Goal: Task Accomplishment & Management: Use online tool/utility

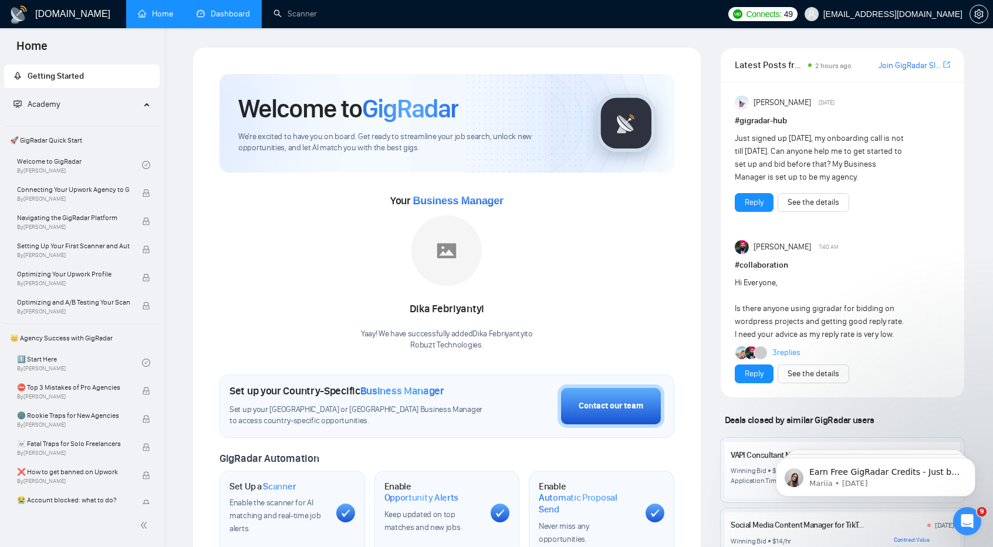
click at [220, 19] on link "Dashboard" at bounding box center [223, 14] width 53 height 10
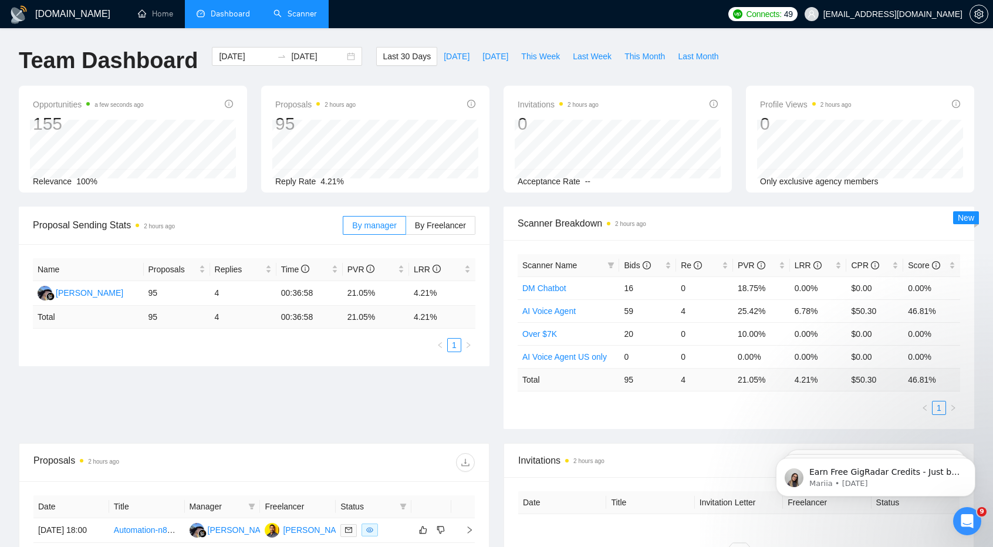
click at [283, 16] on link "Scanner" at bounding box center [294, 14] width 43 height 10
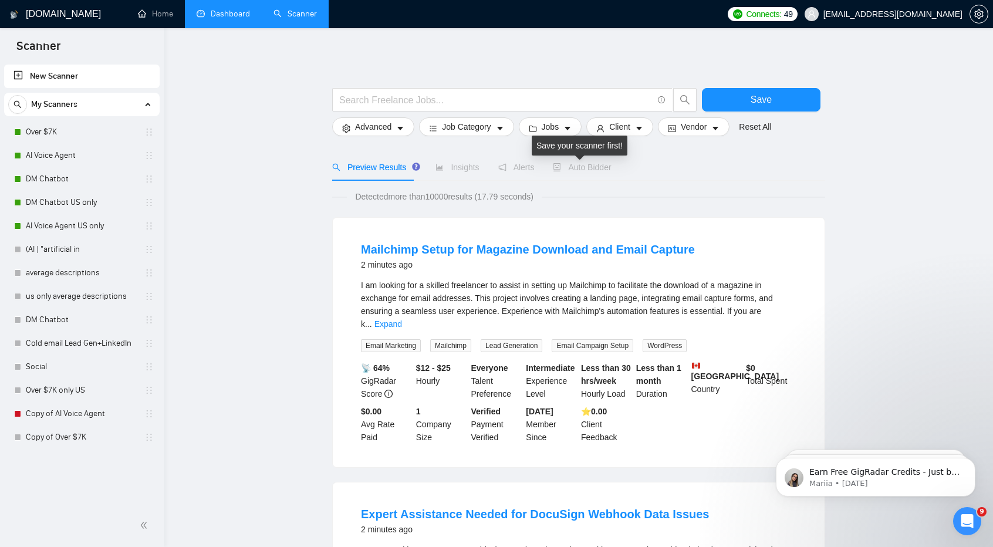
click at [584, 170] on span "Auto Bidder" at bounding box center [582, 166] width 58 height 9
click at [77, 131] on link "Over $7K" at bounding box center [81, 131] width 111 height 23
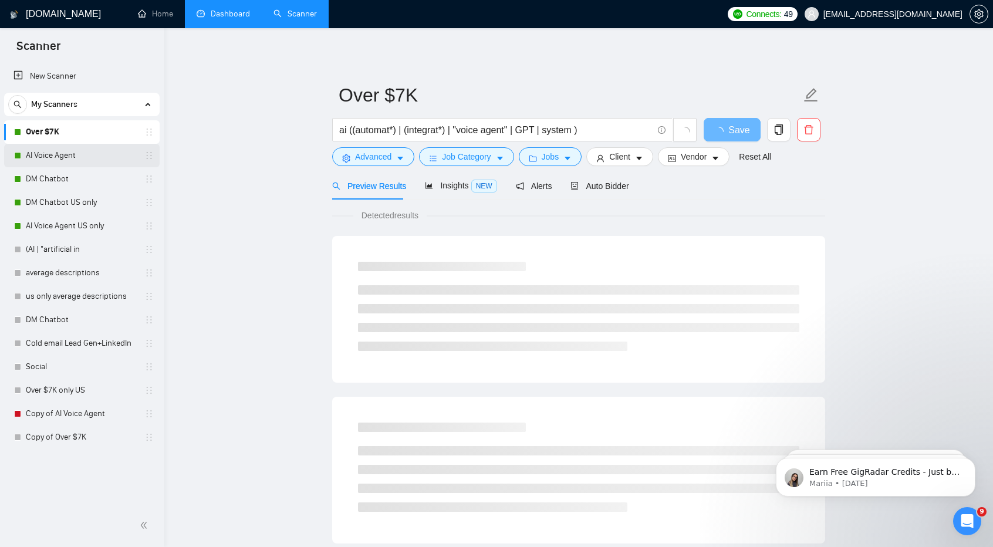
click at [85, 157] on link "AI Voice Agent" at bounding box center [81, 155] width 111 height 23
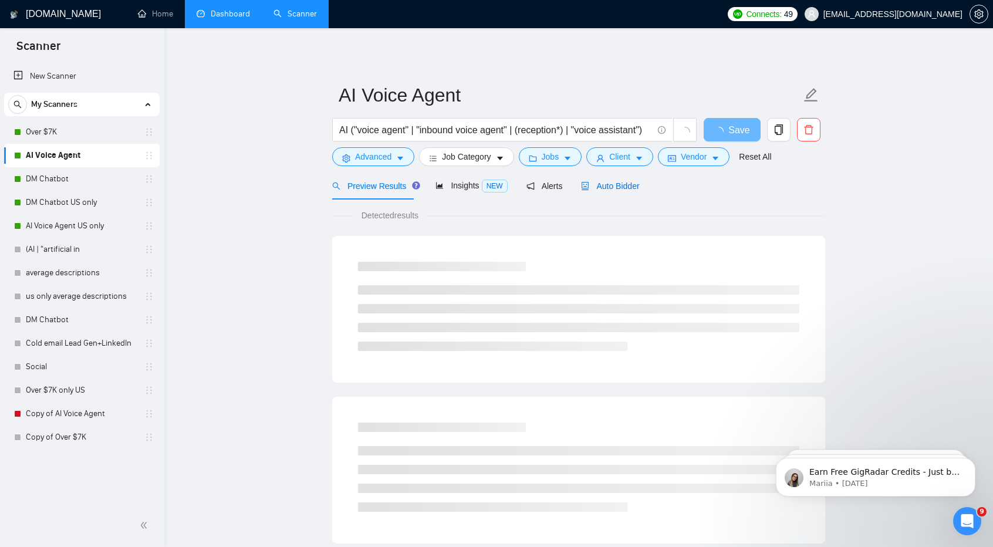
click at [615, 181] on span "Auto Bidder" at bounding box center [610, 185] width 58 height 9
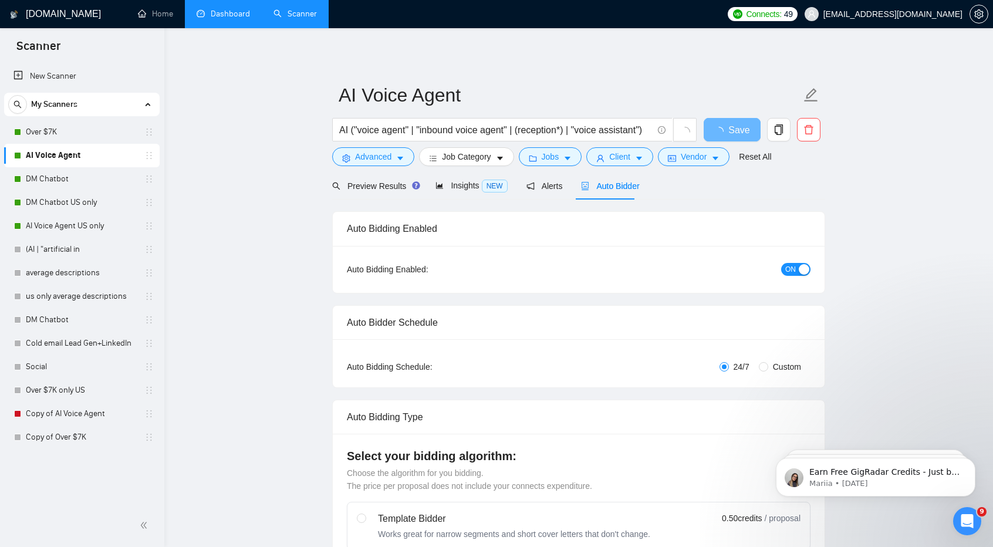
checkbox input "true"
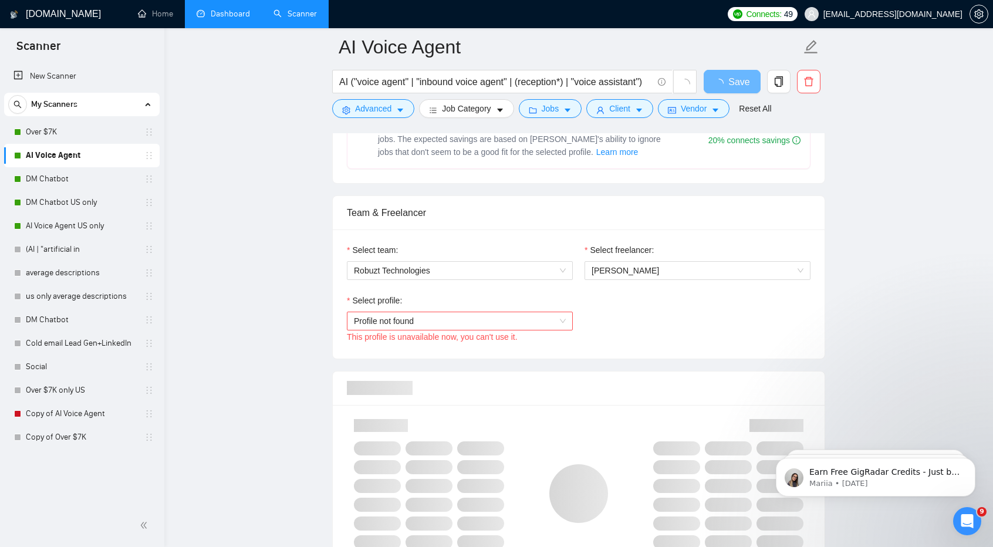
scroll to position [527, 0]
click at [547, 313] on span "Profile not found" at bounding box center [460, 320] width 212 height 18
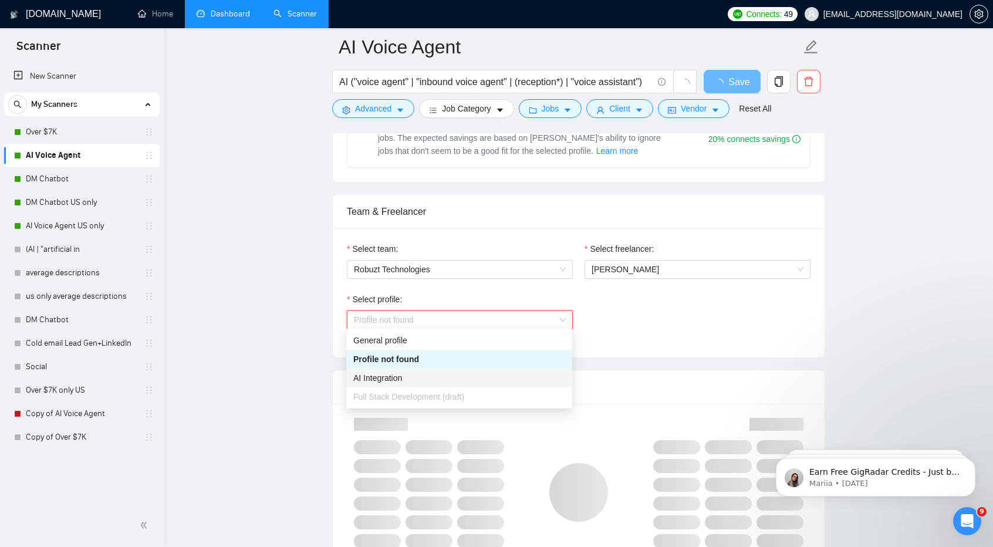
click at [533, 382] on div "AI Integration" at bounding box center [459, 377] width 212 height 13
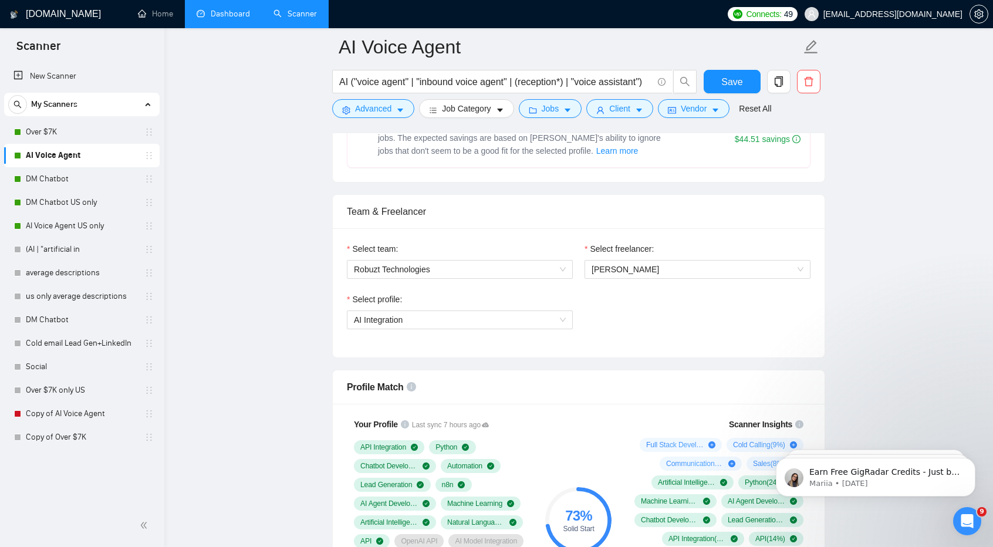
click at [727, 323] on div "Select profile: AI Integration" at bounding box center [578, 318] width 475 height 50
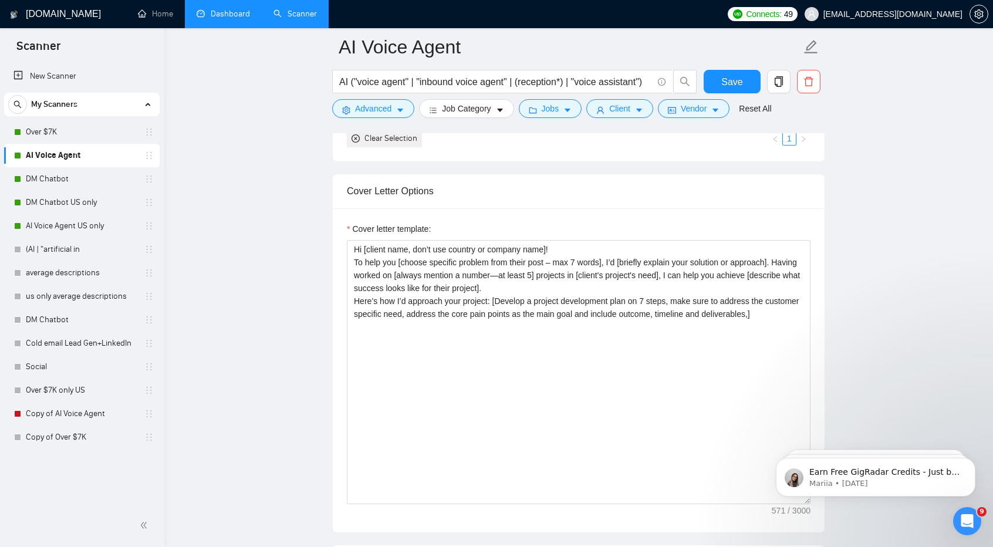
scroll to position [1237, 0]
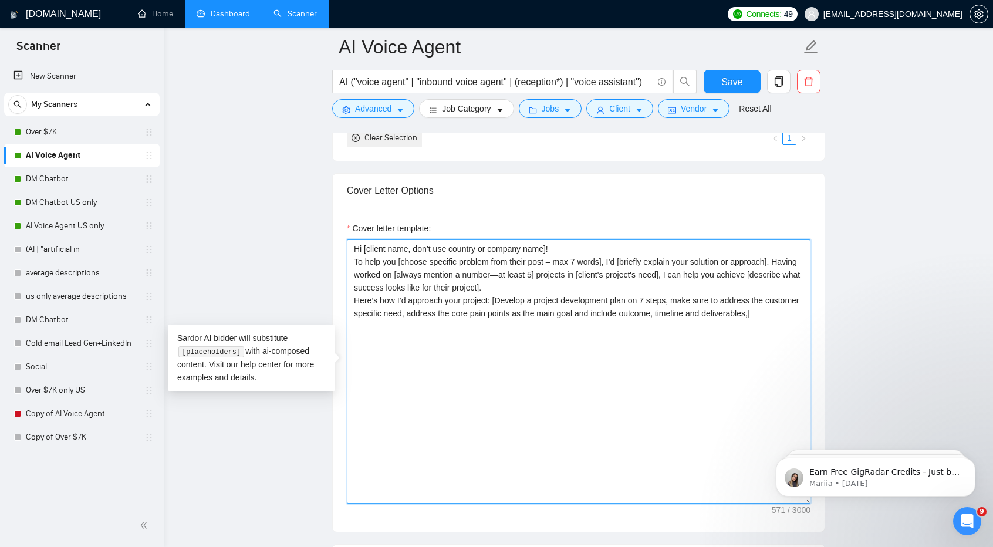
click at [758, 343] on textarea "Hi [client name, don’t use country or company name]! To help you [choose specif…" at bounding box center [578, 371] width 463 height 264
drag, startPoint x: 777, startPoint y: 340, endPoint x: 346, endPoint y: 213, distance: 449.6
click at [346, 213] on div "Cover letter template: Hi [client name, don’t use country or company name]! To …" at bounding box center [579, 370] width 492 height 324
paste textarea "[Analyze the tone of the following job posting and write the following cover le…"
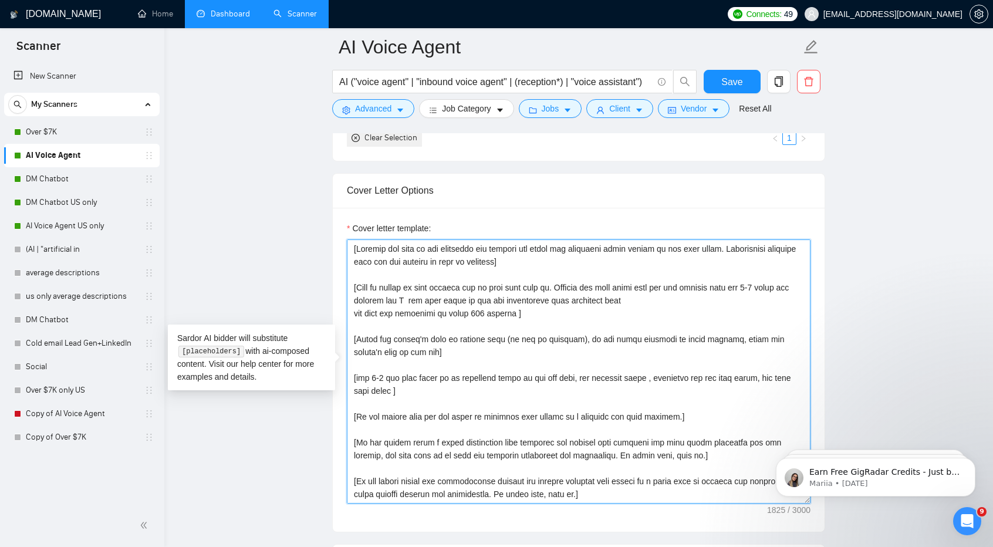
drag, startPoint x: 574, startPoint y: 336, endPoint x: 407, endPoint y: 346, distance: 167.5
click at [407, 346] on textarea "Cover letter template:" at bounding box center [578, 371] width 463 height 264
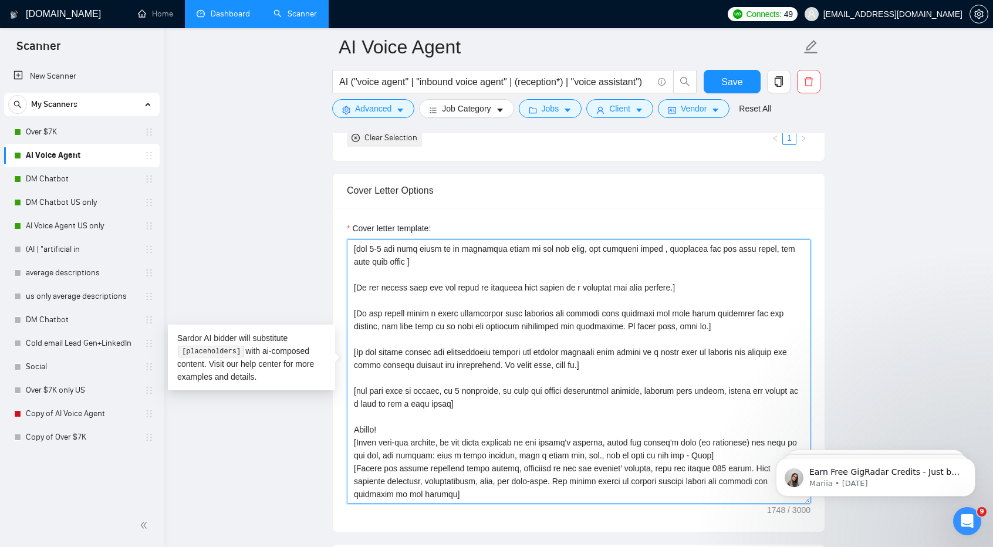
scroll to position [142, 0]
drag, startPoint x: 445, startPoint y: 412, endPoint x: 601, endPoint y: 411, distance: 156.6
click at [601, 411] on textarea "Cover letter template:" at bounding box center [578, 371] width 463 height 264
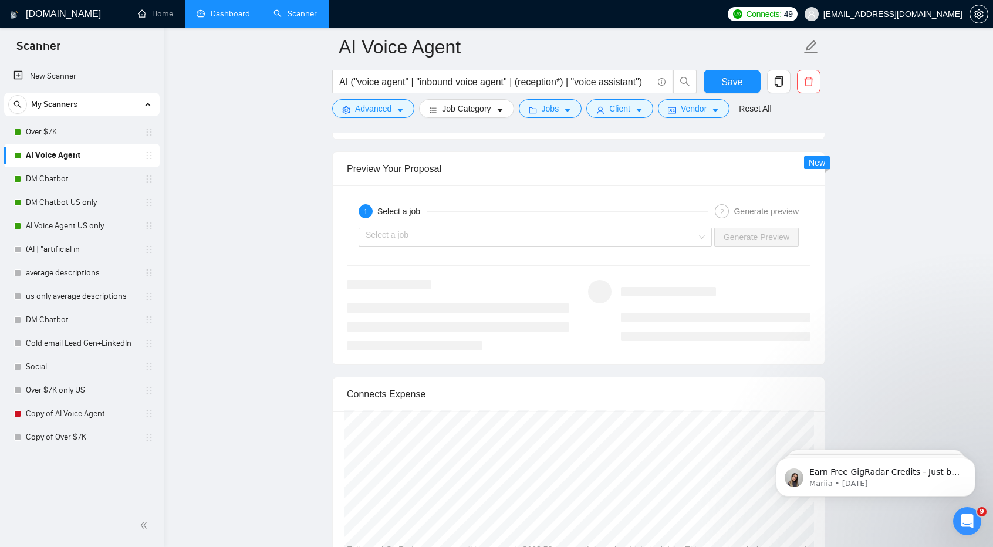
scroll to position [2222, 0]
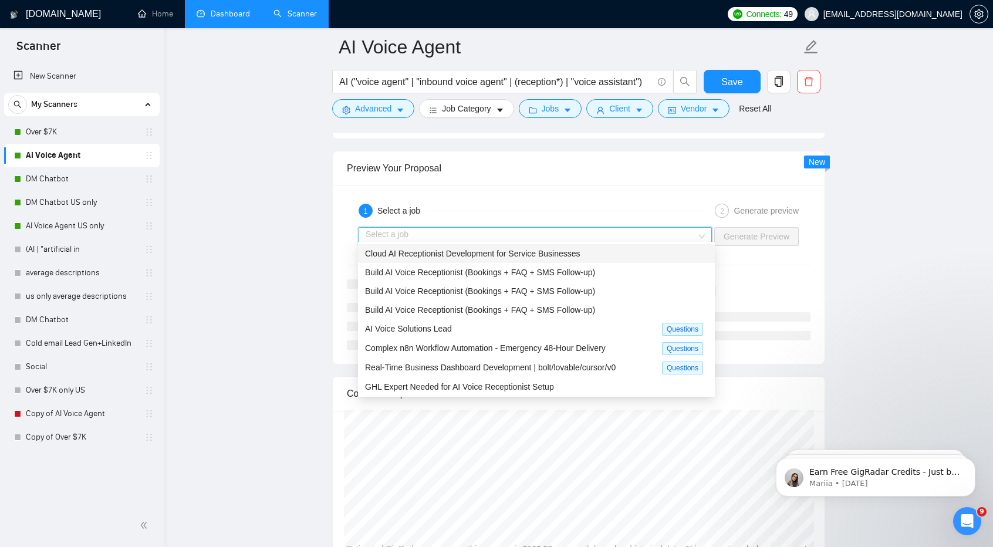
click at [696, 238] on input "search" at bounding box center [530, 237] width 331 height 18
click at [646, 249] on div "Cloud AI Receptionist Development for Service Businesses" at bounding box center [536, 253] width 343 height 13
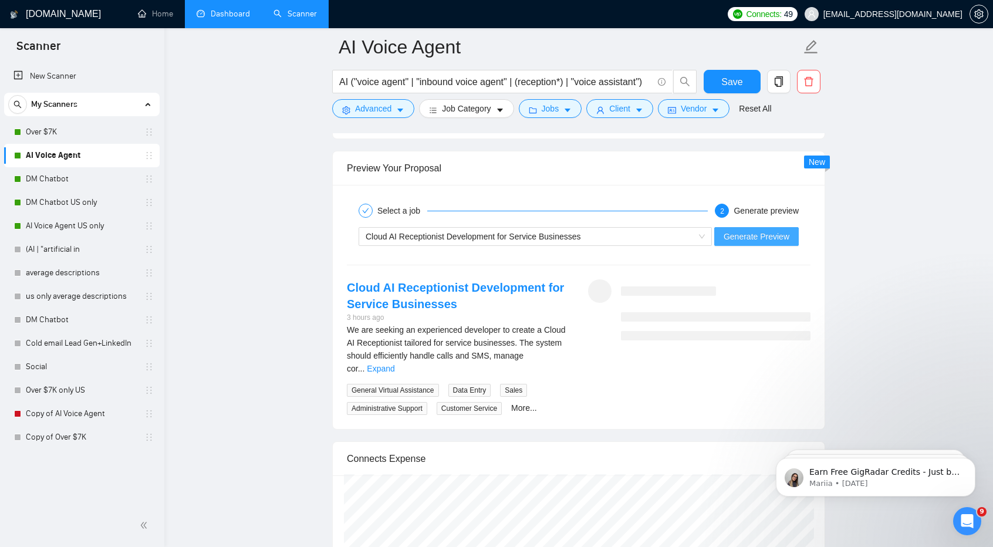
click at [780, 230] on span "Generate Preview" at bounding box center [756, 236] width 66 height 13
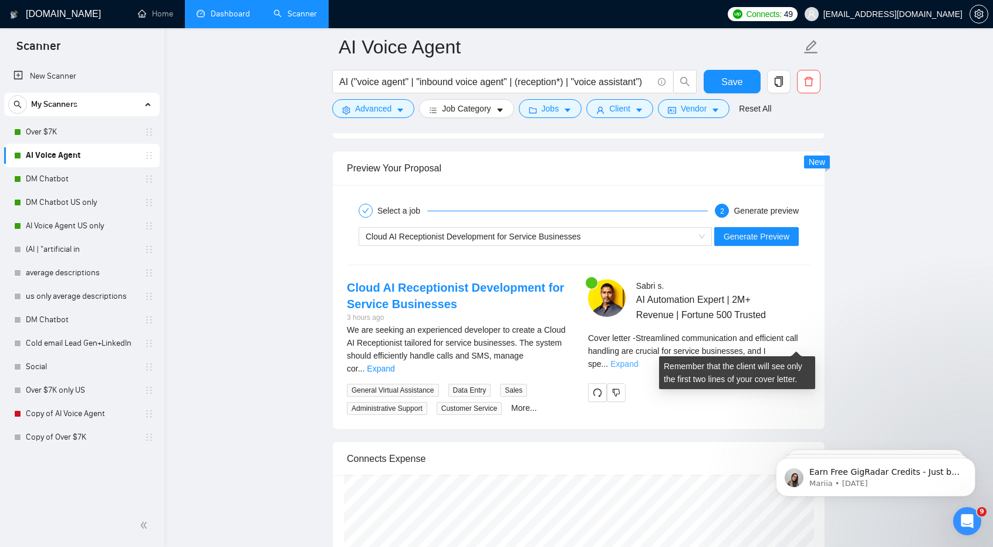
click at [638, 359] on link "Expand" at bounding box center [624, 363] width 28 height 9
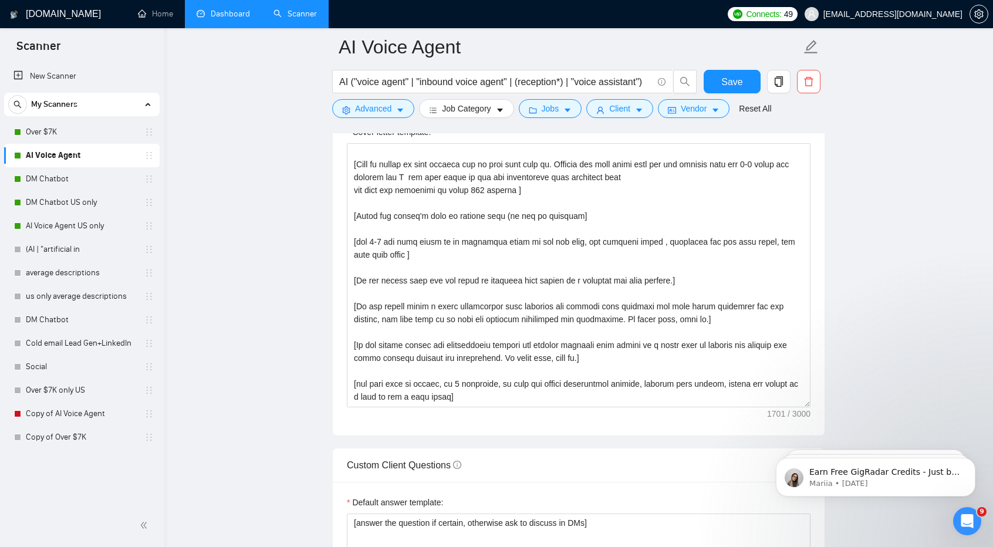
scroll to position [0, 0]
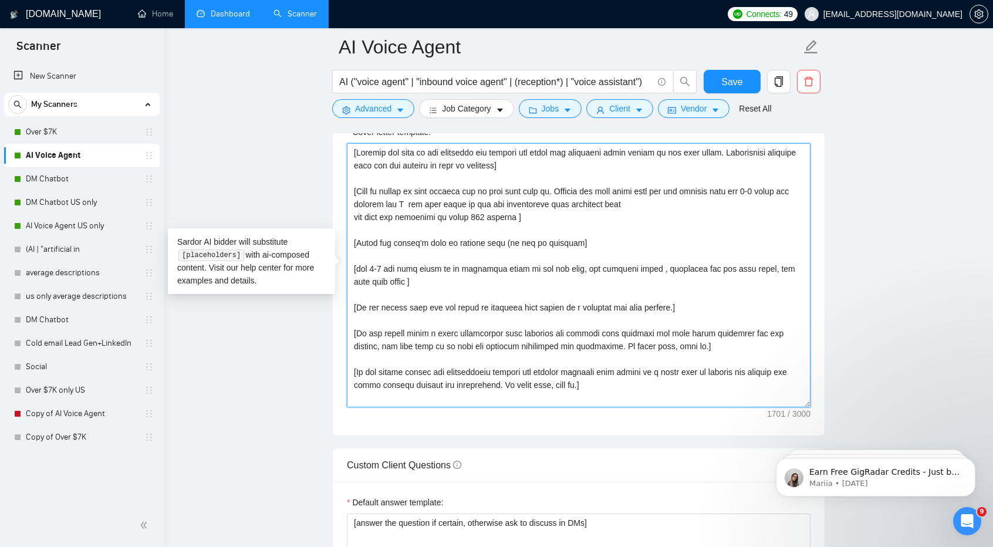
drag, startPoint x: 549, startPoint y: 160, endPoint x: 344, endPoint y: 153, distance: 205.4
click at [344, 153] on div "Cover letter template:" at bounding box center [579, 273] width 492 height 324
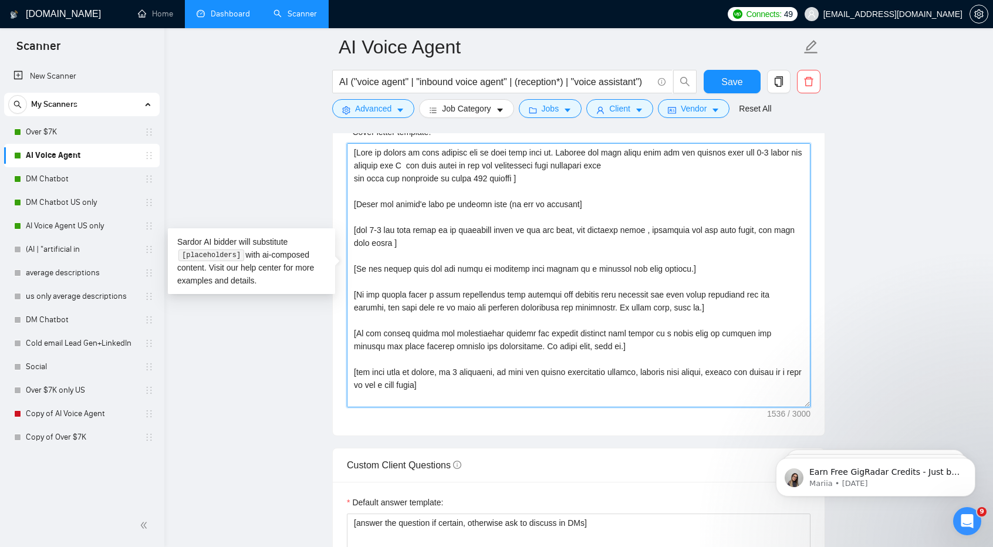
click at [530, 202] on textarea "Cover letter template:" at bounding box center [578, 275] width 463 height 264
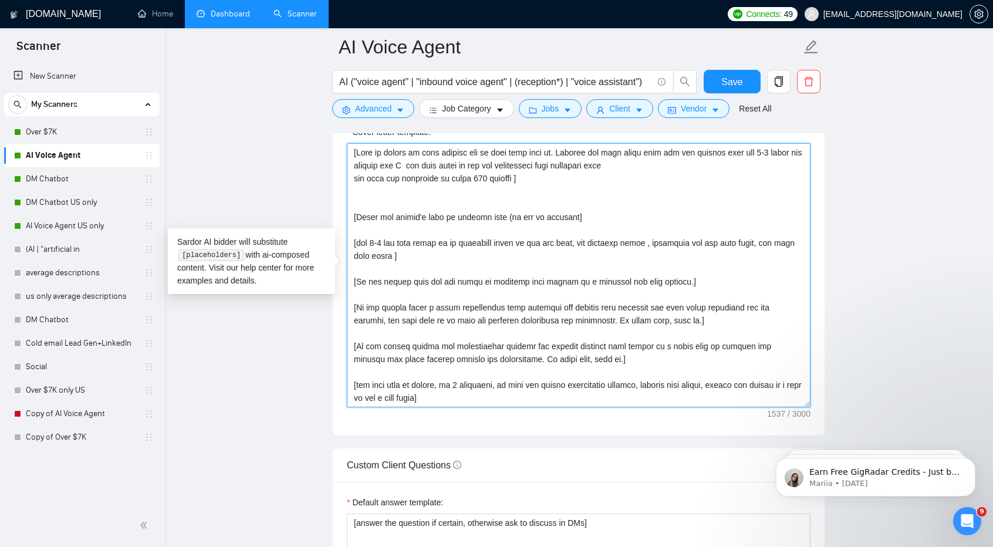
paste textarea "[Analyze the tone of the following job posting and write the following cover le…"
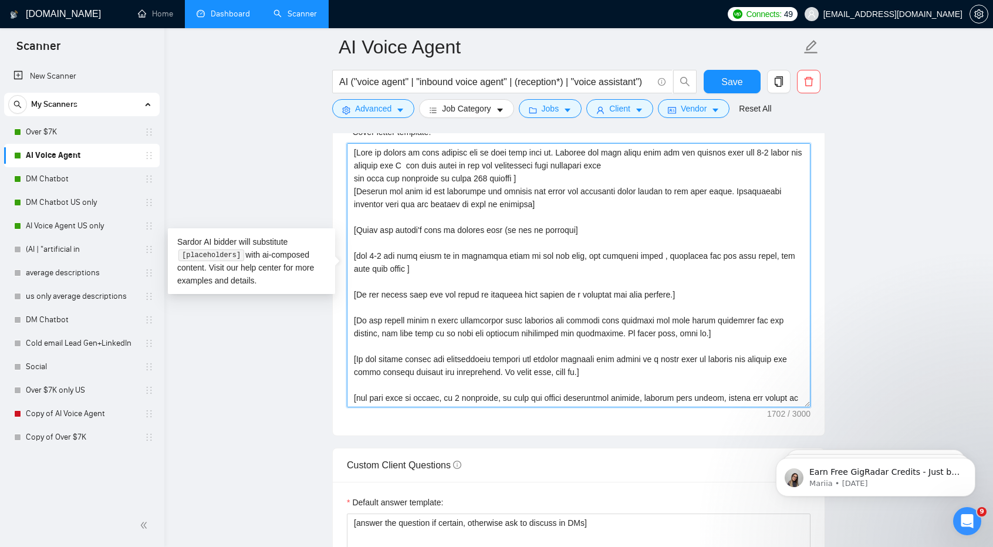
click at [351, 173] on textarea "Cover letter template:" at bounding box center [578, 275] width 463 height 264
click at [531, 171] on textarea "Cover letter template:" at bounding box center [578, 275] width 463 height 264
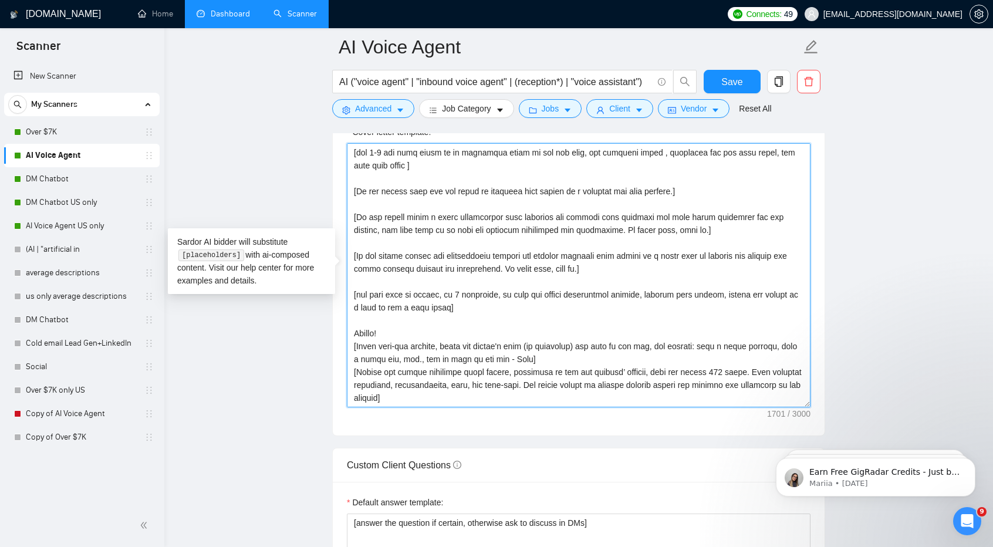
scroll to position [142, 0]
type textarea "[Make an accent on what clients get if they work with me. Mention one pain poin…"
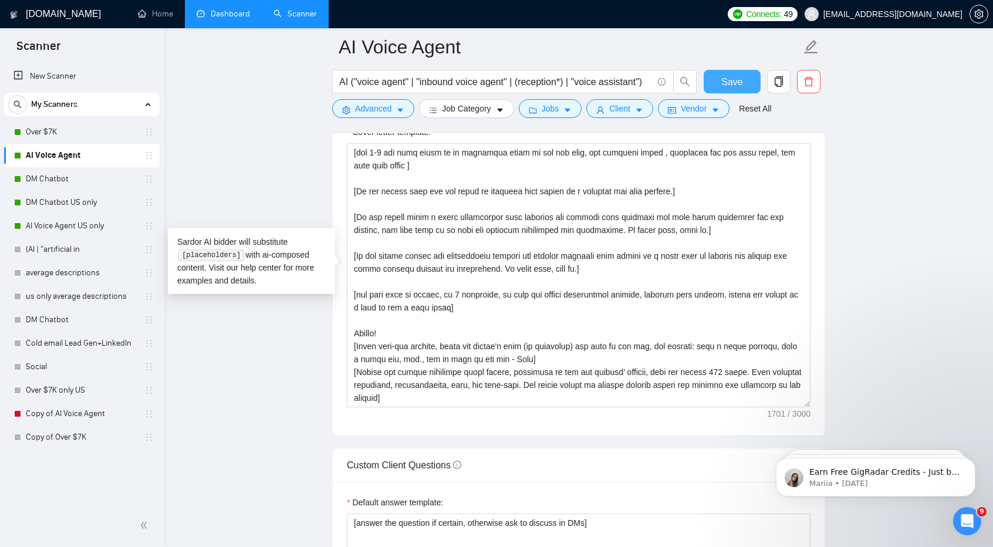
click at [724, 90] on button "Save" at bounding box center [731, 81] width 57 height 23
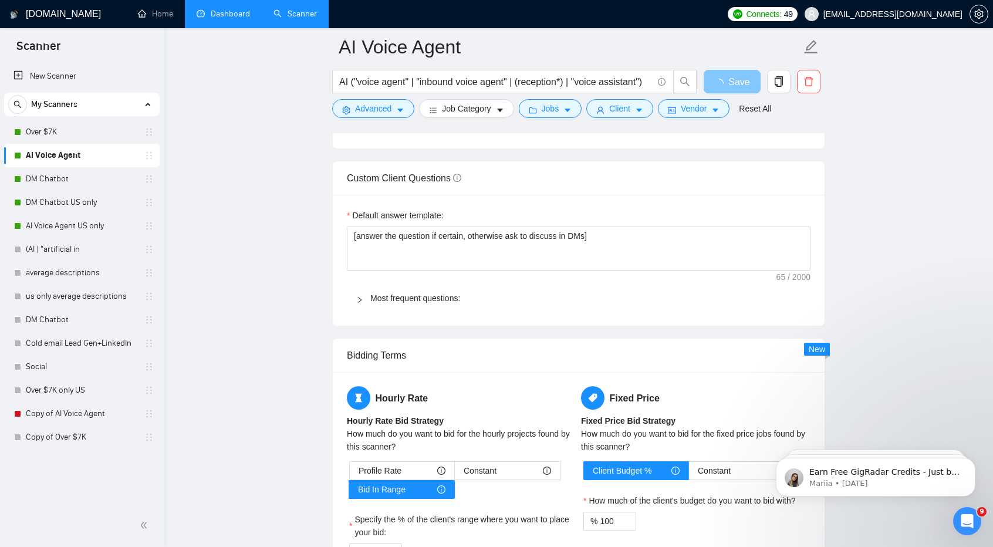
scroll to position [1700, 0]
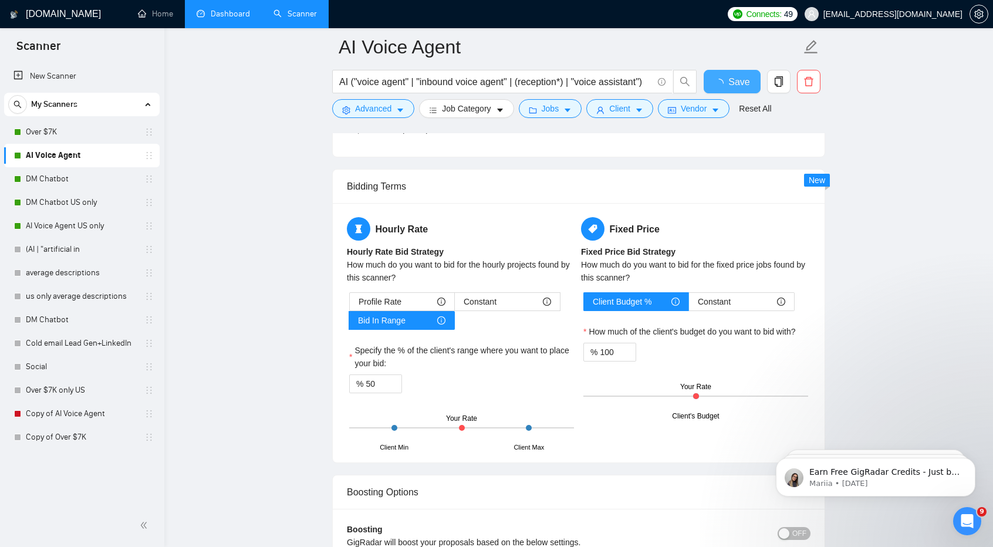
checkbox input "true"
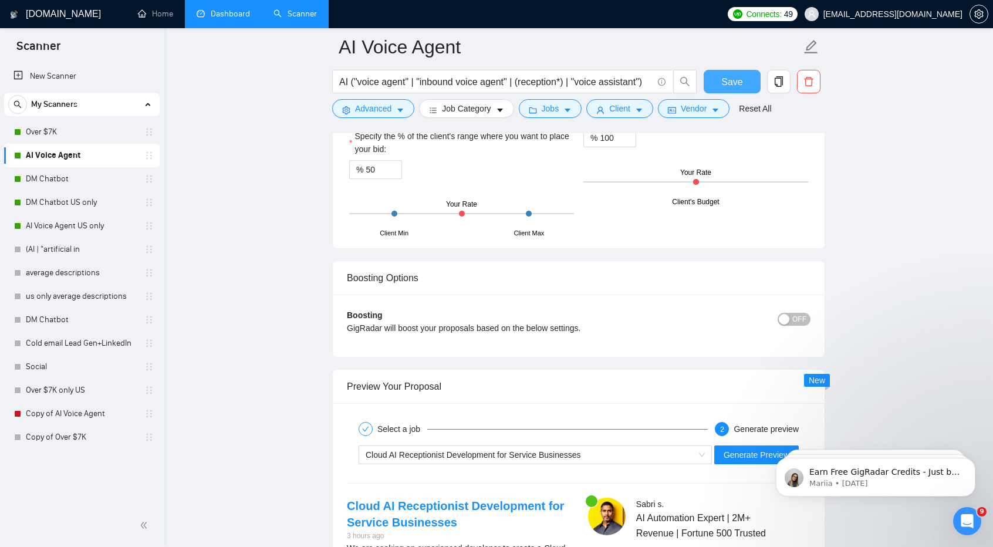
scroll to position [2141, 0]
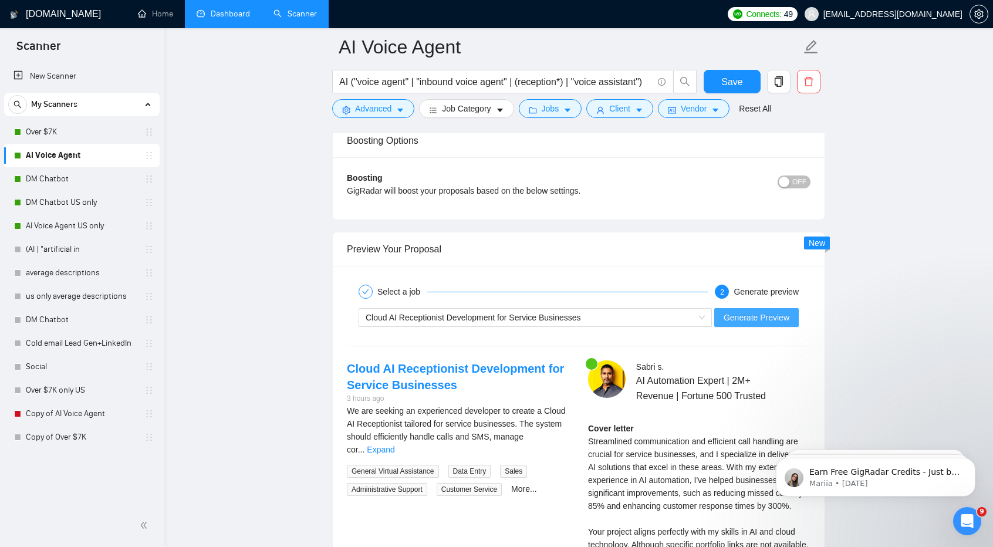
click at [759, 315] on span "Generate Preview" at bounding box center [756, 317] width 66 height 13
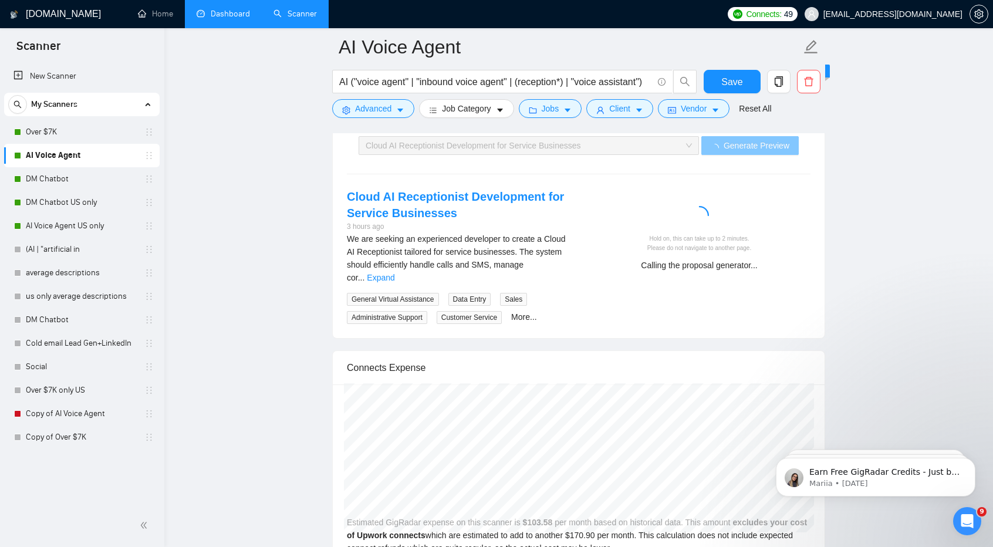
scroll to position [2313, 0]
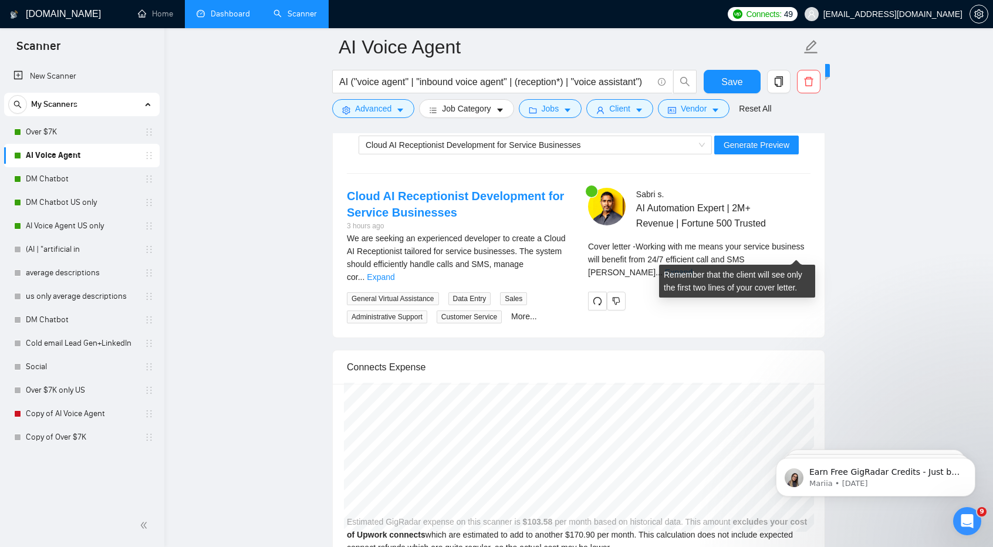
click at [692, 268] on link "Expand" at bounding box center [679, 272] width 28 height 9
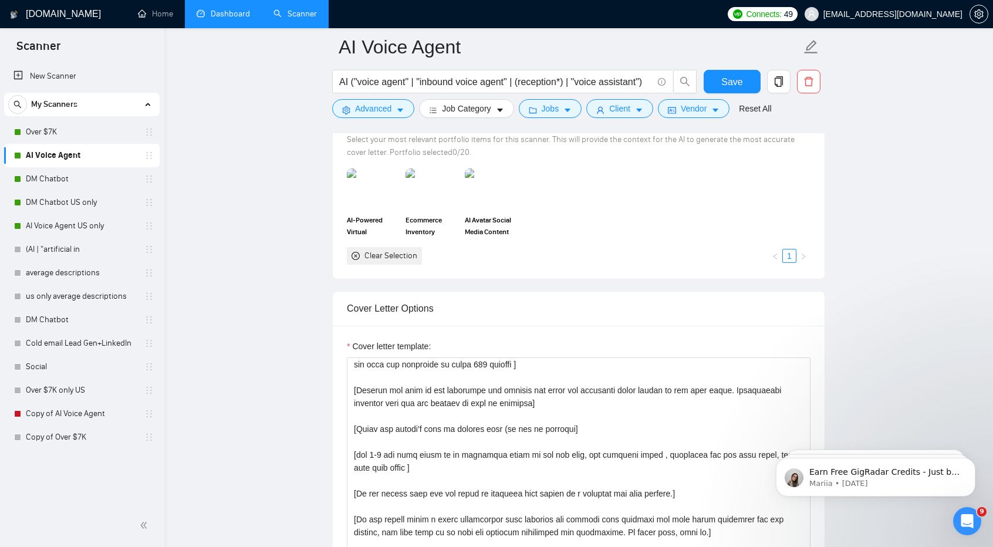
scroll to position [0, 0]
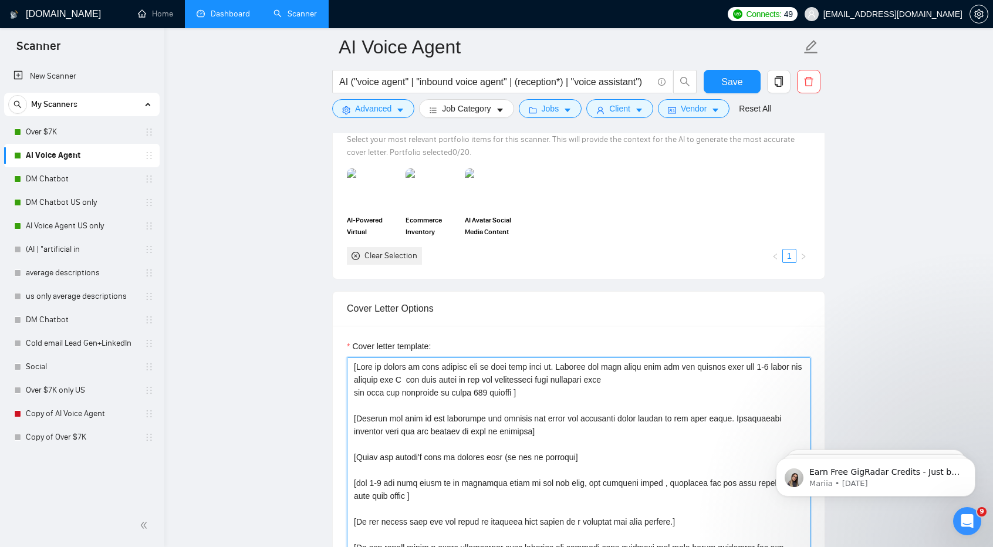
click at [426, 361] on textarea "Cover letter template:" at bounding box center [578, 489] width 463 height 264
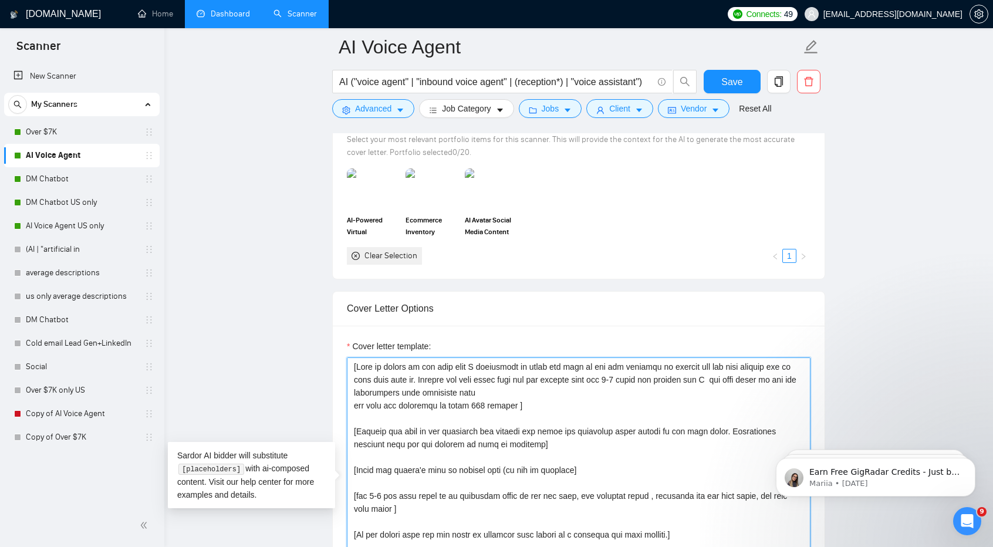
click at [485, 361] on textarea "Cover letter template:" at bounding box center [578, 489] width 463 height 264
click at [566, 378] on textarea "Cover letter template:" at bounding box center [578, 489] width 463 height 264
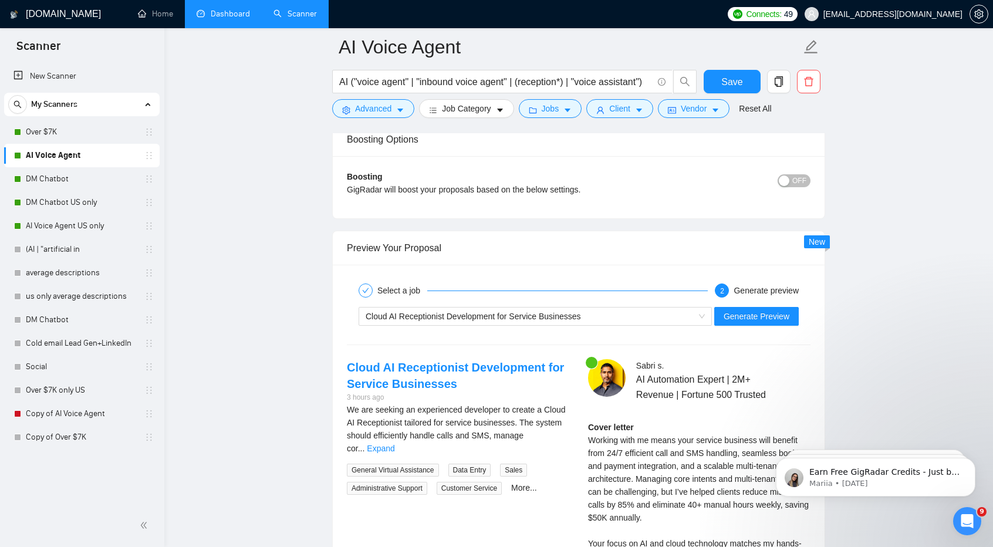
scroll to position [2143, 0]
type textarea "[Make an accent on the fact that I specialize in doing the kind of job the cust…"
click at [736, 87] on span "Save" at bounding box center [731, 82] width 21 height 15
click at [740, 309] on span "Generate Preview" at bounding box center [756, 315] width 66 height 13
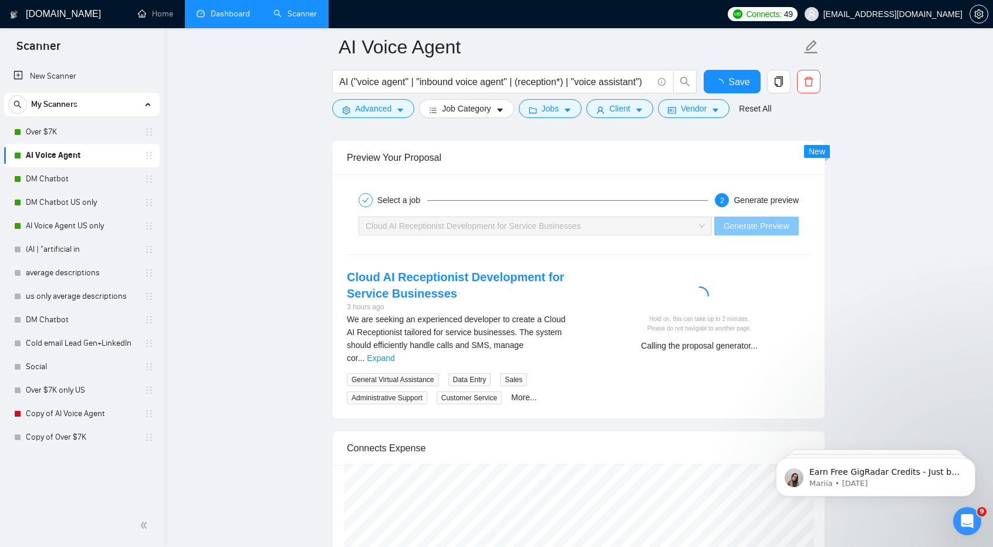
checkbox input "true"
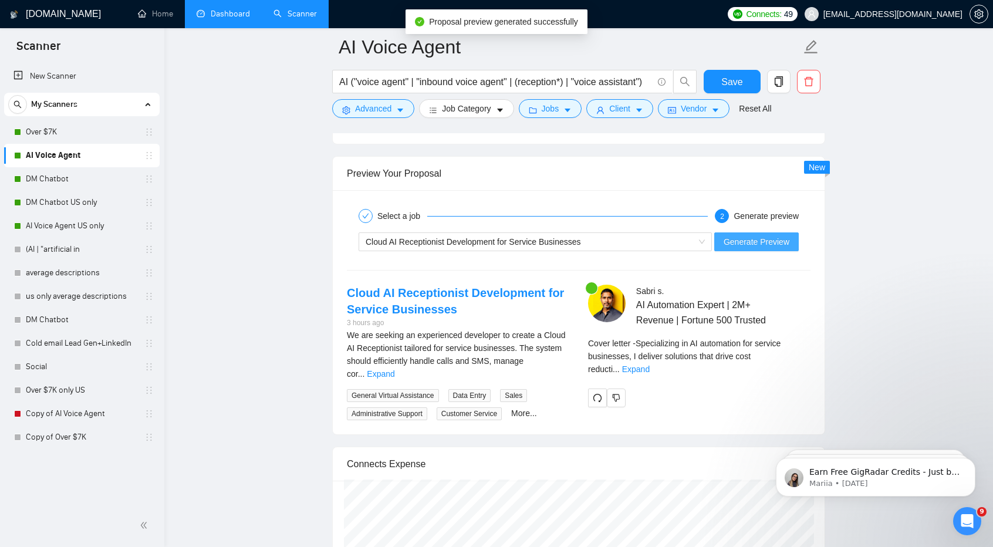
scroll to position [2257, 0]
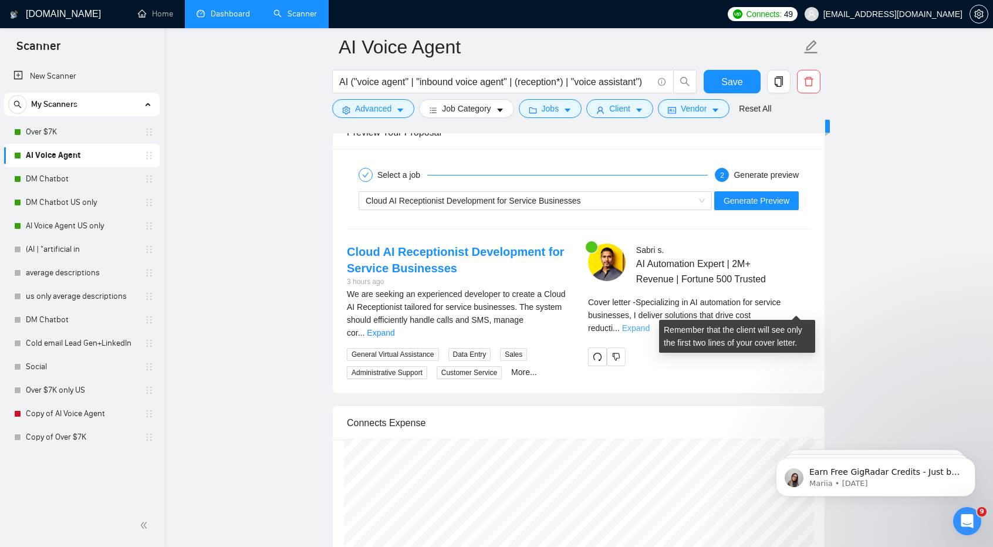
click at [649, 323] on link "Expand" at bounding box center [636, 327] width 28 height 9
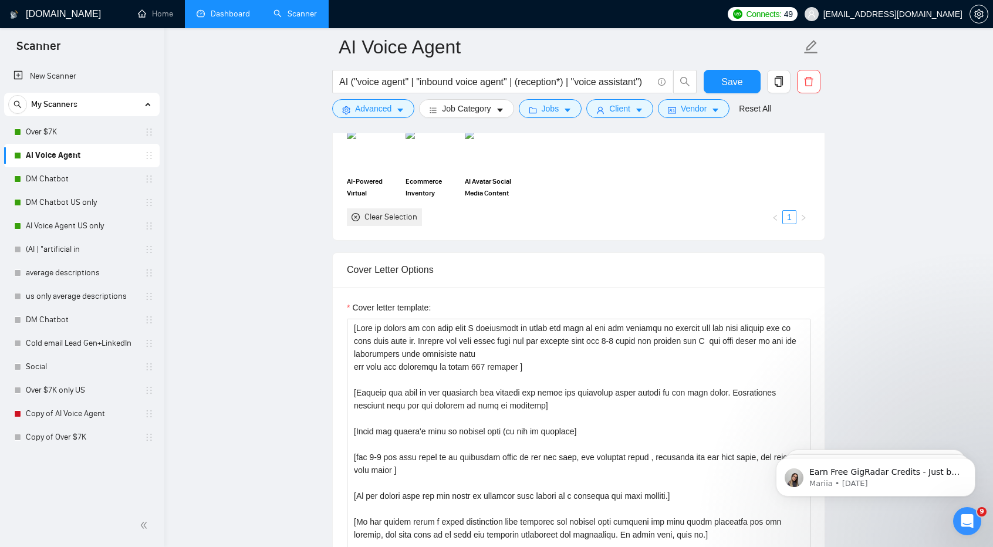
scroll to position [1157, 0]
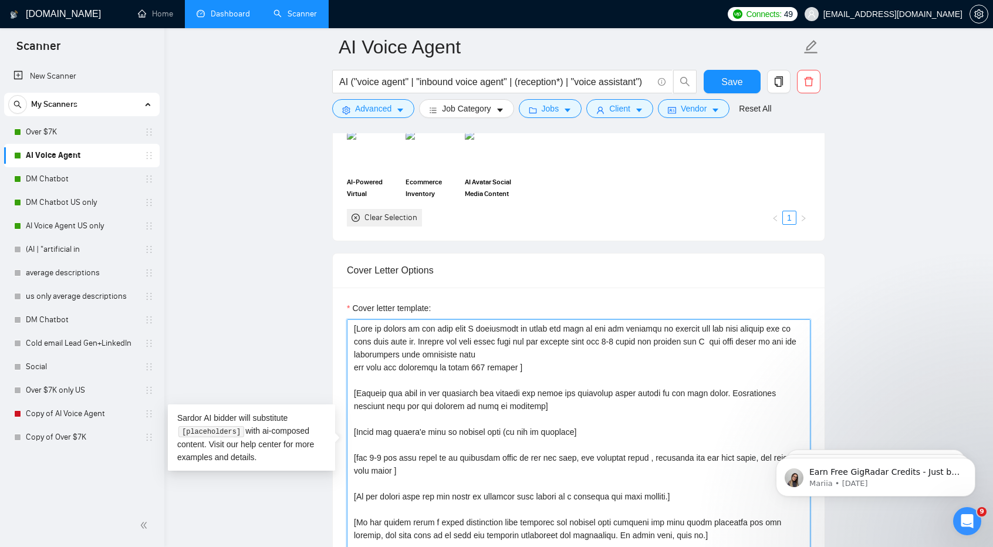
click at [438, 323] on textarea "Cover letter template:" at bounding box center [578, 451] width 463 height 264
drag, startPoint x: 438, startPoint y: 323, endPoint x: 364, endPoint y: 326, distance: 74.5
click at [364, 326] on textarea "Cover letter template:" at bounding box center [578, 451] width 463 height 264
click at [357, 367] on textarea "Cover letter template:" at bounding box center [578, 451] width 463 height 264
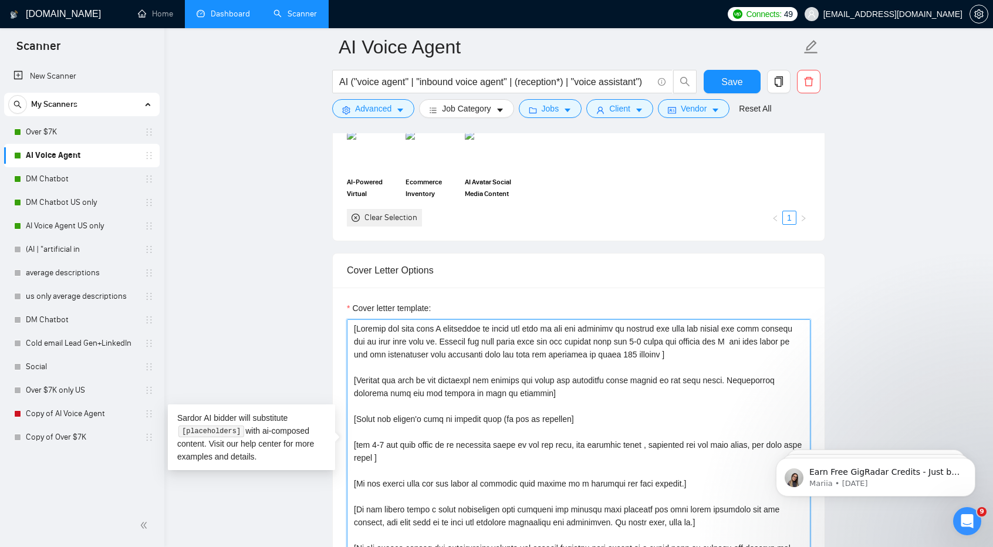
click at [684, 351] on textarea "Cover letter template:" at bounding box center [578, 451] width 463 height 264
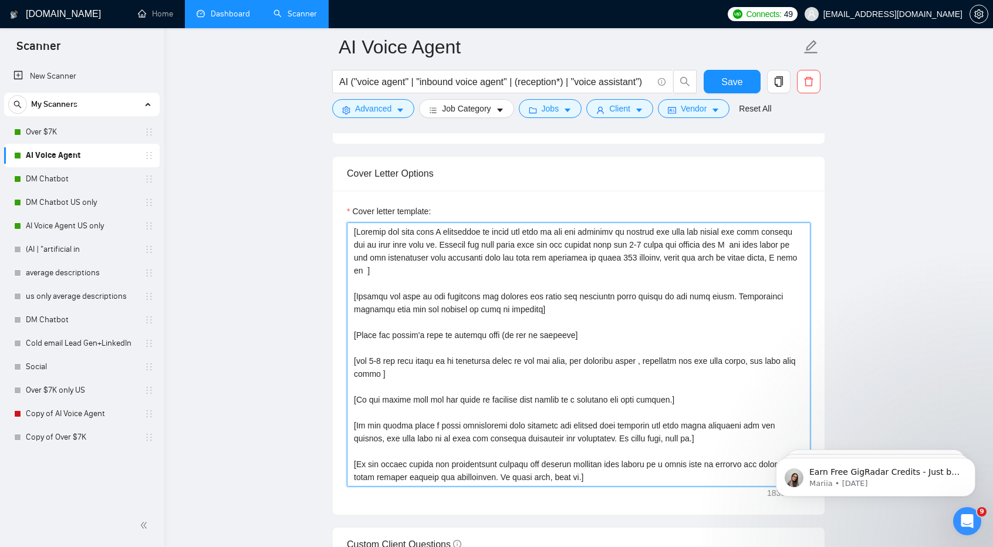
scroll to position [1255, 0]
type textarea "[Mention the fact that I specialize in doing the kind of job the customer is lo…"
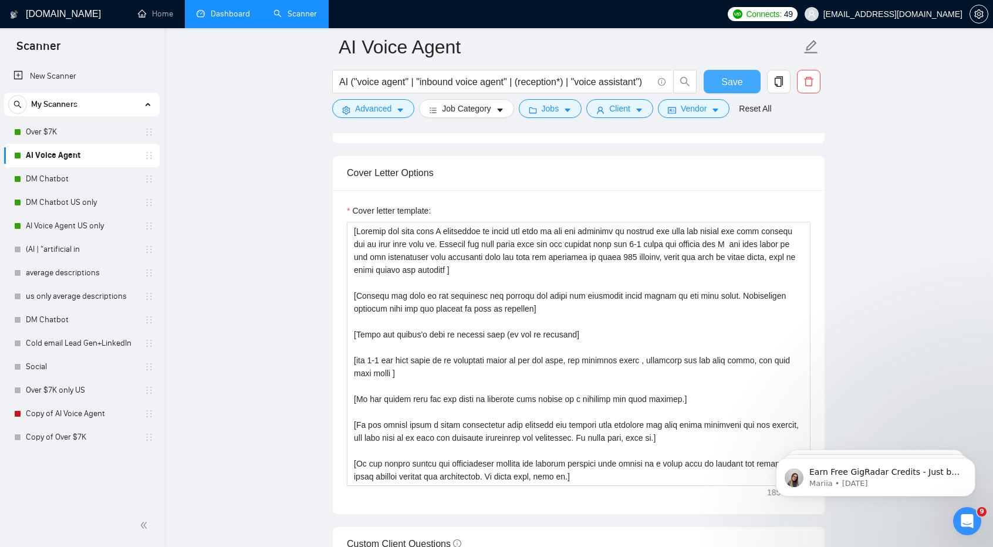
click at [733, 76] on span "Save" at bounding box center [731, 82] width 21 height 15
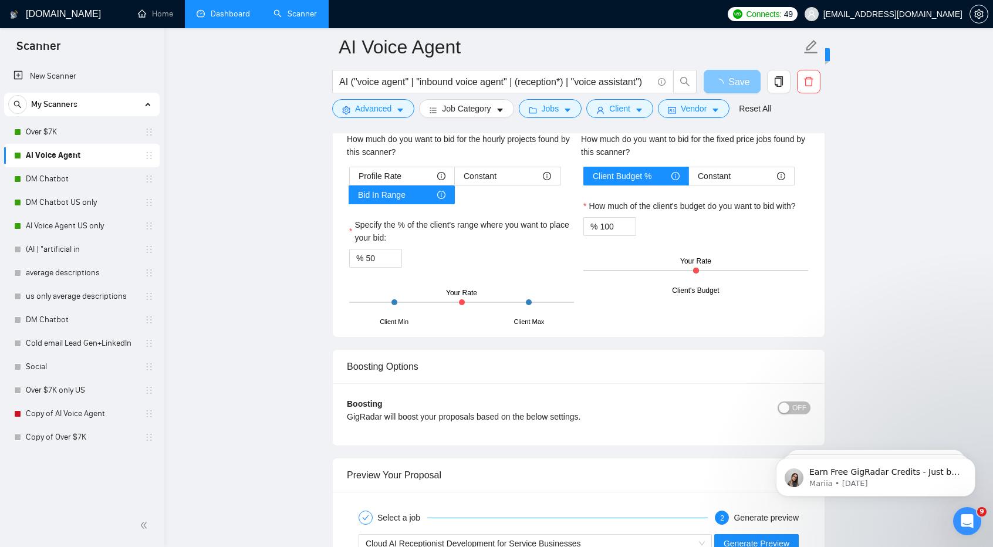
scroll to position [2075, 0]
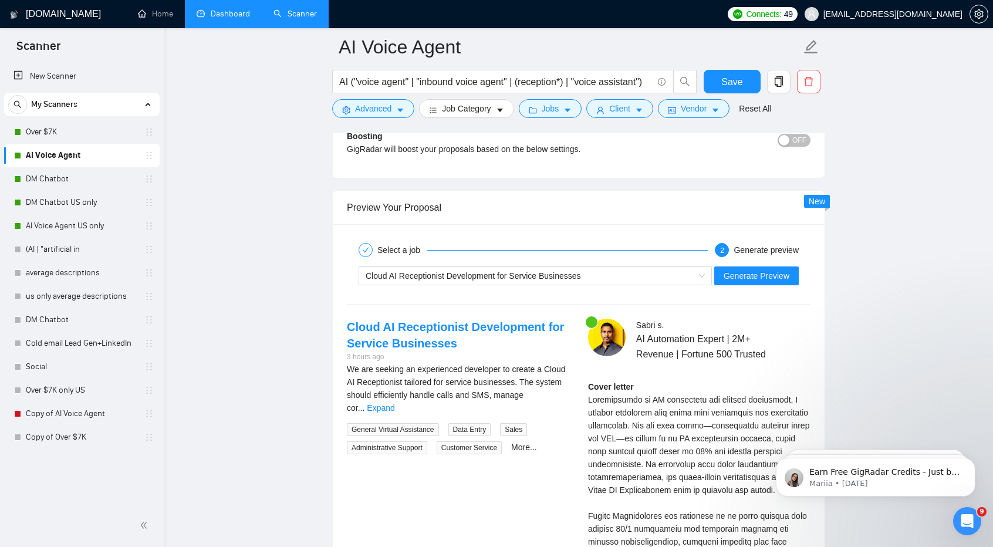
scroll to position [2183, 0]
click at [750, 272] on span "Generate Preview" at bounding box center [756, 275] width 66 height 13
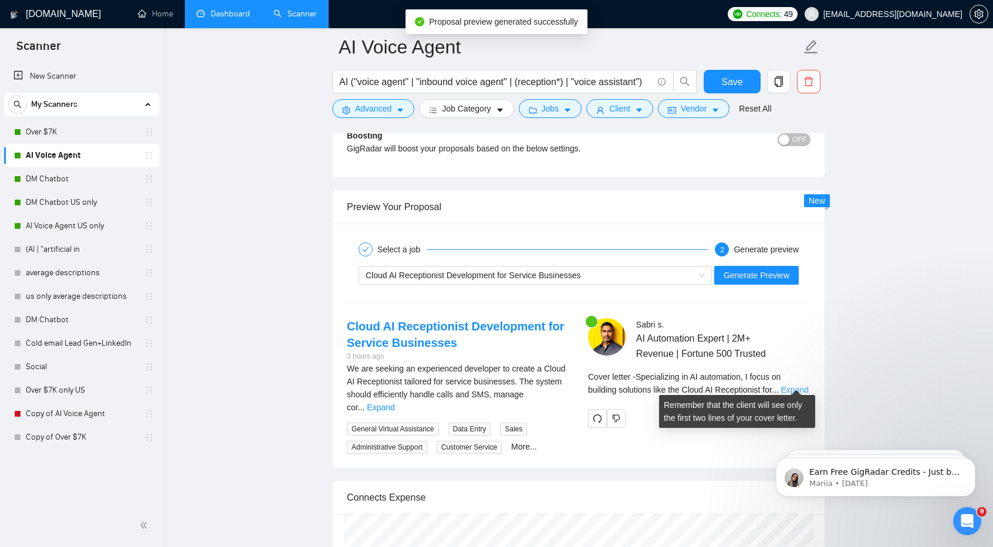
click at [800, 385] on link "Expand" at bounding box center [795, 389] width 28 height 9
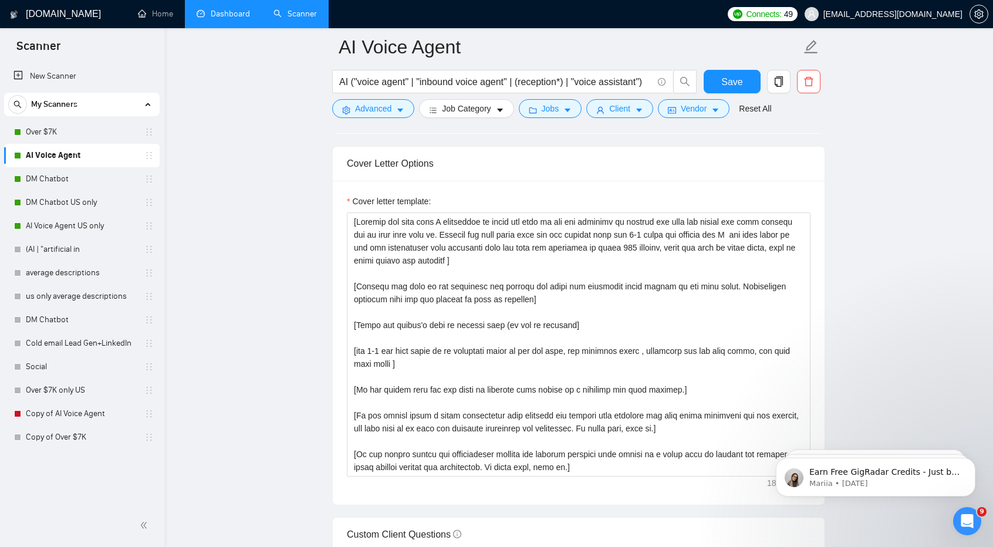
scroll to position [1264, 0]
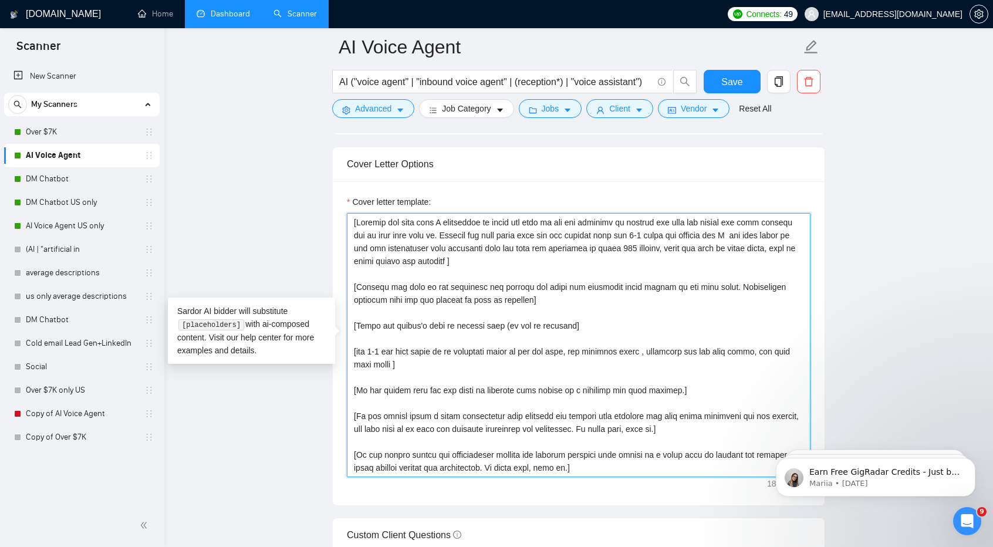
click at [355, 214] on textarea "Cover letter template:" at bounding box center [578, 345] width 463 height 264
click at [445, 256] on textarea "Cover letter template:" at bounding box center [578, 345] width 463 height 264
drag, startPoint x: 448, startPoint y: 257, endPoint x: 522, endPoint y: 258, distance: 73.3
click at [522, 258] on textarea "Cover letter template:" at bounding box center [578, 345] width 463 height 264
click at [400, 215] on textarea "Cover letter template:" at bounding box center [578, 345] width 463 height 264
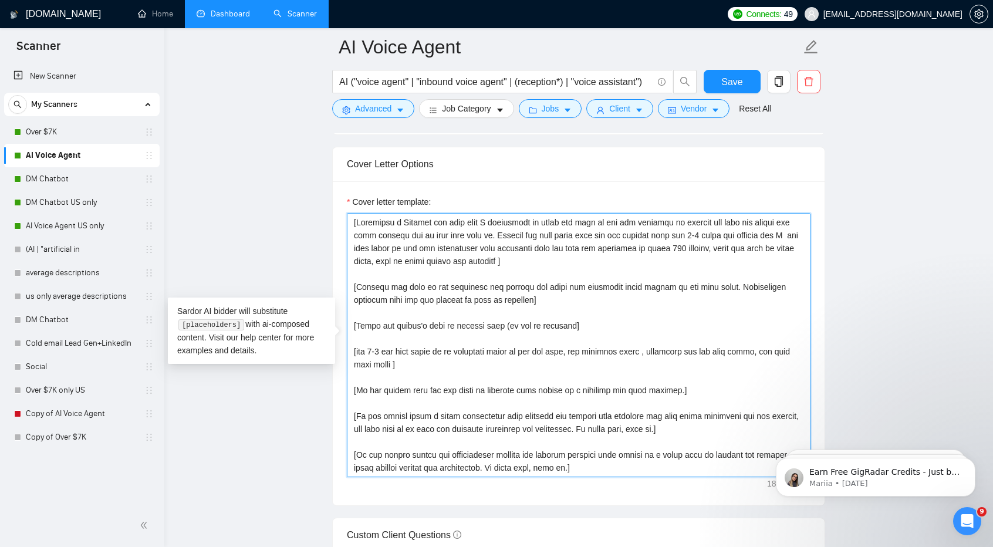
paste textarea "casual and personal"
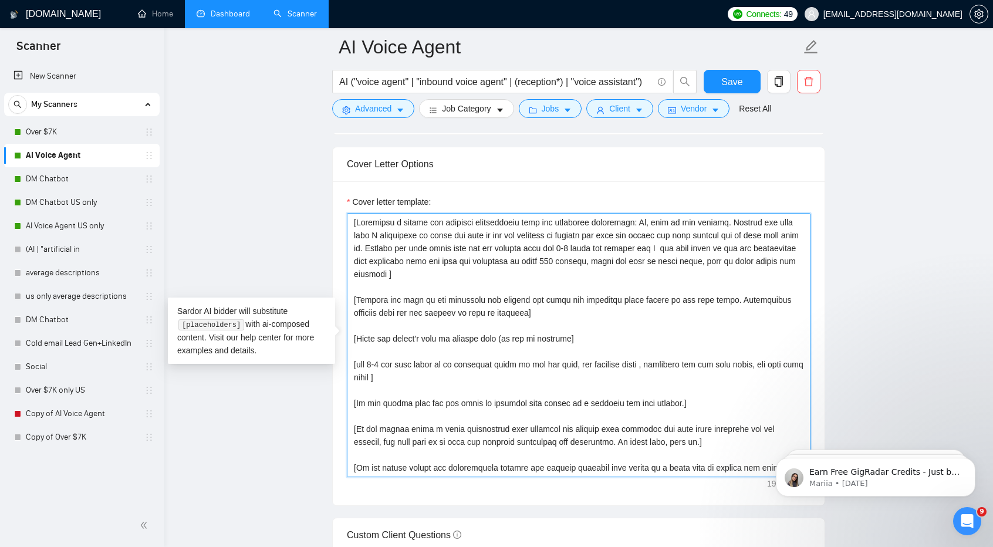
click at [732, 218] on textarea "Cover letter template:" at bounding box center [578, 345] width 463 height 264
click at [720, 235] on textarea "Cover letter template:" at bounding box center [578, 345] width 463 height 264
click at [595, 233] on textarea "Cover letter template:" at bounding box center [578, 345] width 463 height 264
click at [648, 234] on textarea "Cover letter template:" at bounding box center [578, 345] width 463 height 264
click at [676, 232] on textarea "Cover letter template:" at bounding box center [578, 345] width 463 height 264
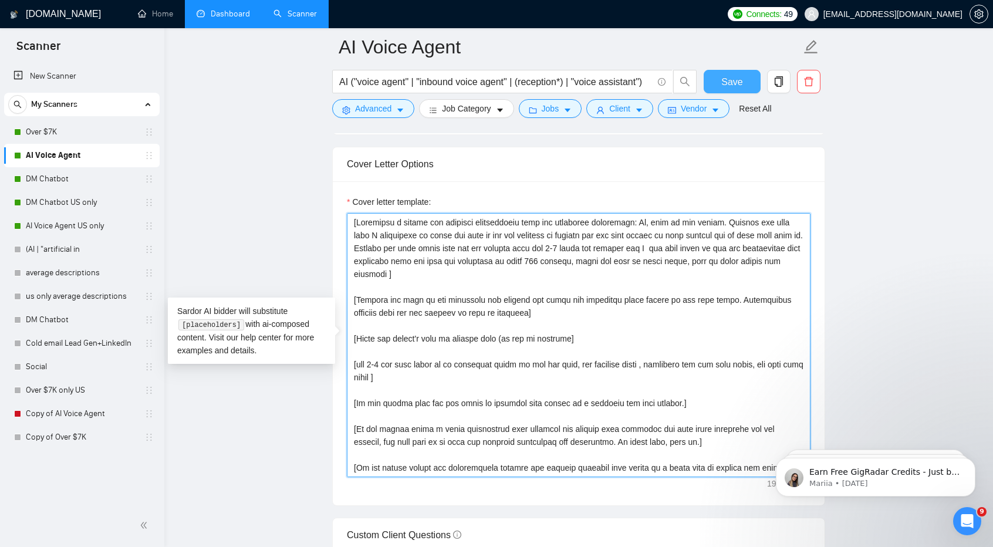
type textarea "[Elaborate a casual and personal introduction with the following components: Hi…"
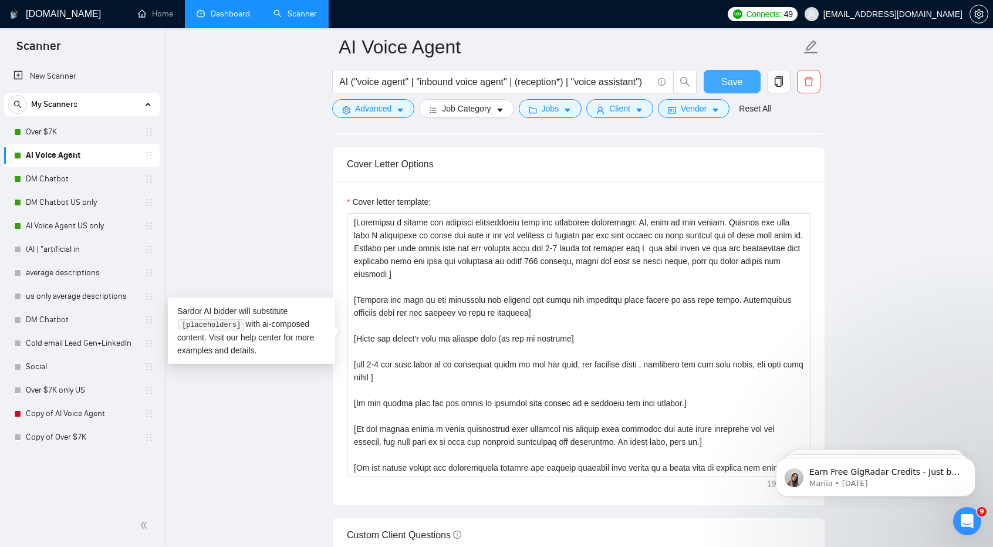
click at [722, 86] on span "Save" at bounding box center [731, 82] width 21 height 15
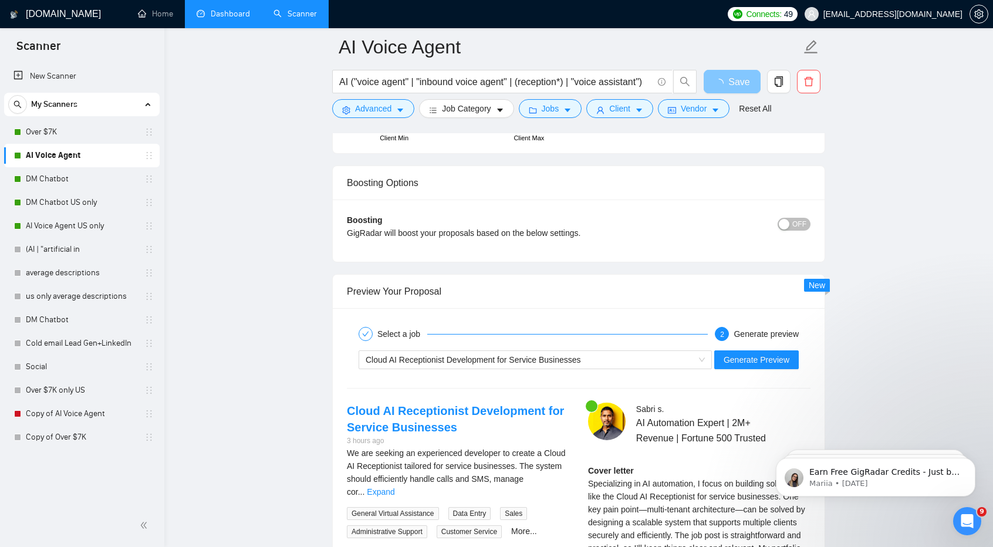
scroll to position [2163, 0]
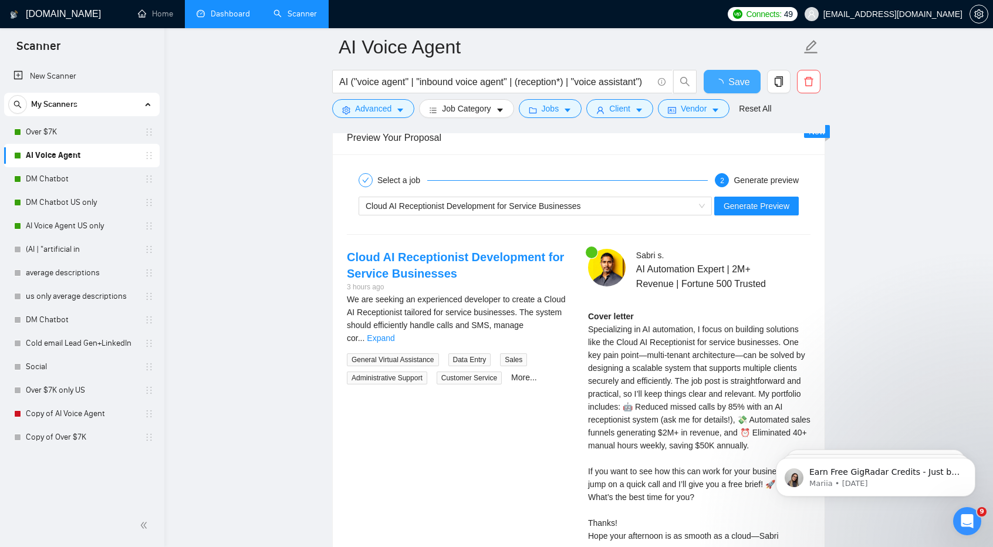
checkbox input "true"
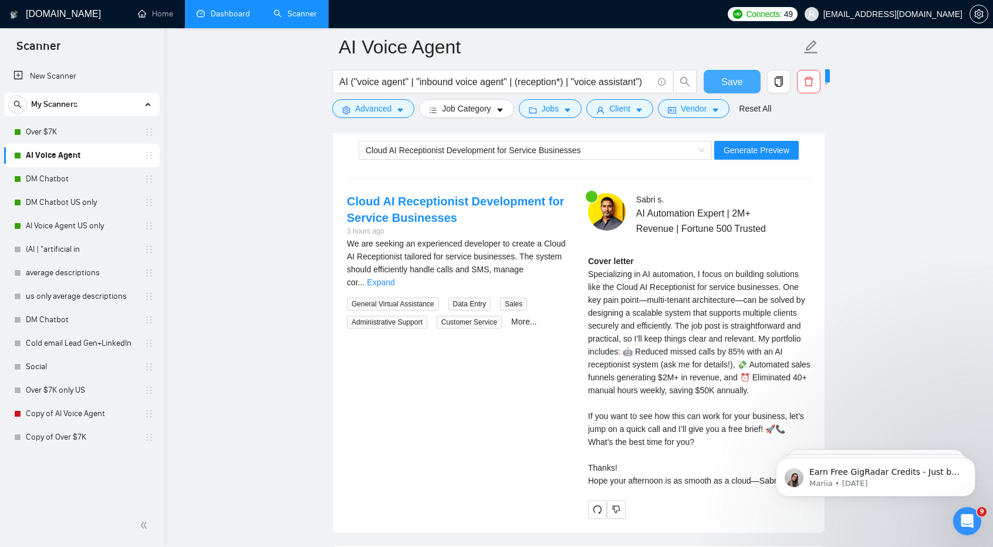
scroll to position [2218, 0]
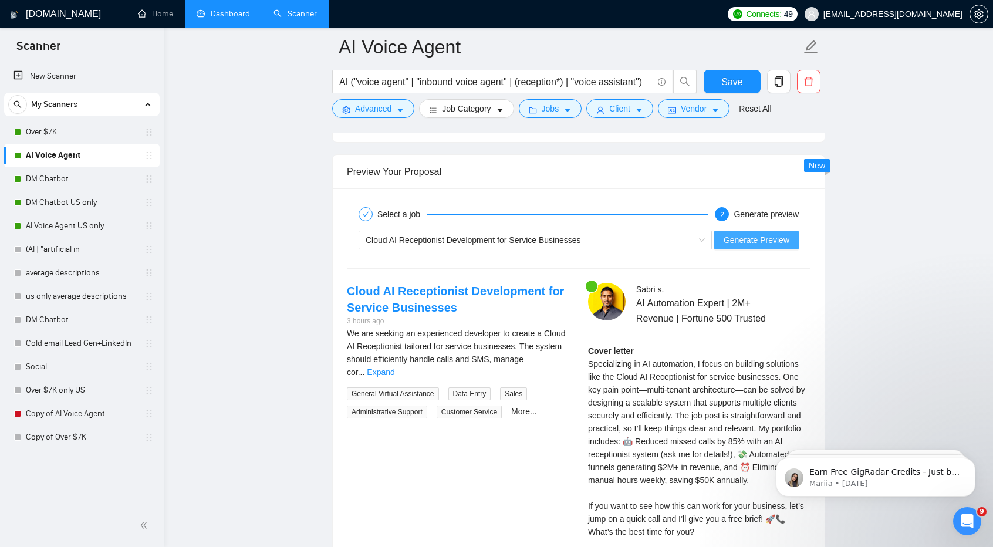
click at [757, 233] on span "Generate Preview" at bounding box center [756, 239] width 66 height 13
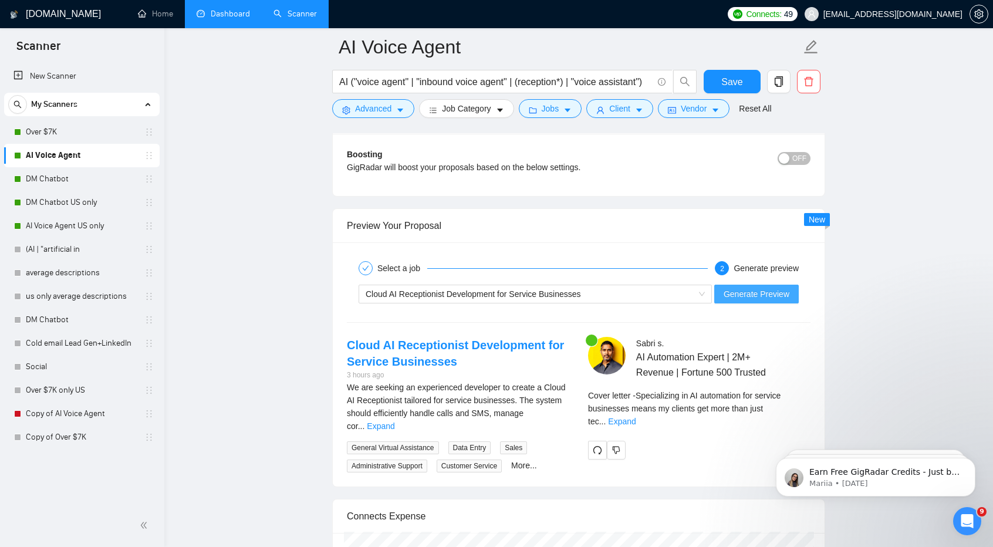
scroll to position [2165, 0]
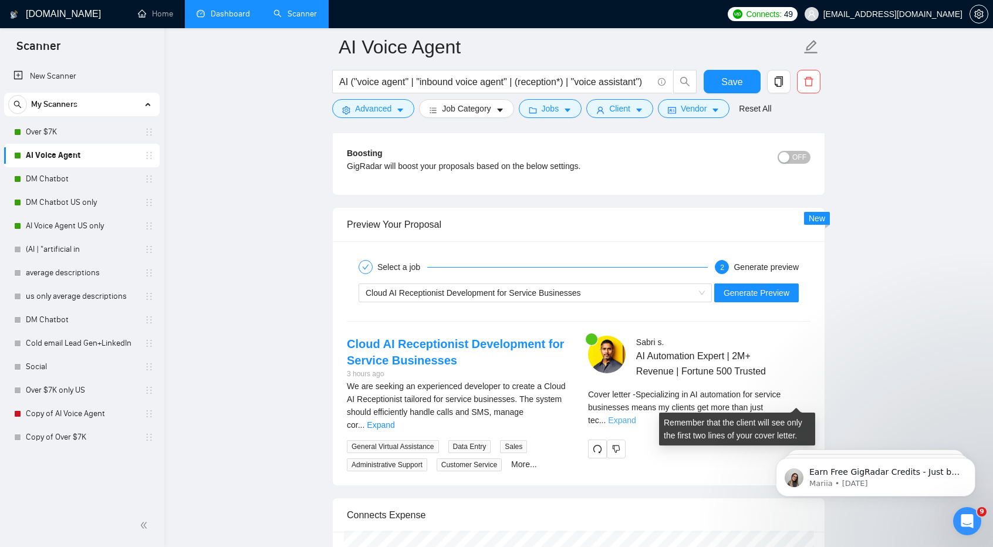
click at [635, 415] on link "Expand" at bounding box center [622, 419] width 28 height 9
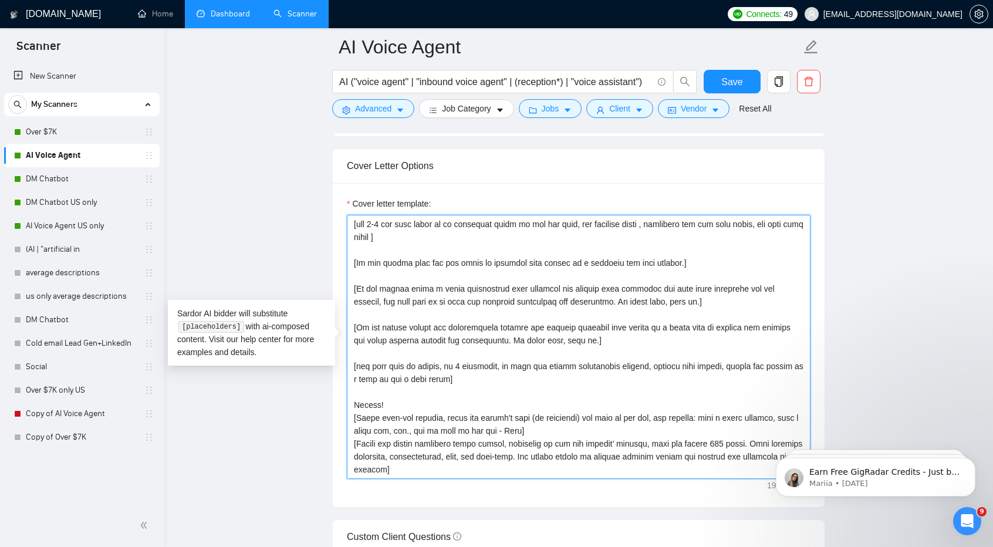
scroll to position [1267, 0]
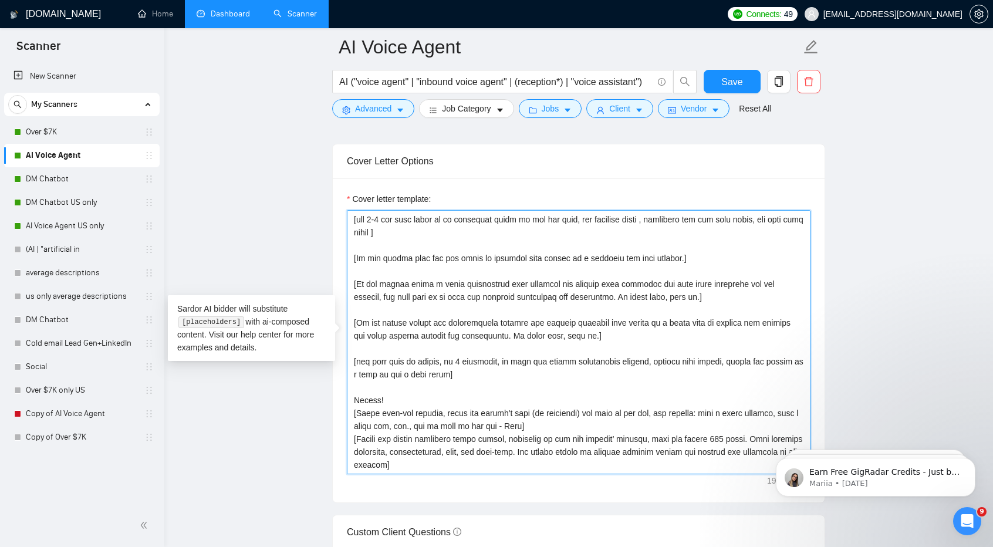
drag, startPoint x: 352, startPoint y: 256, endPoint x: 707, endPoint y: 438, distance: 398.5
click at [707, 438] on textarea "Cover letter template:" at bounding box center [578, 342] width 463 height 264
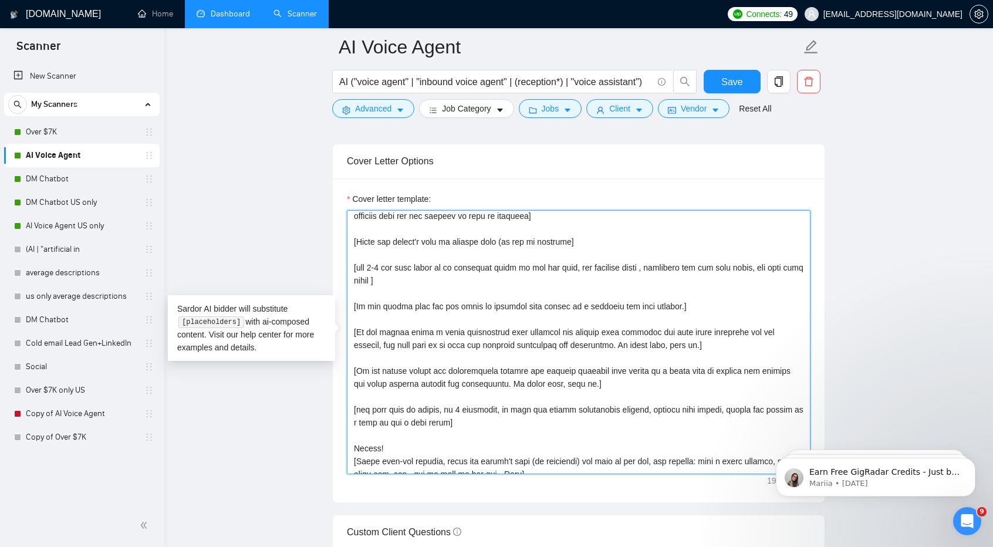
scroll to position [0, 0]
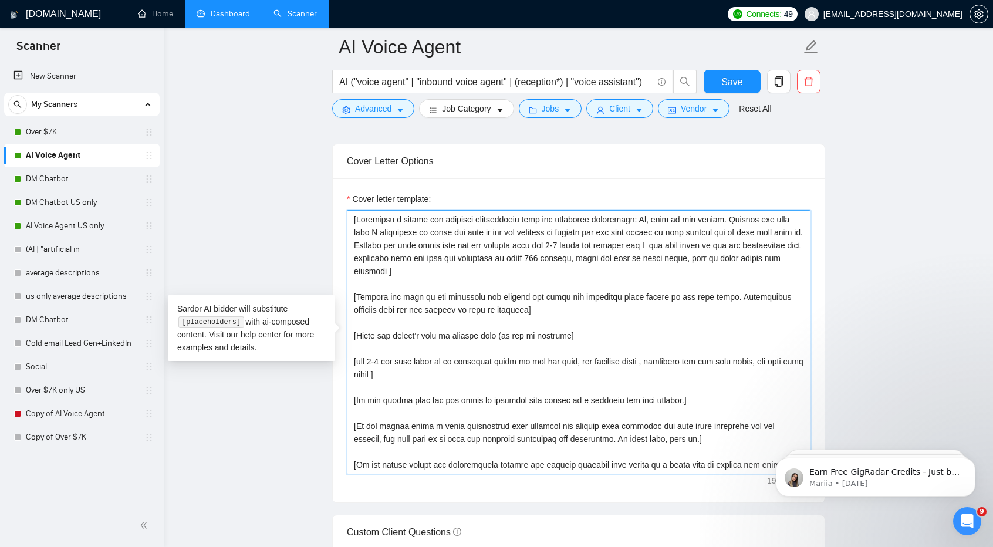
click at [612, 319] on textarea "Cover letter template:" at bounding box center [578, 342] width 463 height 264
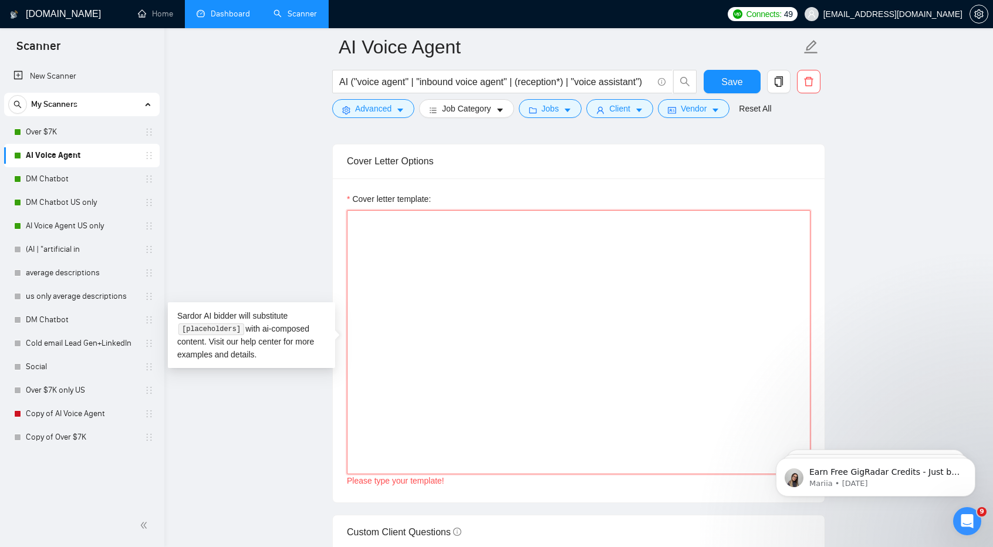
paste textarea "Generate a 250-word maximum cover letter with these components: Opening (50 wor…"
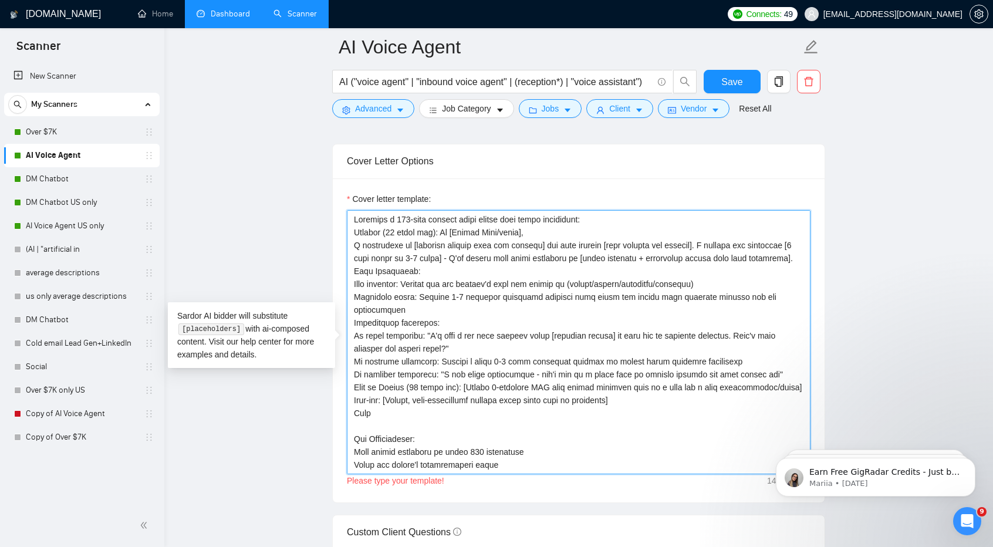
scroll to position [48, 0]
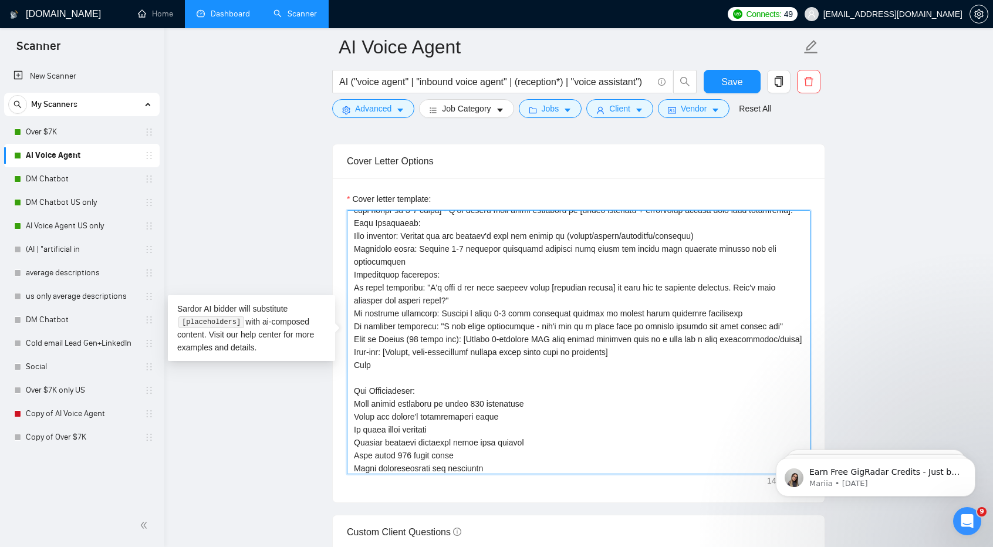
click at [393, 356] on textarea "Cover letter template:" at bounding box center [578, 342] width 463 height 264
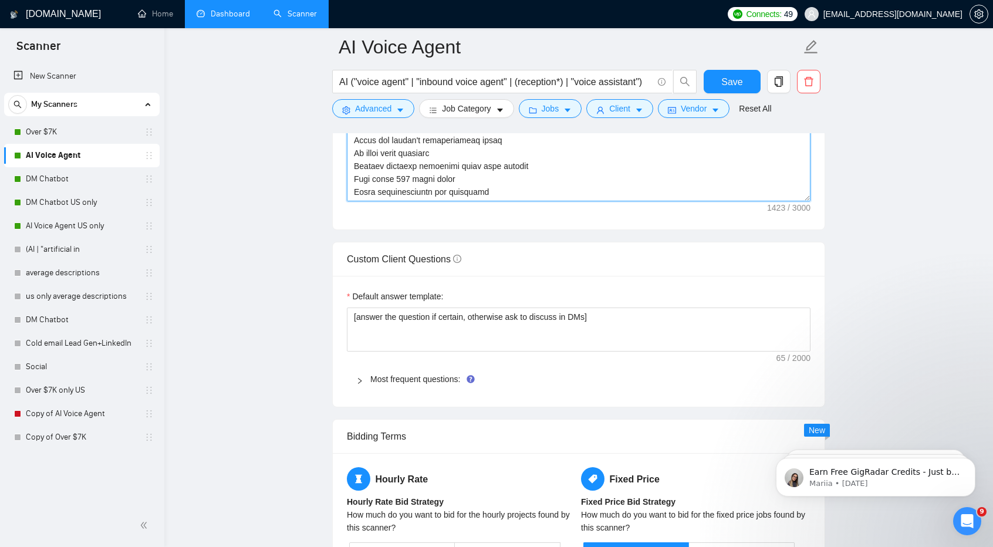
scroll to position [1525, 0]
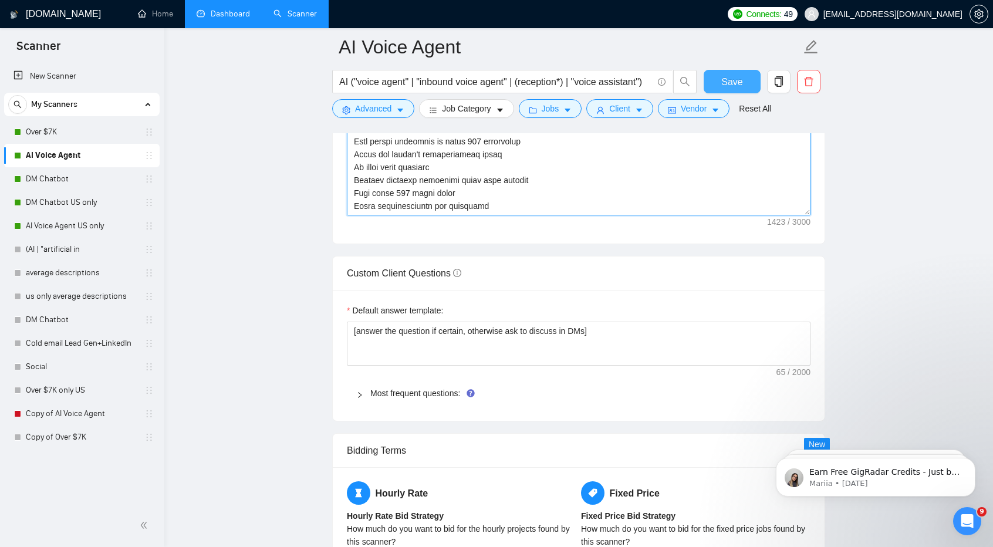
type textarea "Generate a 250-word maximum cover letter with these components: Opening (50 wor…"
click at [718, 84] on button "Save" at bounding box center [731, 81] width 57 height 23
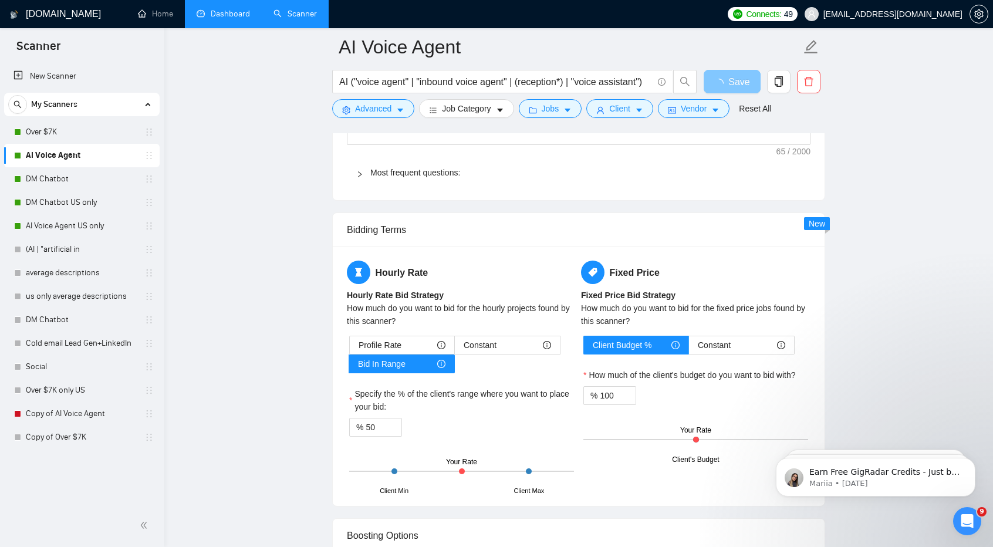
scroll to position [2073, 0]
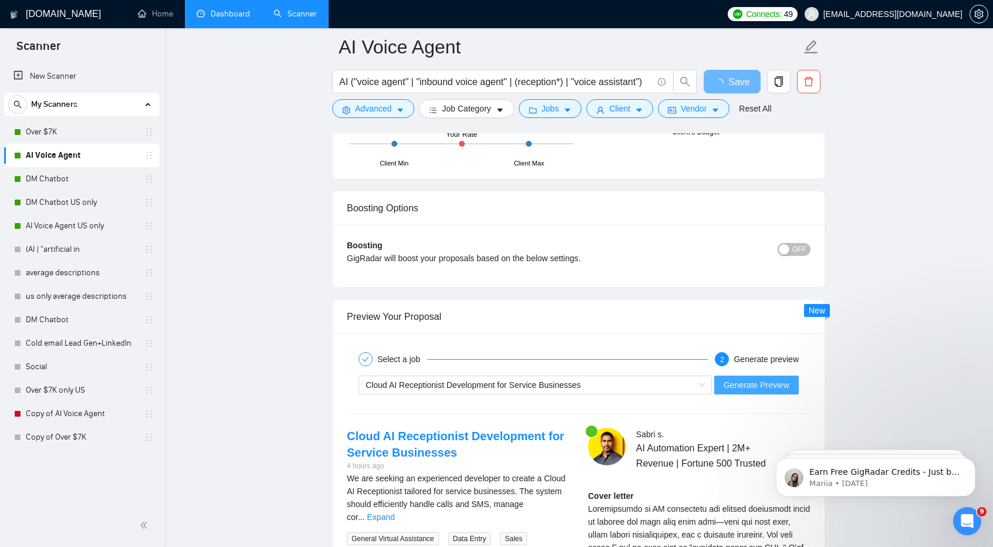
click at [750, 378] on span "Generate Preview" at bounding box center [756, 384] width 66 height 13
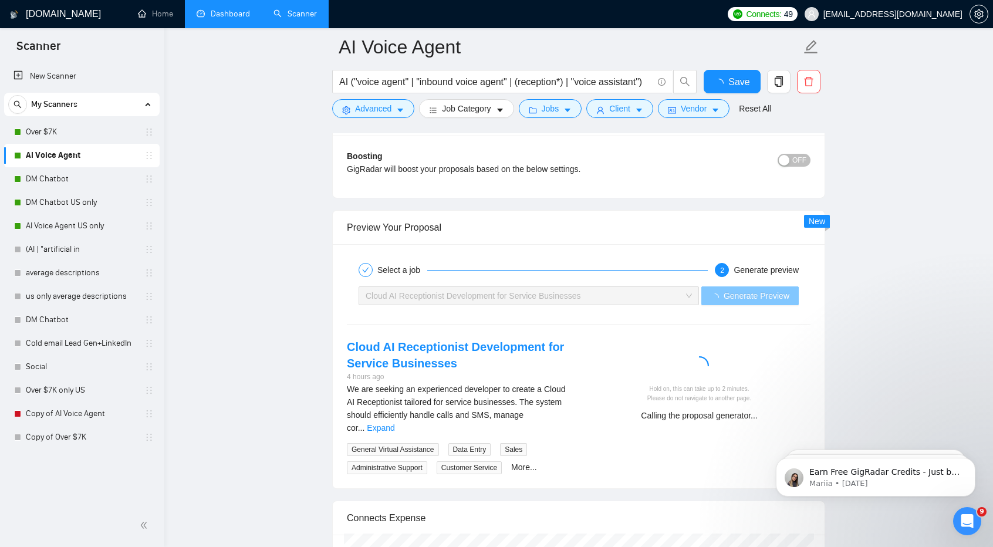
checkbox input "true"
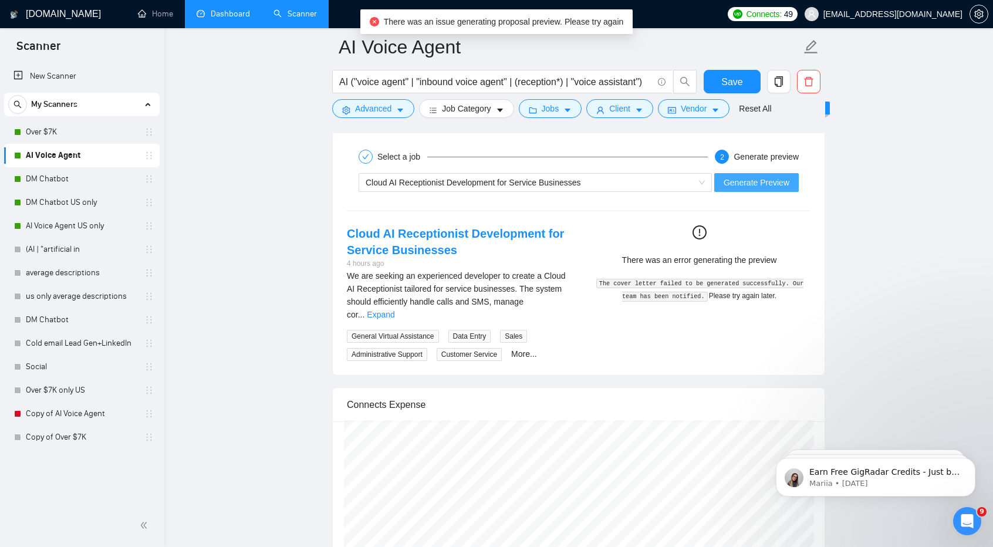
scroll to position [2275, 0]
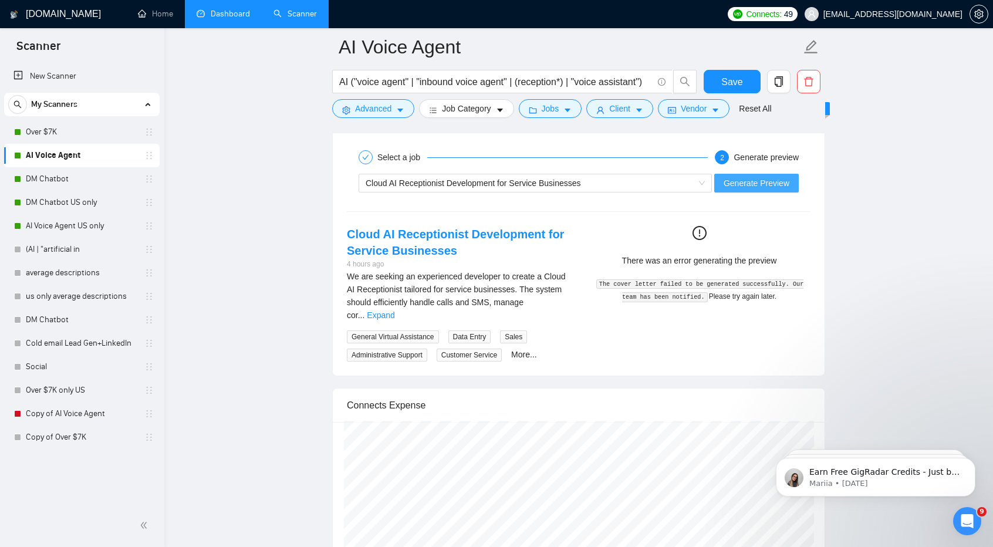
click at [750, 182] on button "Generate Preview" at bounding box center [756, 183] width 84 height 19
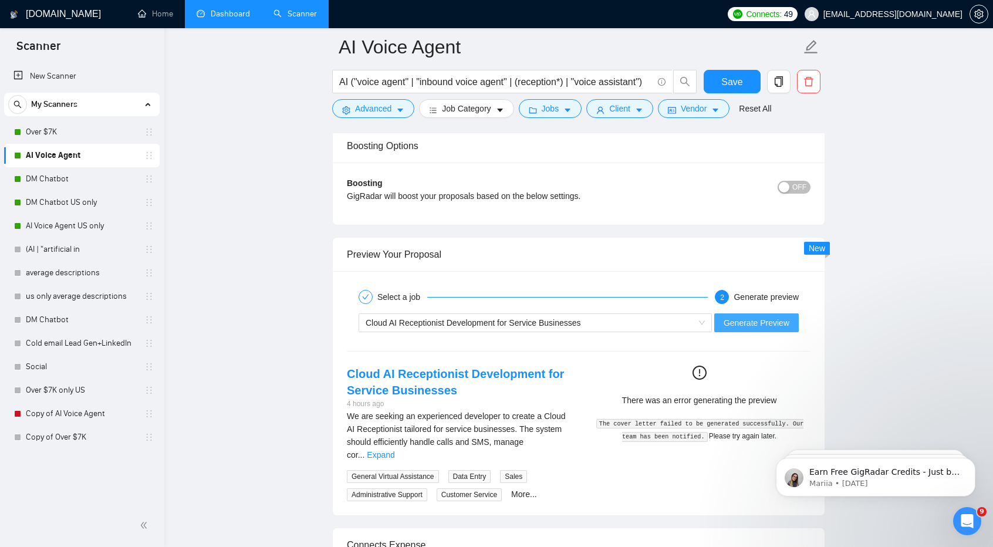
scroll to position [2138, 0]
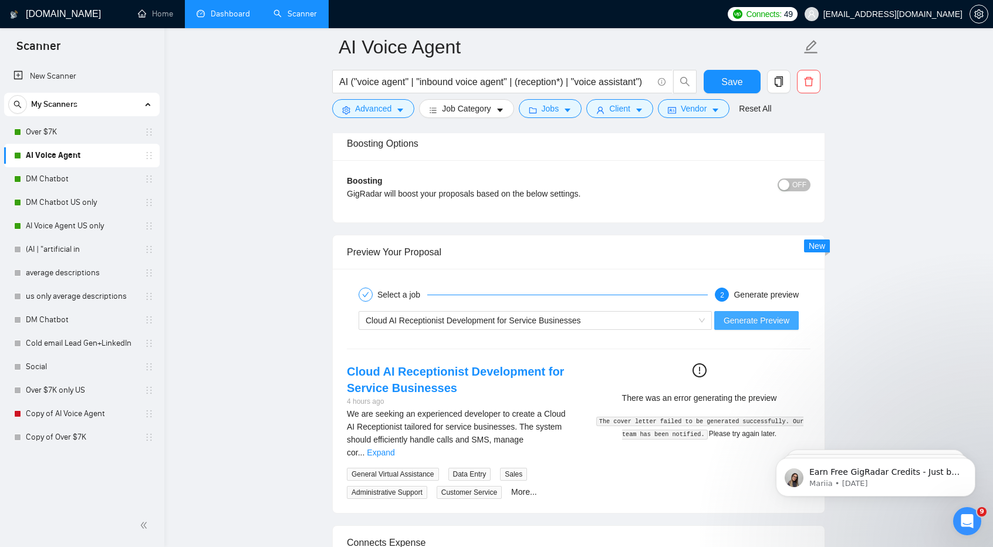
click at [760, 314] on span "Generate Preview" at bounding box center [756, 320] width 66 height 13
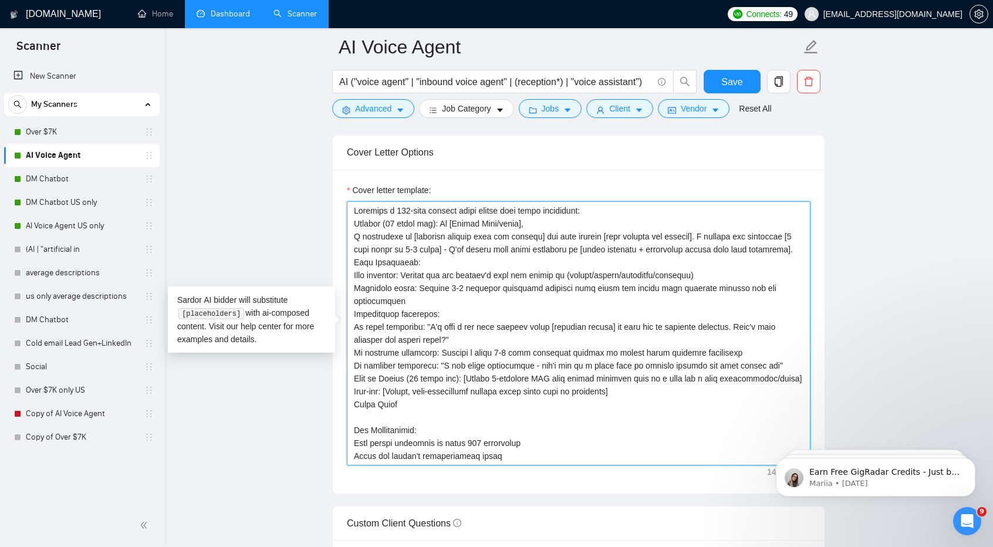
drag, startPoint x: 753, startPoint y: 317, endPoint x: 641, endPoint y: 303, distance: 113.5
click at [641, 303] on textarea "Cover letter template:" at bounding box center [578, 333] width 463 height 264
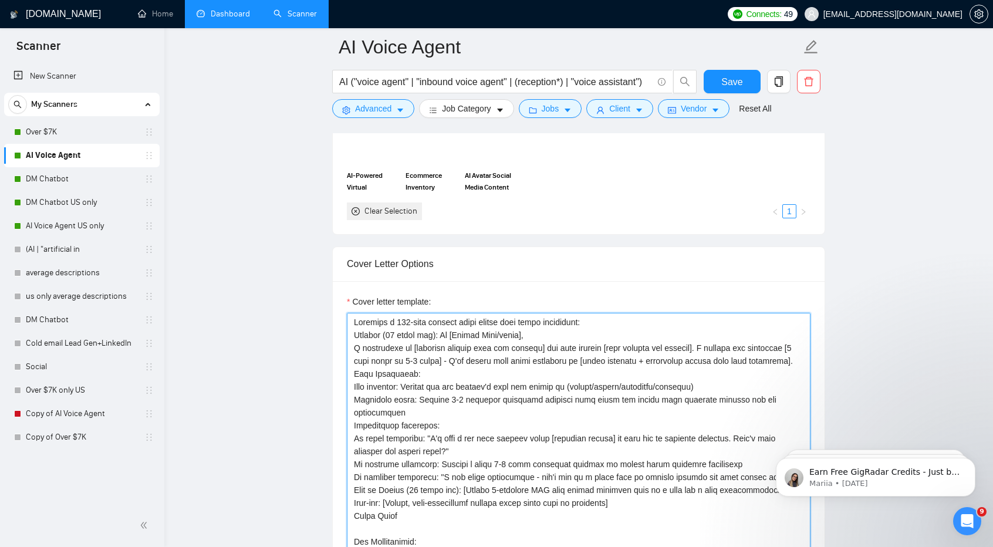
scroll to position [1165, 0]
click at [357, 314] on textarea "Cover letter template:" at bounding box center [578, 443] width 463 height 264
click at [547, 329] on textarea "Cover letter template:" at bounding box center [578, 443] width 463 height 264
click at [537, 368] on textarea "Cover letter template:" at bounding box center [578, 443] width 463 height 264
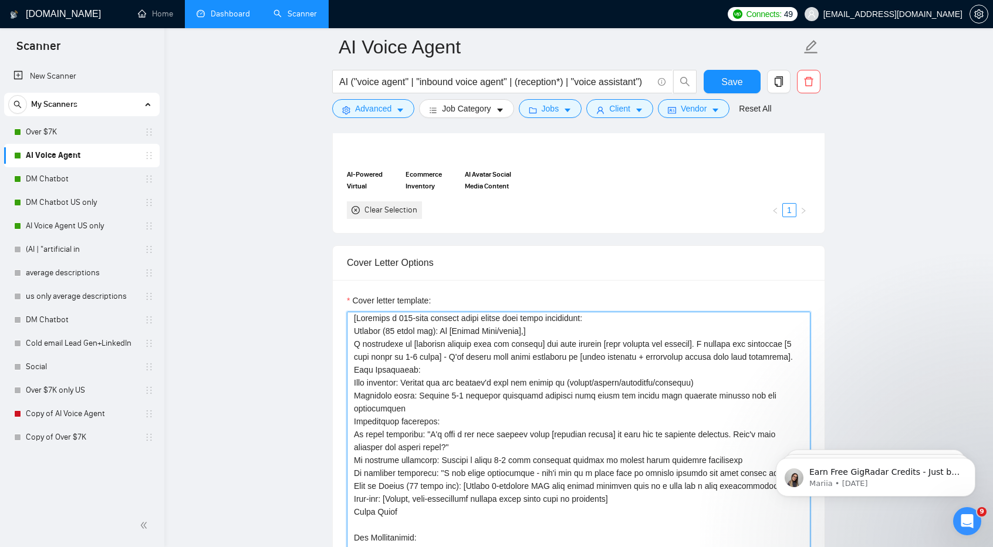
scroll to position [5, 0]
click at [350, 366] on textarea "Cover letter template:" at bounding box center [578, 443] width 463 height 264
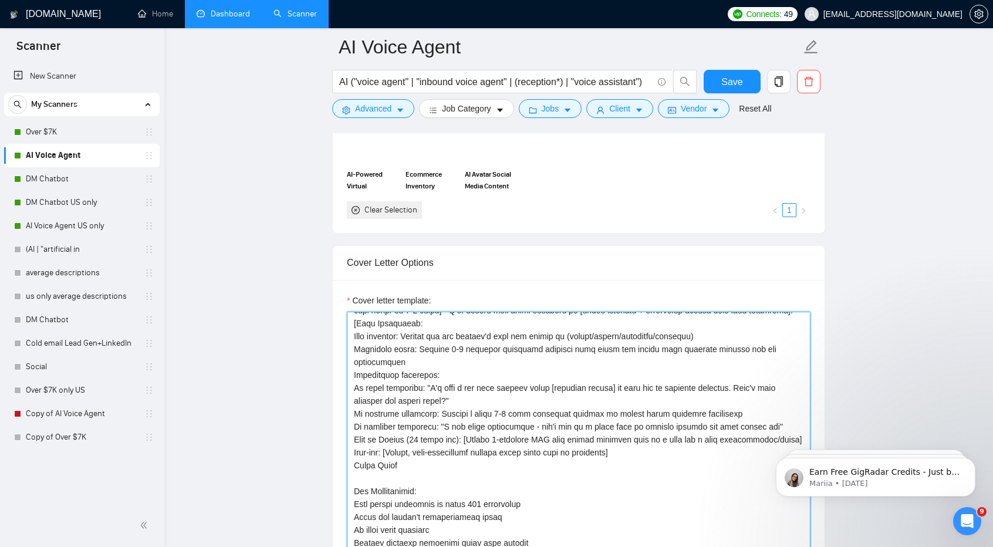
scroll to position [52, 0]
click at [648, 434] on textarea "Cover letter template:" at bounding box center [578, 443] width 463 height 264
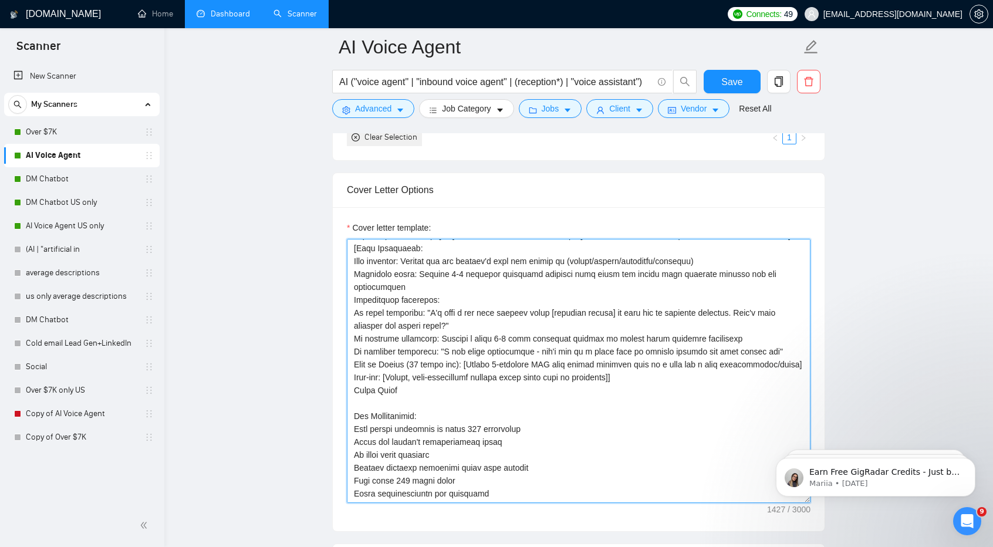
scroll to position [1239, 0]
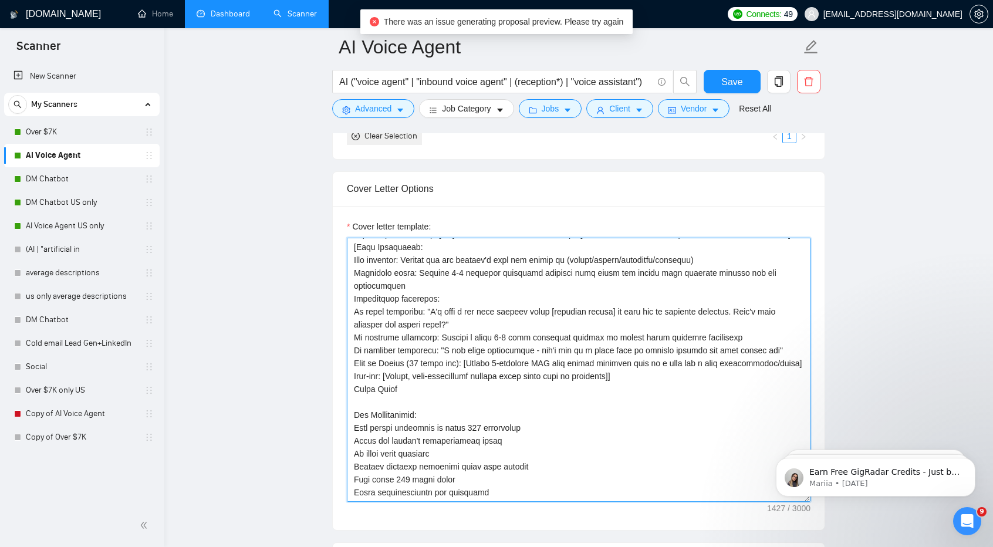
click at [351, 398] on textarea "Cover letter template:" at bounding box center [578, 370] width 463 height 264
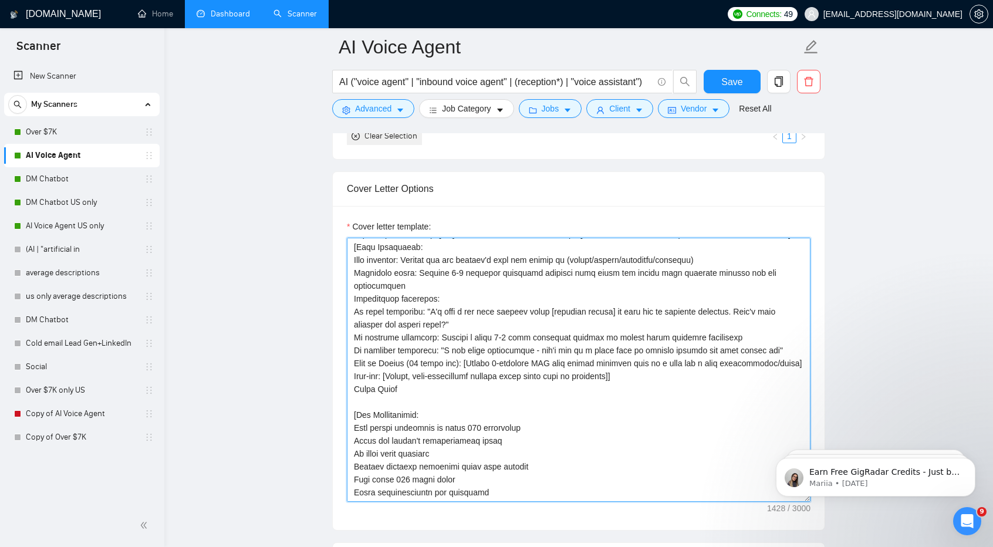
click at [497, 476] on textarea "Cover letter template:" at bounding box center [578, 370] width 463 height 264
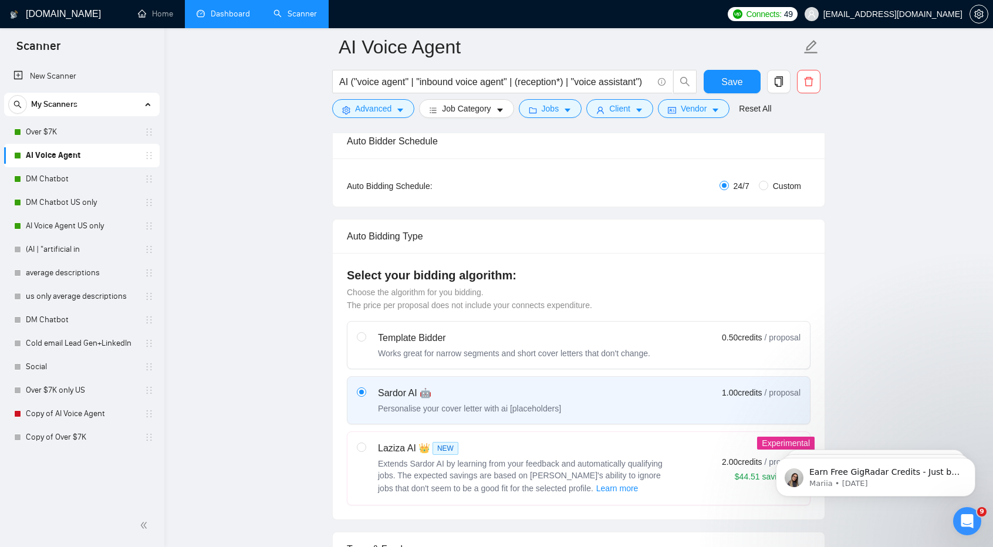
scroll to position [189, 0]
type textarea "[Generate a 250-word maximum cover letter with these components: Opening (50 wo…"
click at [744, 72] on button "Save" at bounding box center [731, 81] width 57 height 23
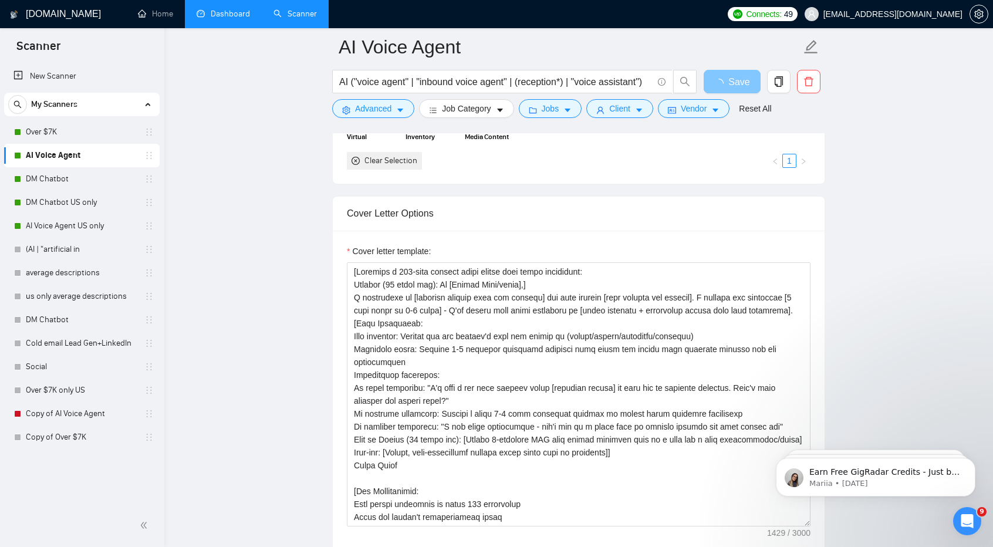
scroll to position [52, 0]
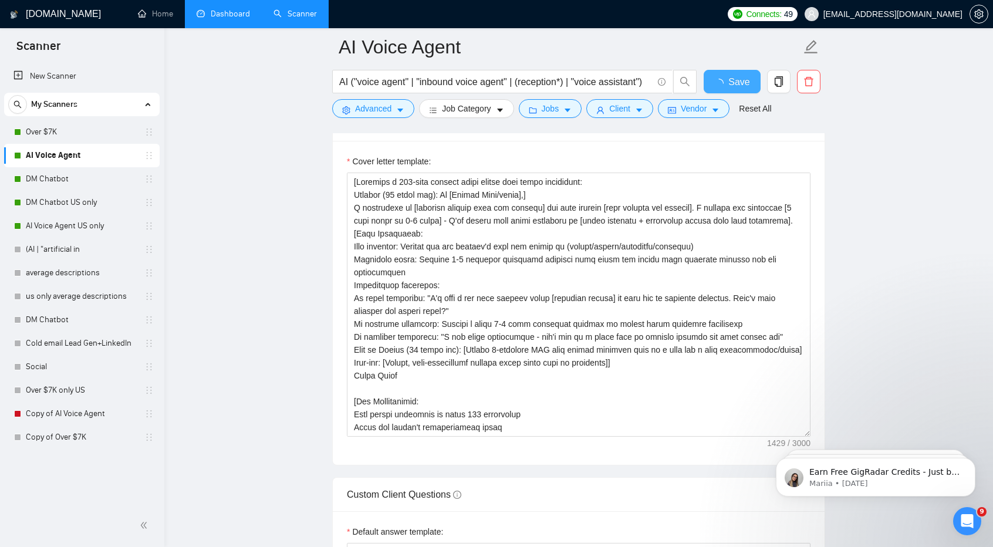
checkbox input "true"
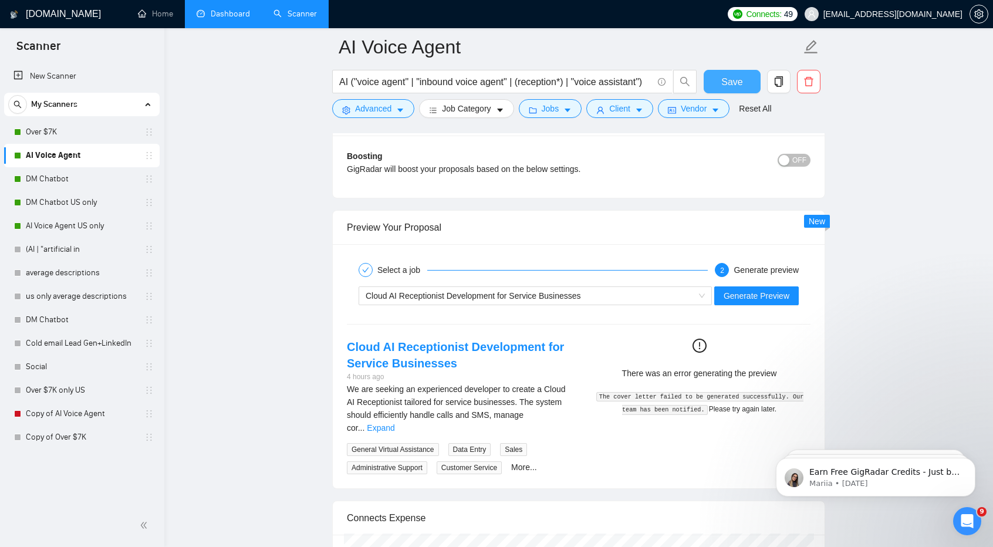
scroll to position [2180, 0]
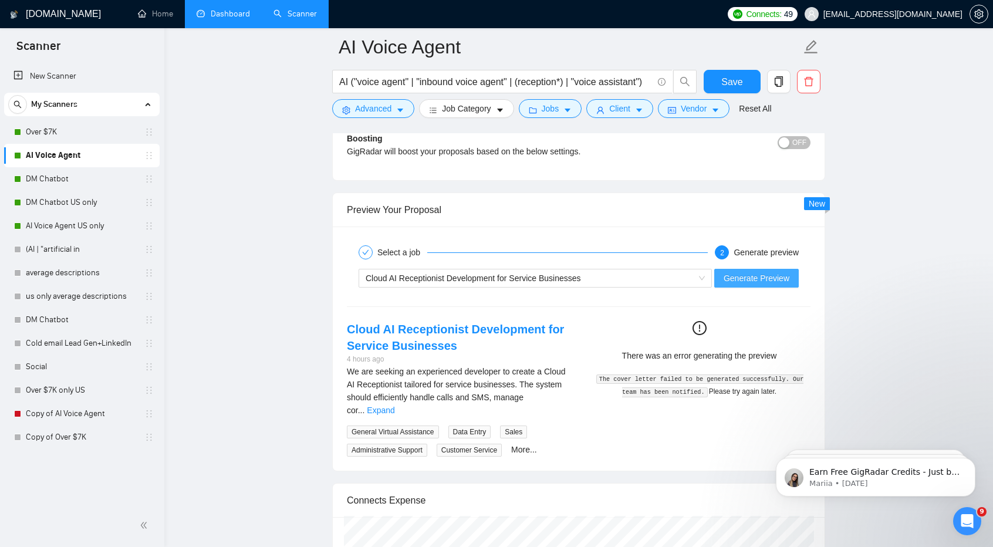
click at [741, 272] on span "Generate Preview" at bounding box center [756, 278] width 66 height 13
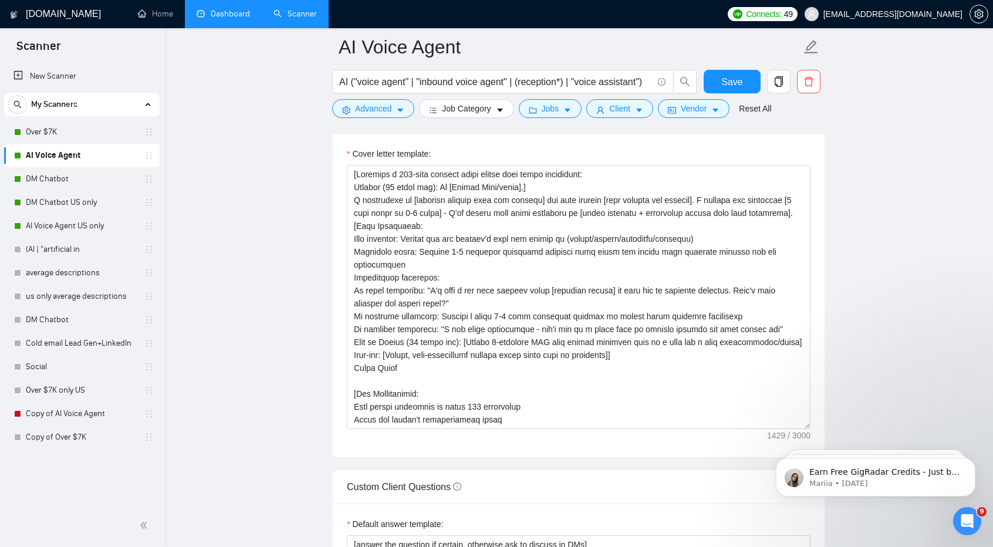
scroll to position [1308, 0]
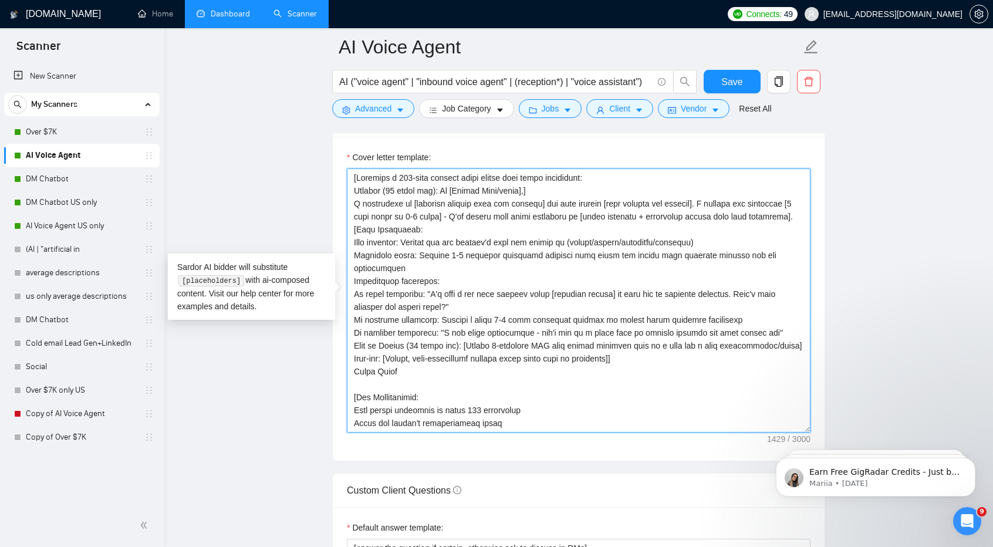
click at [705, 262] on textarea "Cover letter template:" at bounding box center [578, 300] width 463 height 264
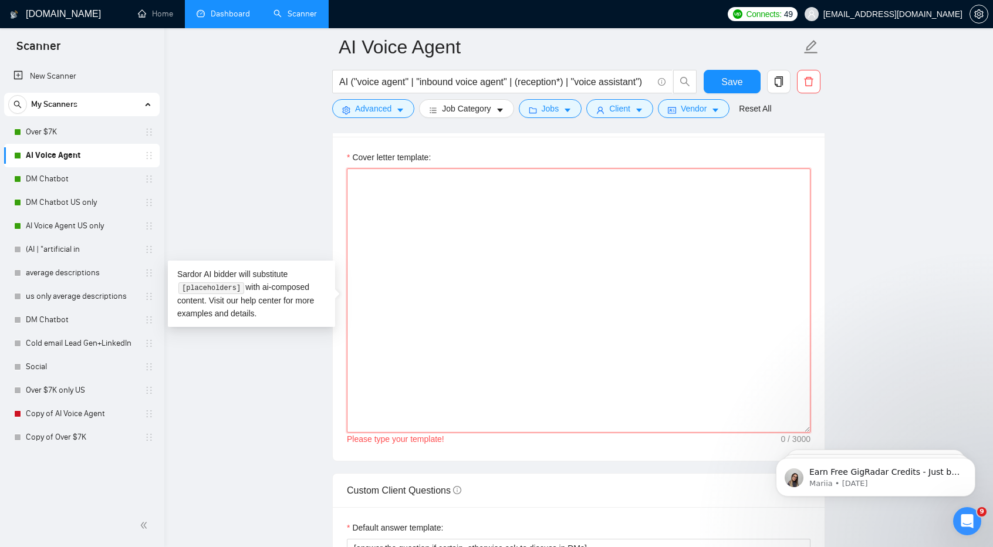
paste textarea "[Analyze the tone of the following job posting and write the following cover le…"
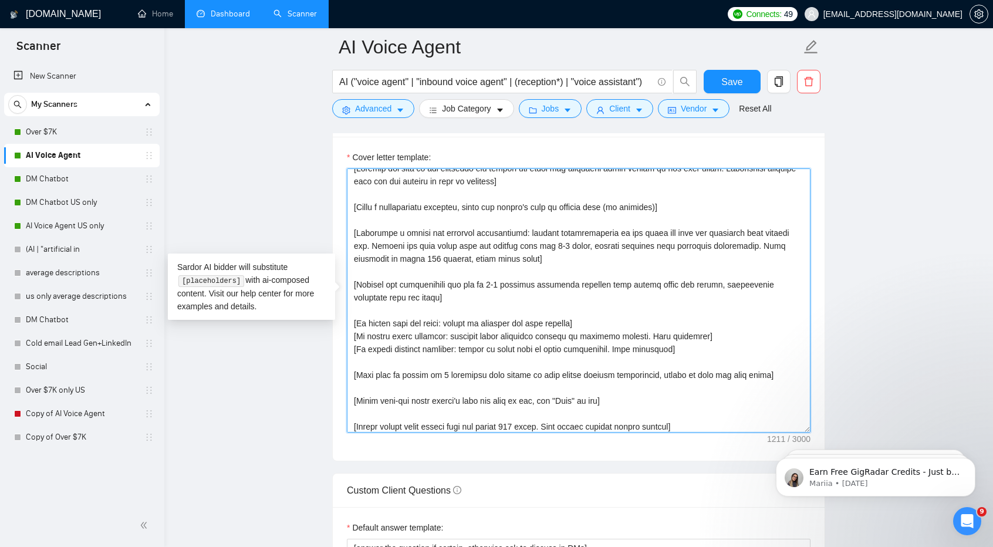
scroll to position [13, 0]
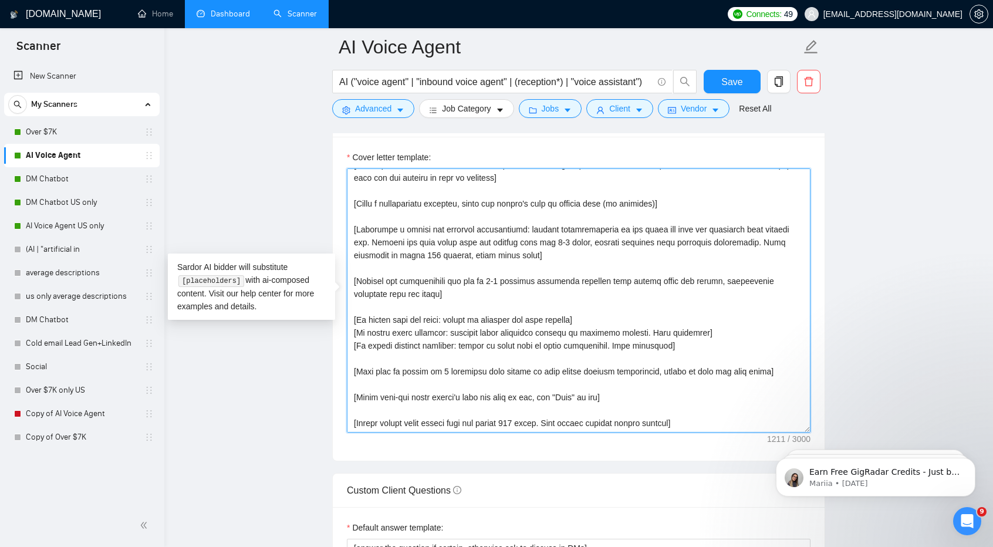
click at [578, 392] on textarea "Cover letter template:" at bounding box center [578, 300] width 463 height 264
type textarea "[Analyze the tone of the following job posting and write the following cover le…"
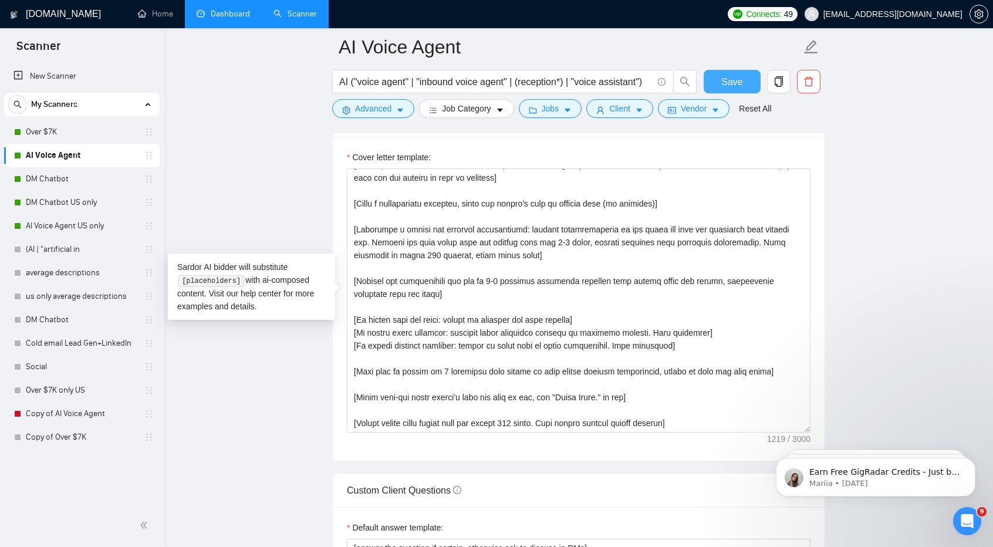
click at [718, 82] on button "Save" at bounding box center [731, 81] width 57 height 23
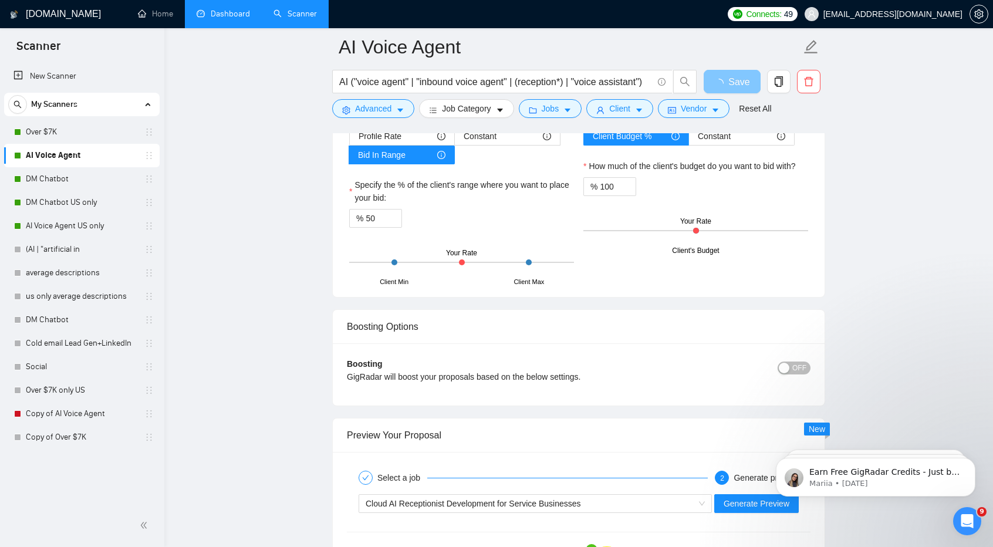
scroll to position [1955, 0]
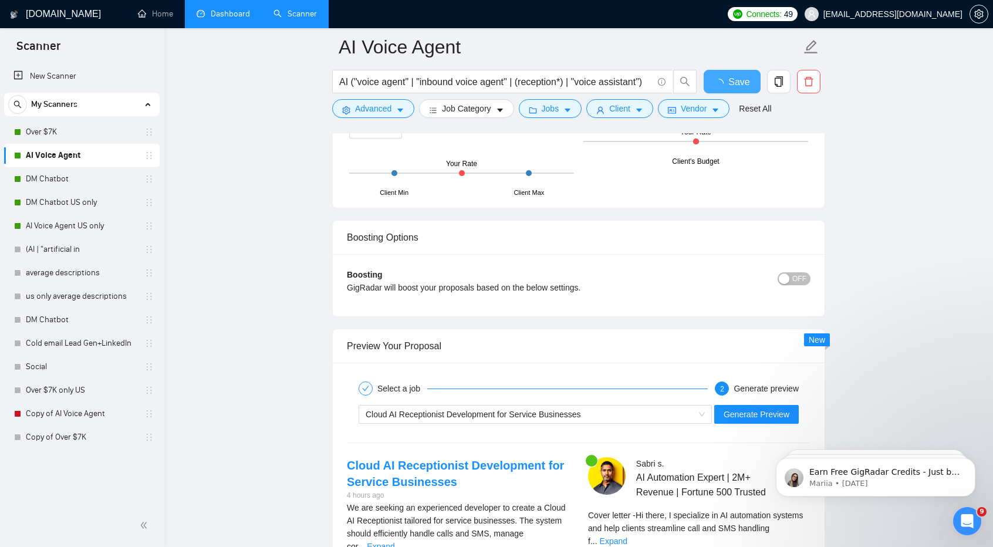
checkbox input "true"
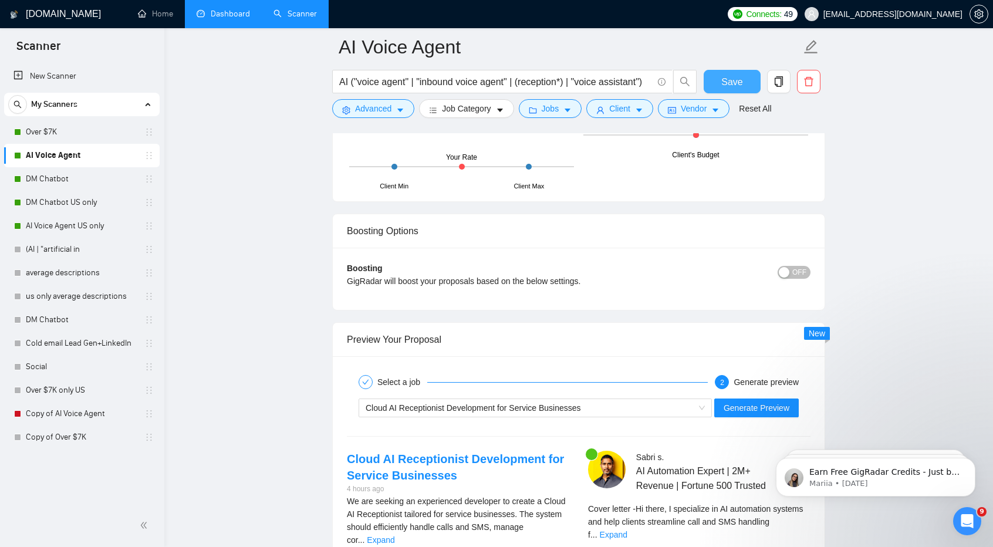
scroll to position [2175, 0]
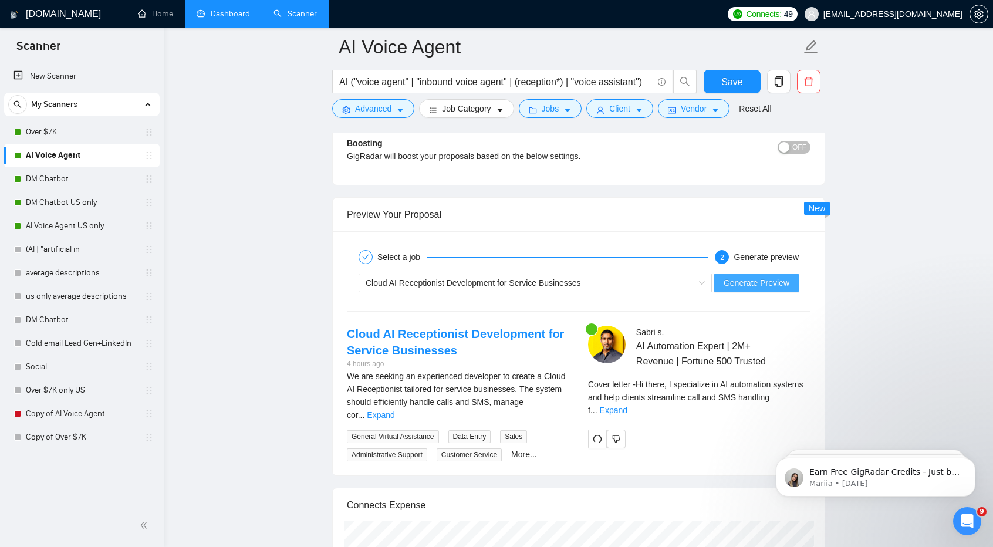
click at [758, 277] on span "Generate Preview" at bounding box center [756, 282] width 66 height 13
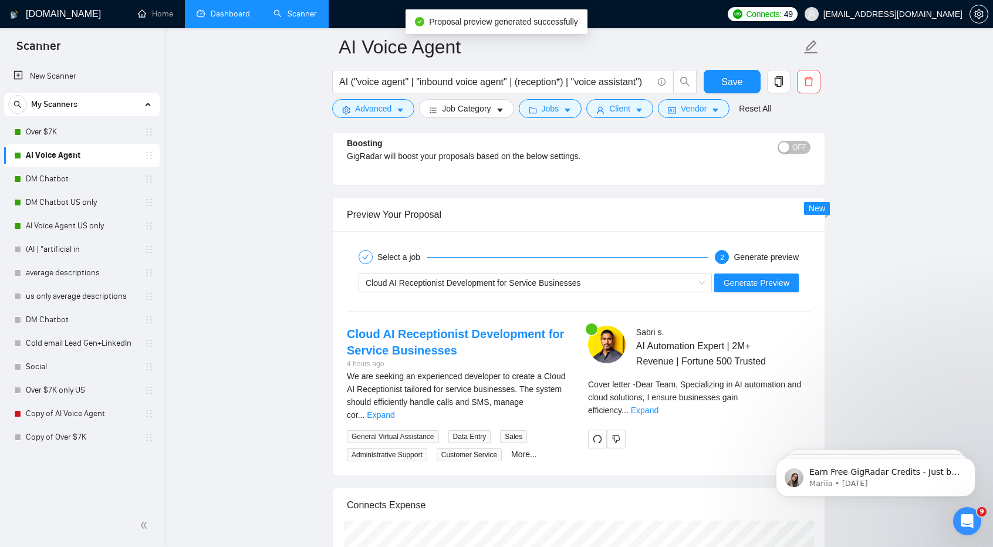
click at [786, 402] on div "Cover letter - Dear Team, Specializing in AI automation and cloud solutions, I …" at bounding box center [699, 401] width 222 height 47
click at [795, 396] on div "Cover letter - Dear Team, Specializing in AI automation and cloud solutions, I …" at bounding box center [699, 401] width 222 height 47
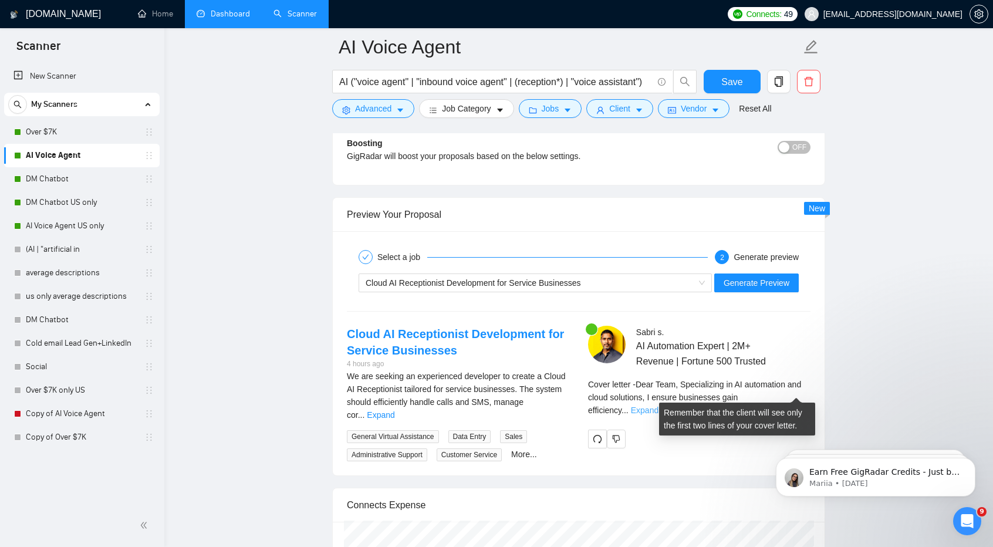
click at [658, 405] on link "Expand" at bounding box center [645, 409] width 28 height 9
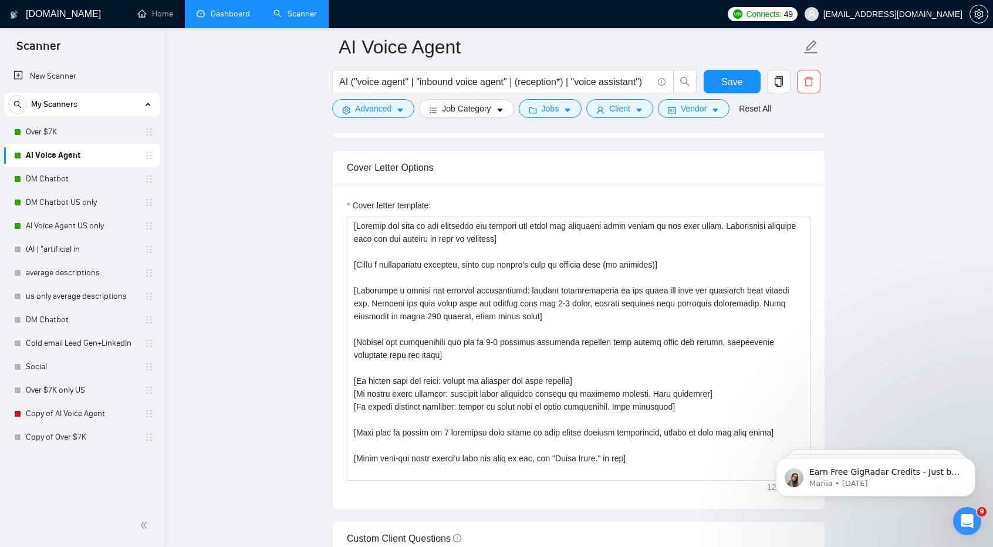
scroll to position [1248, 0]
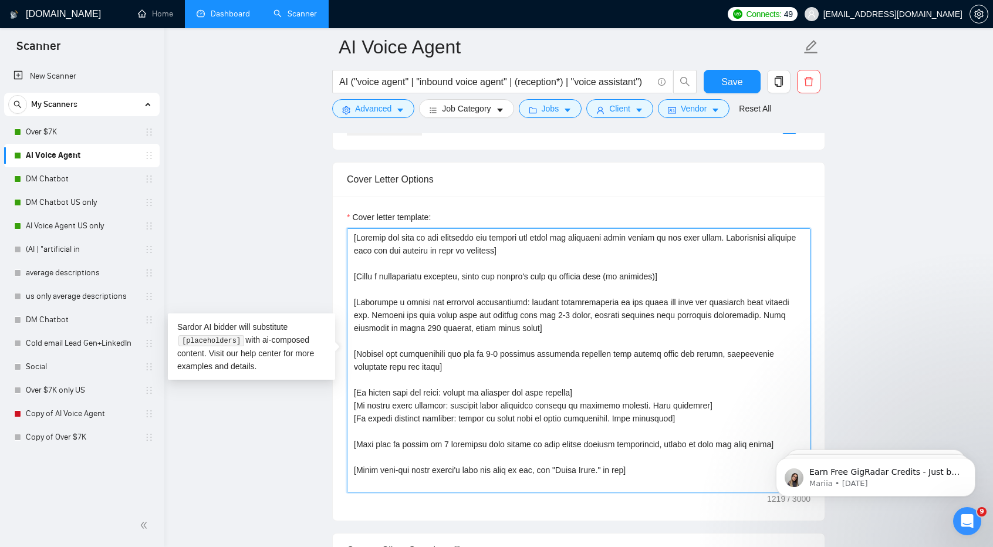
click at [648, 316] on textarea "Cover letter template:" at bounding box center [578, 360] width 463 height 264
drag, startPoint x: 583, startPoint y: 301, endPoint x: 504, endPoint y: 286, distance: 80.5
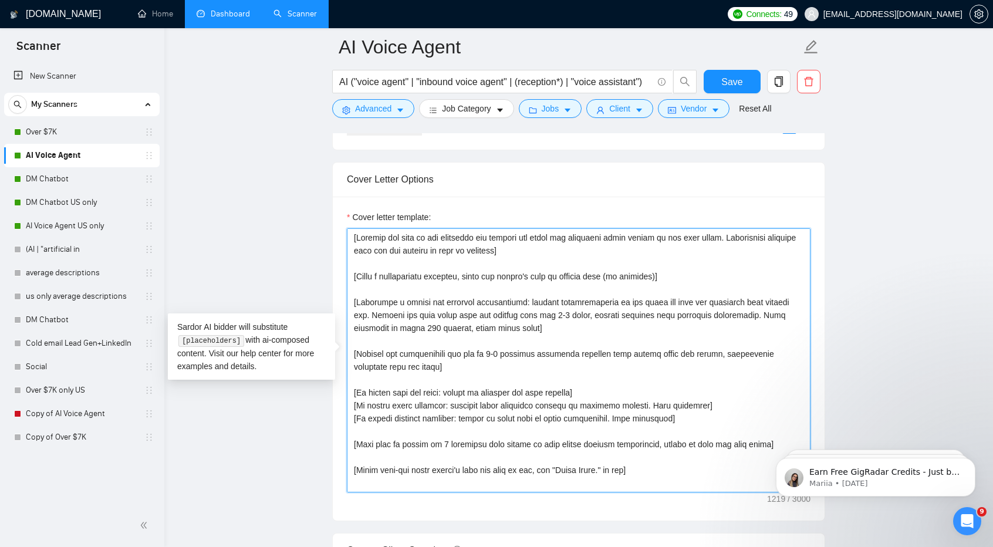
click at [504, 286] on textarea "Cover letter template:" at bounding box center [578, 360] width 463 height 264
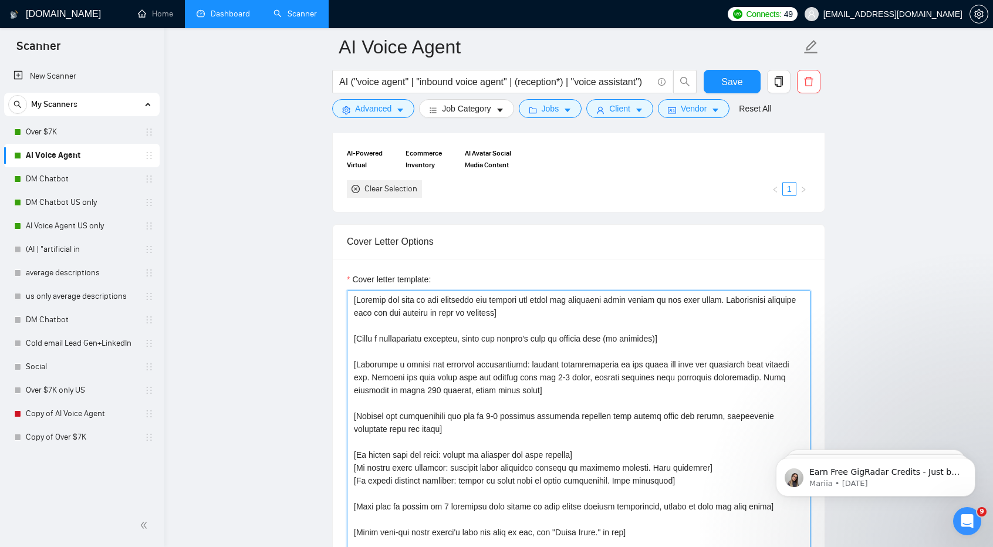
scroll to position [1186, 0]
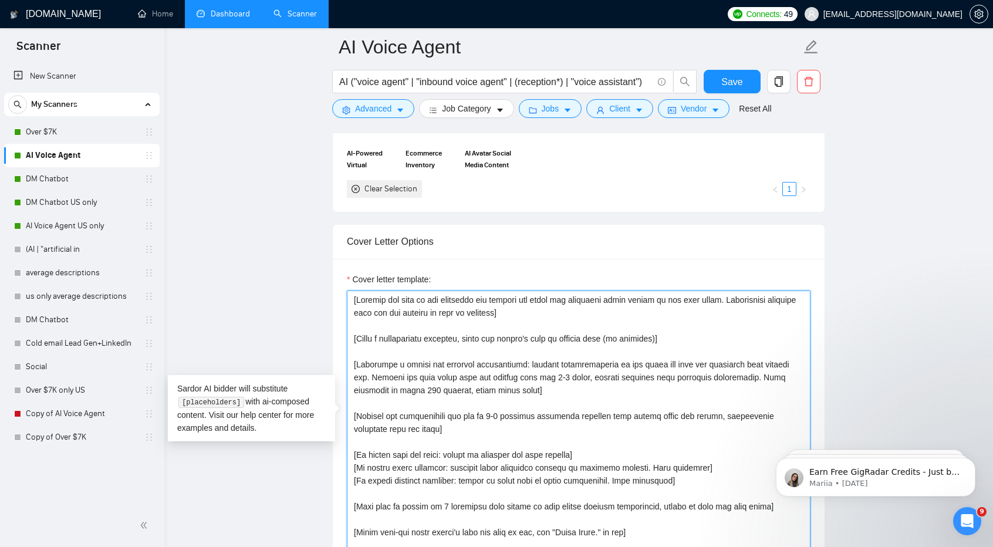
click at [533, 348] on textarea "Cover letter template:" at bounding box center [578, 422] width 463 height 264
paste textarea "Generate a 250-word maximum cover letter with these components: Opening (50 wor…"
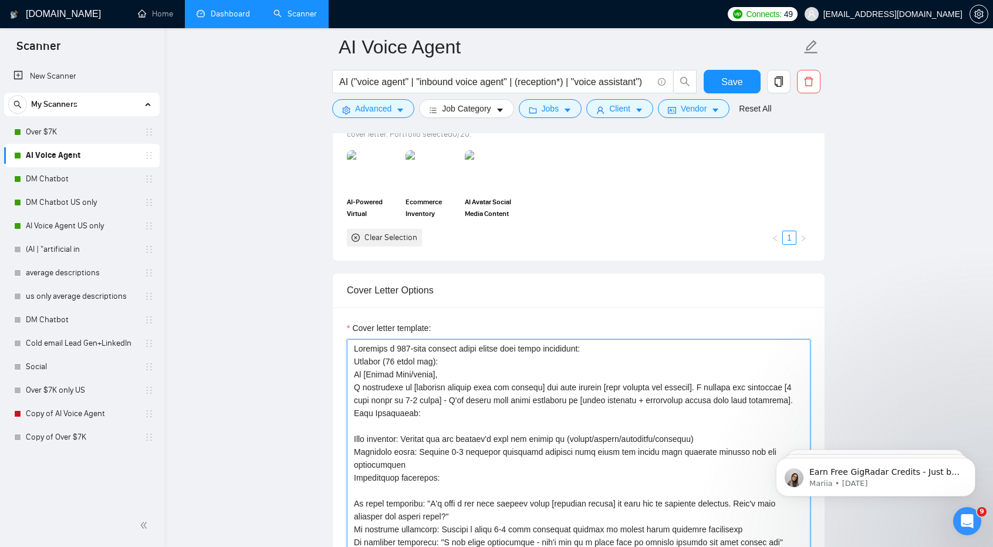
scroll to position [1138, 0]
click at [352, 340] on textarea "Cover letter template:" at bounding box center [578, 470] width 463 height 264
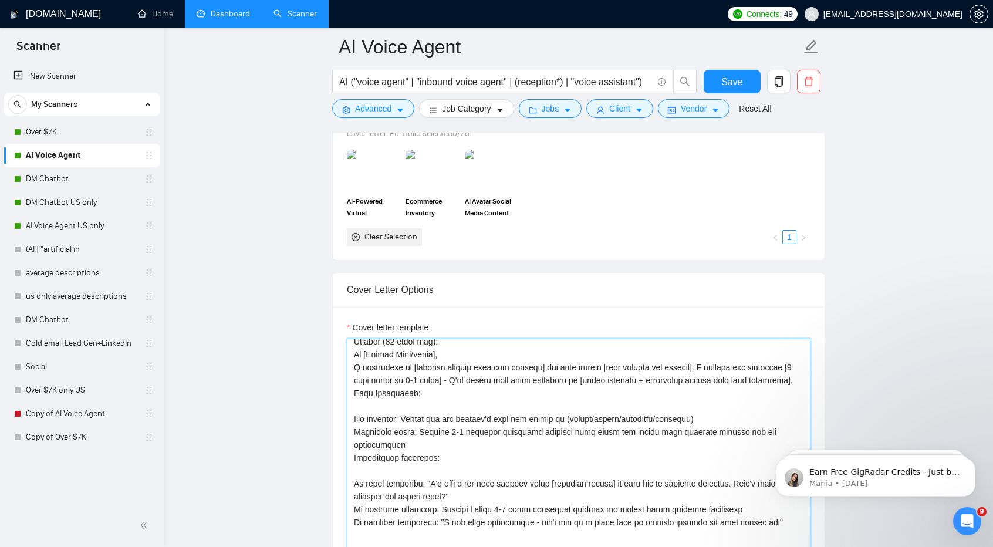
scroll to position [0, 0]
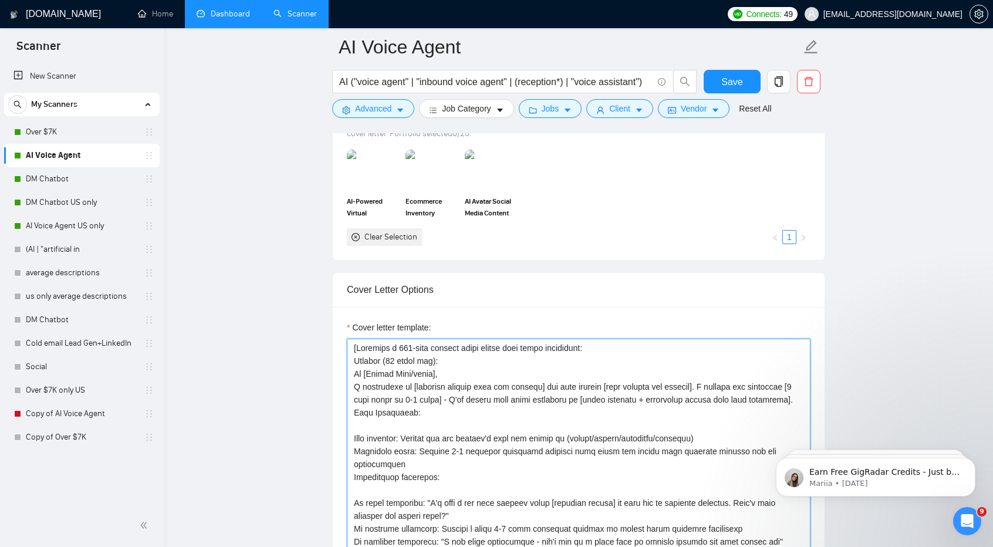
click at [457, 371] on textarea "Cover letter template:" at bounding box center [578, 470] width 463 height 264
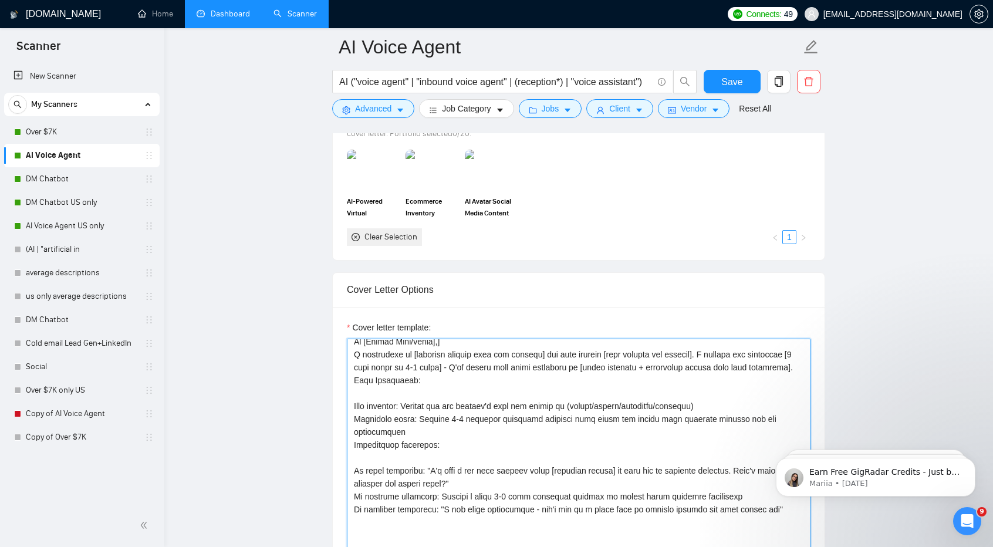
scroll to position [33, 0]
click at [351, 375] on textarea "Cover letter template:" at bounding box center [578, 470] width 463 height 264
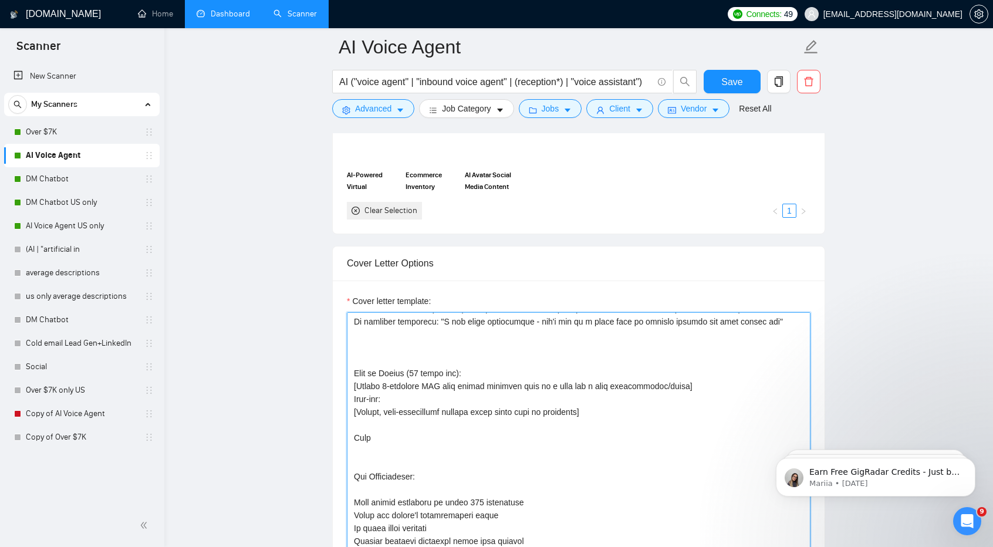
scroll to position [1165, 0]
click at [613, 390] on textarea "Cover letter template:" at bounding box center [578, 443] width 463 height 264
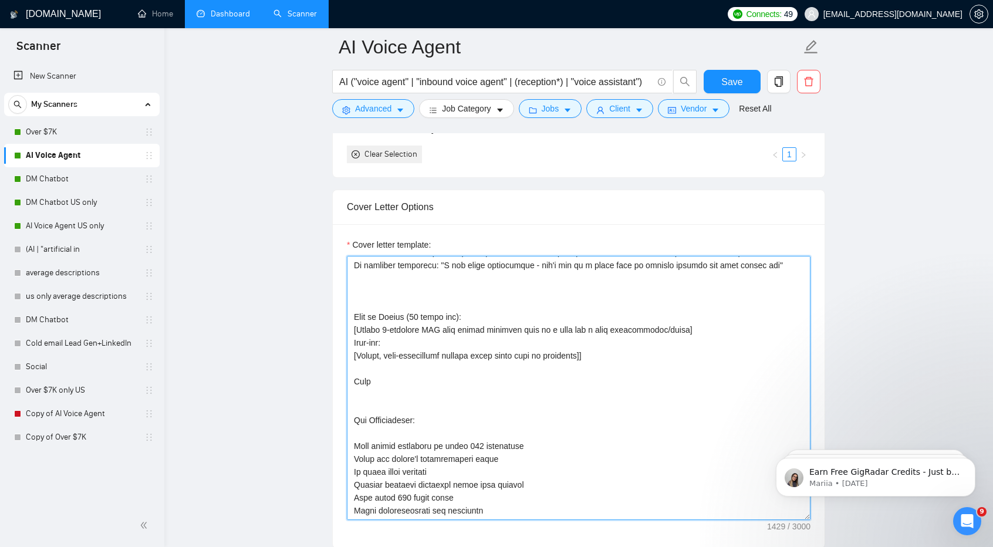
scroll to position [1221, 0]
click at [352, 401] on textarea "Cover letter template:" at bounding box center [578, 387] width 463 height 264
click at [535, 494] on textarea "Cover letter template:" at bounding box center [578, 387] width 463 height 264
type textarea "[Generate a 250-word maximum cover letter with these components: Opening (50 wo…"
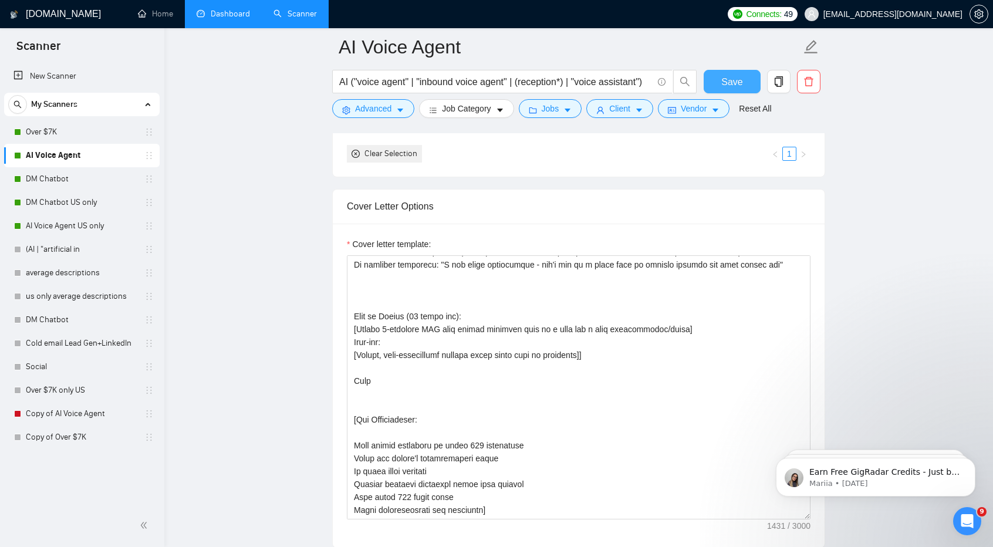
click at [719, 81] on button "Save" at bounding box center [731, 81] width 57 height 23
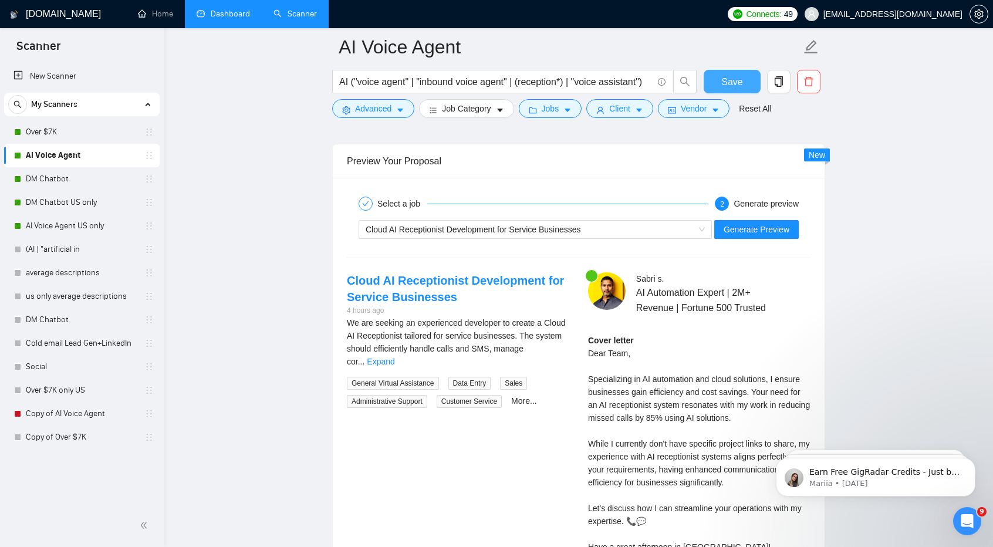
scroll to position [2173, 0]
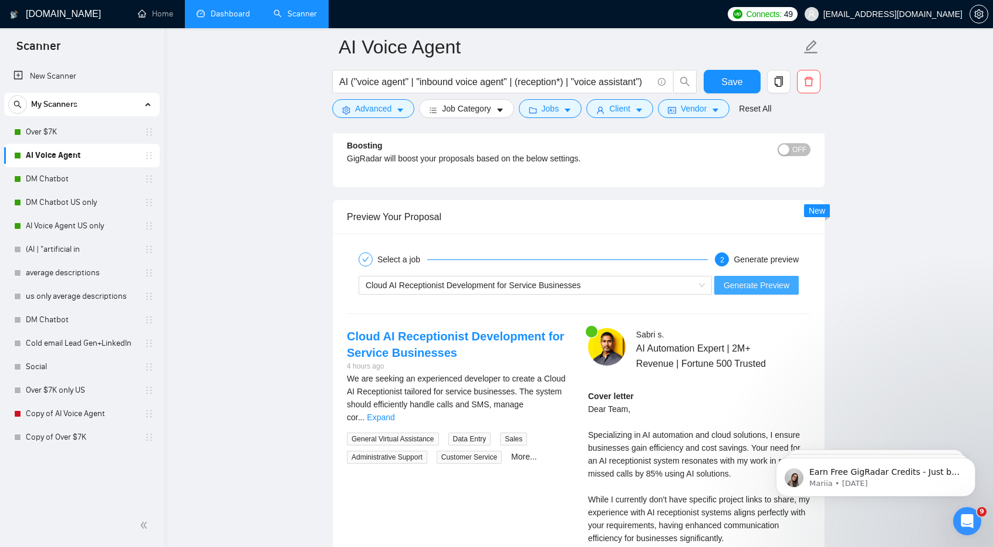
click at [757, 279] on span "Generate Preview" at bounding box center [756, 285] width 66 height 13
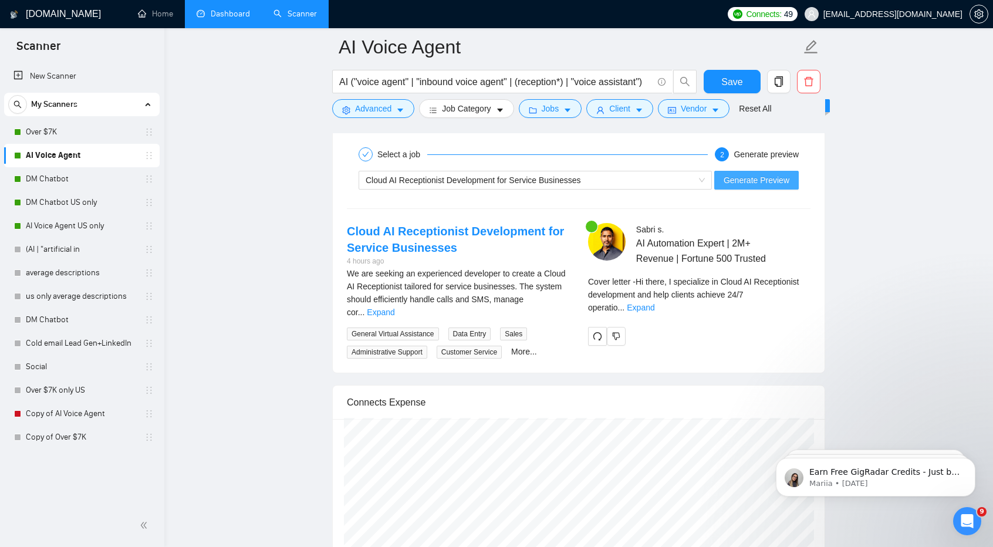
scroll to position [2279, 0]
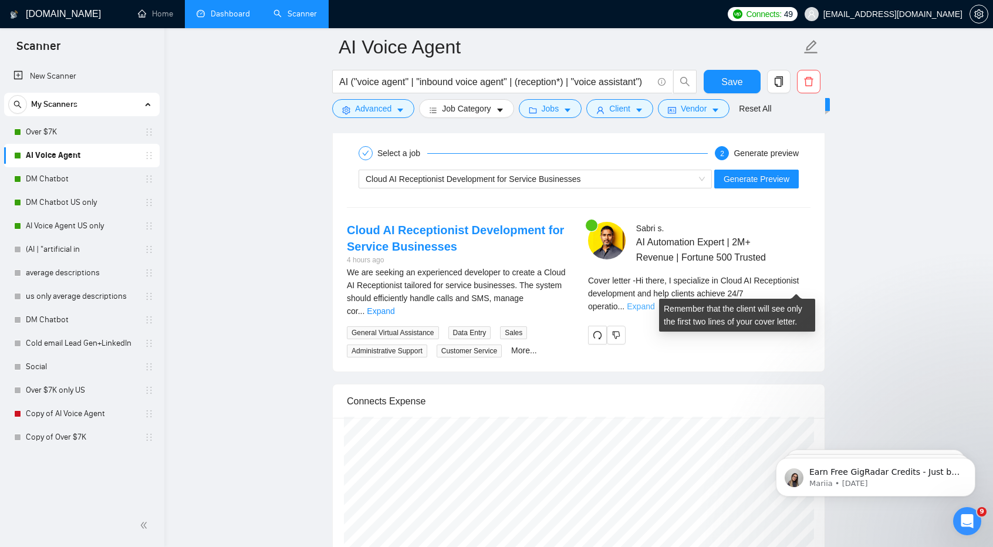
click at [654, 302] on link "Expand" at bounding box center [641, 306] width 28 height 9
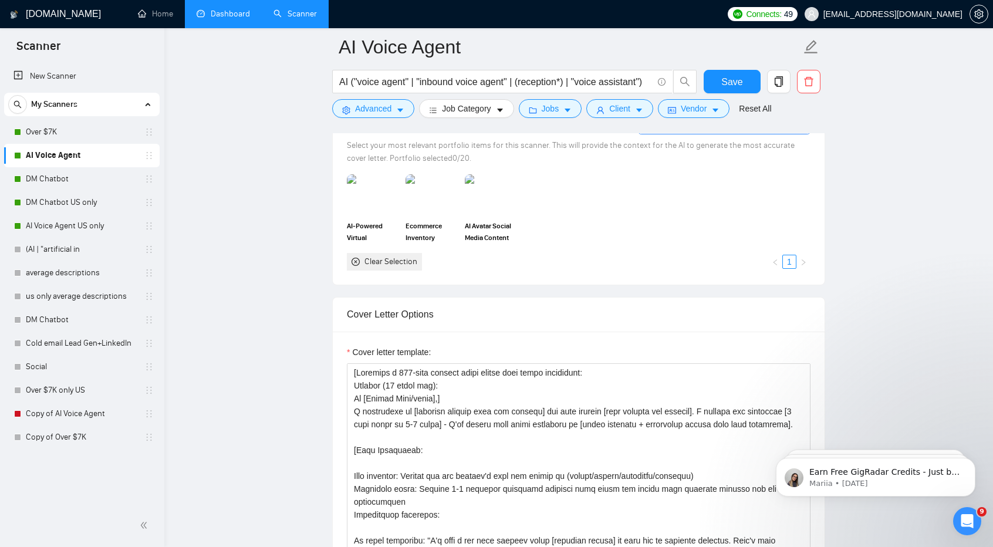
scroll to position [1115, 0]
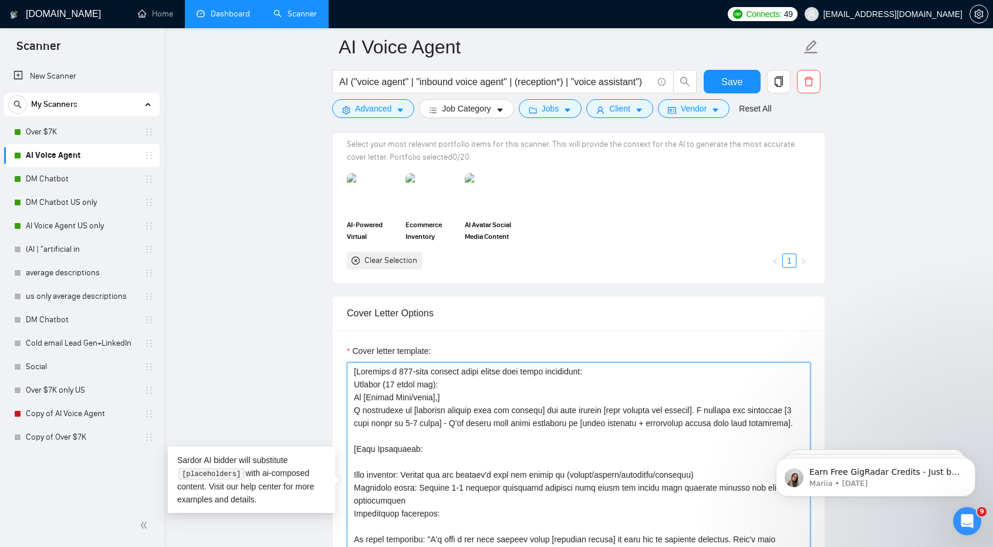
click at [557, 417] on textarea "Cover letter template:" at bounding box center [578, 494] width 463 height 264
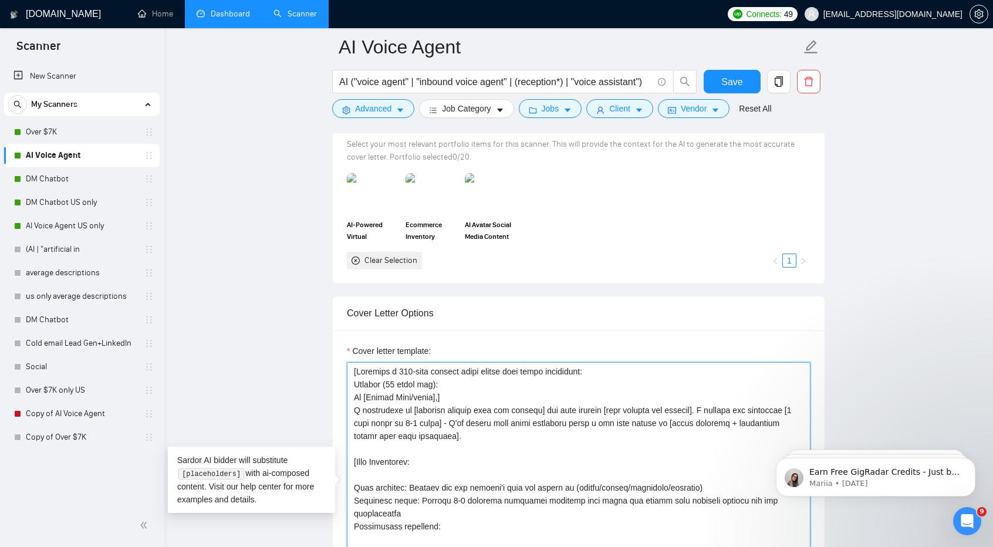
click at [710, 418] on textarea "Cover letter template:" at bounding box center [578, 494] width 463 height 264
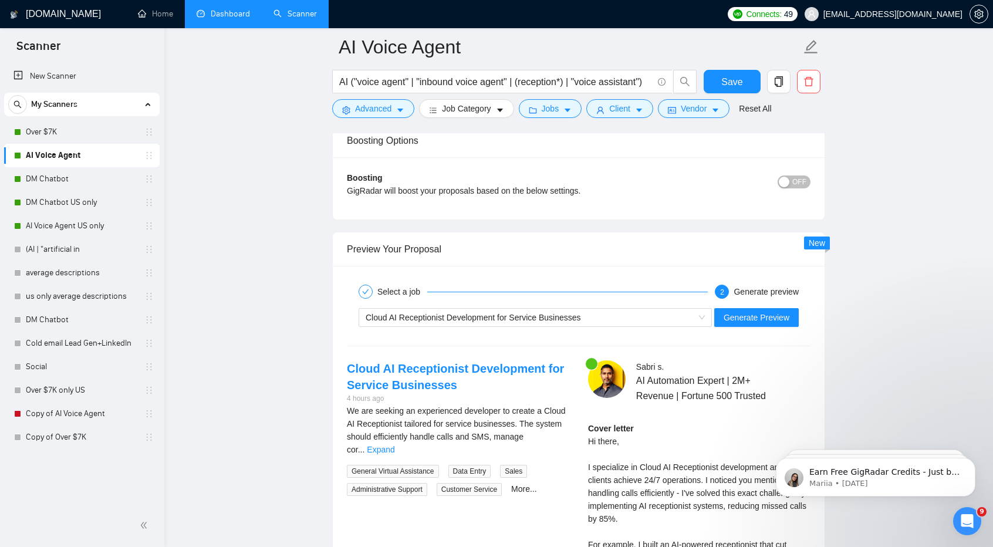
scroll to position [2141, 0]
click at [736, 310] on span "Generate Preview" at bounding box center [756, 316] width 66 height 13
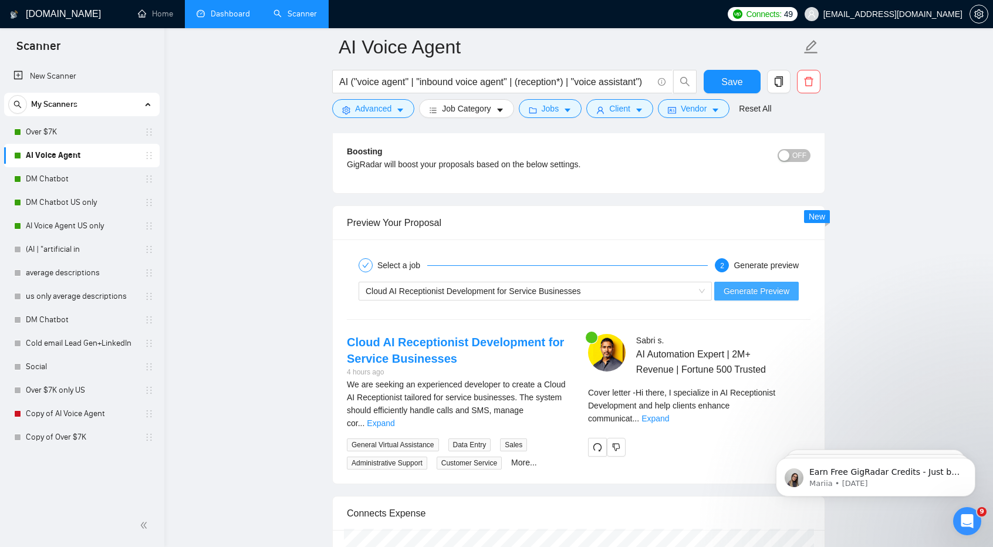
scroll to position [2168, 0]
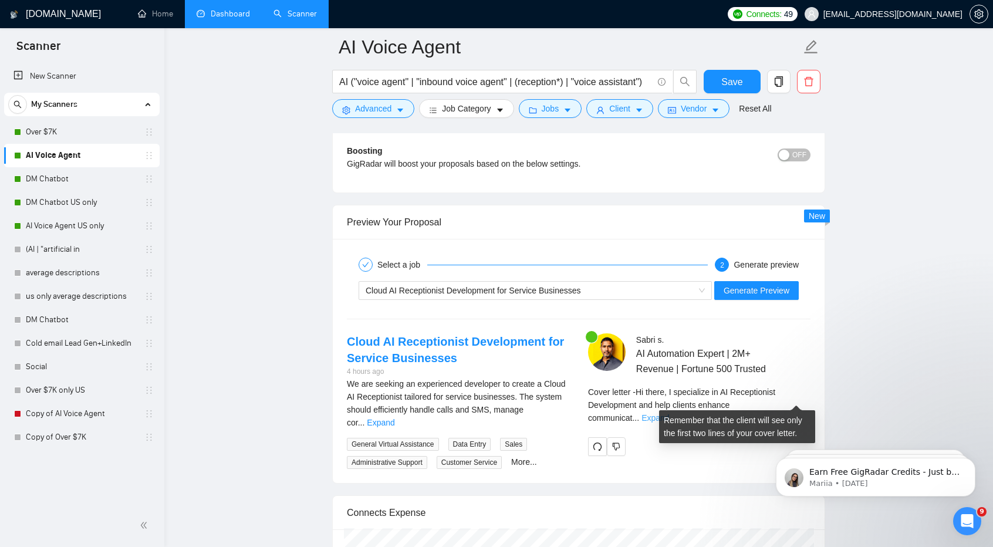
click at [669, 413] on link "Expand" at bounding box center [655, 417] width 28 height 9
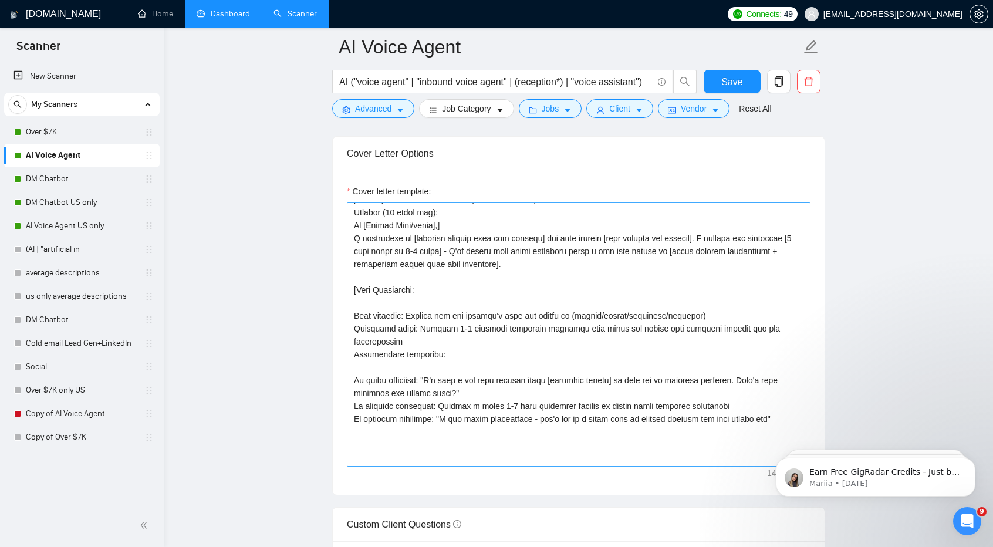
scroll to position [12, 0]
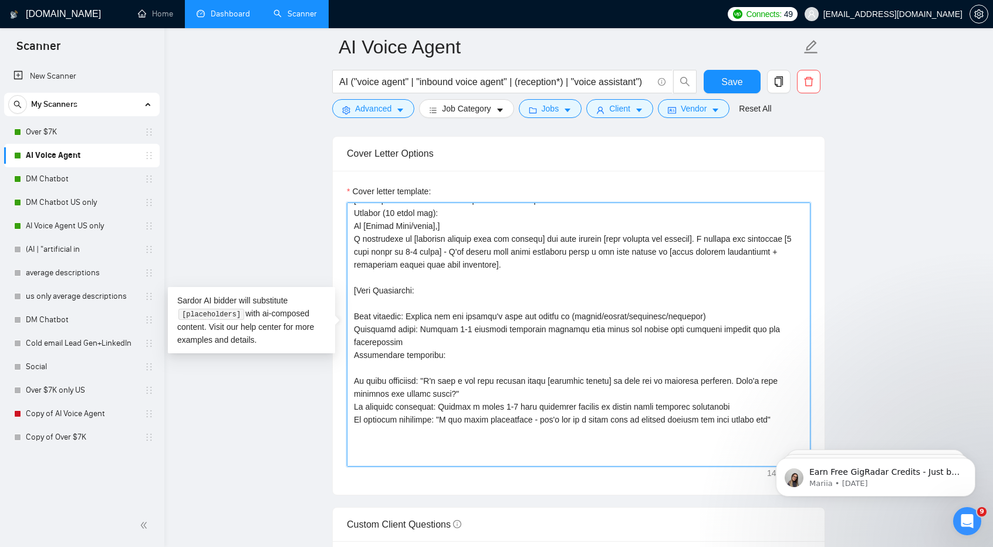
click at [422, 320] on textarea "Cover letter template:" at bounding box center [578, 334] width 463 height 264
click at [392, 314] on textarea "Cover letter template:" at bounding box center [578, 334] width 463 height 264
click at [357, 316] on textarea "Cover letter template:" at bounding box center [578, 334] width 463 height 264
click at [405, 320] on textarea "Cover letter template:" at bounding box center [578, 334] width 463 height 264
click at [568, 313] on textarea "Cover letter template:" at bounding box center [578, 334] width 463 height 264
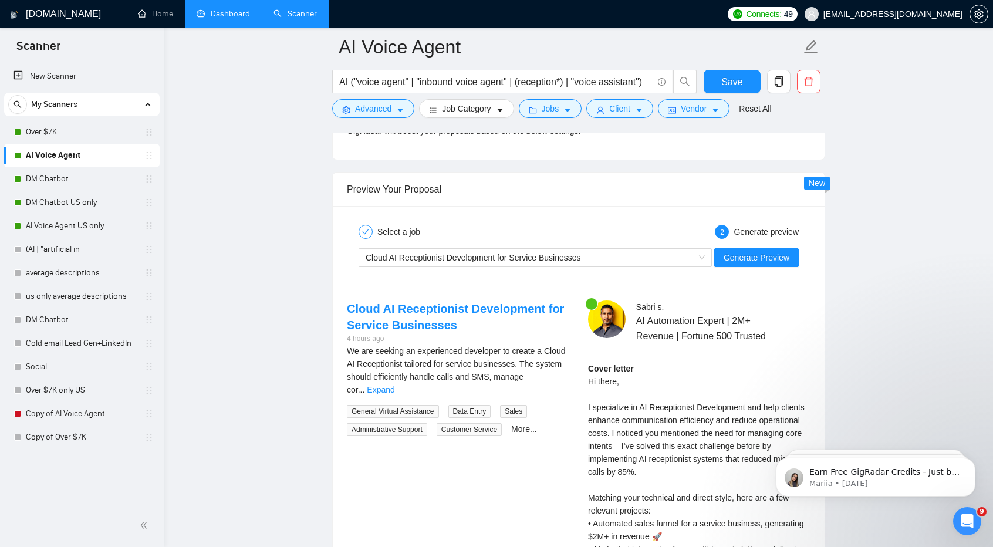
scroll to position [2206, 0]
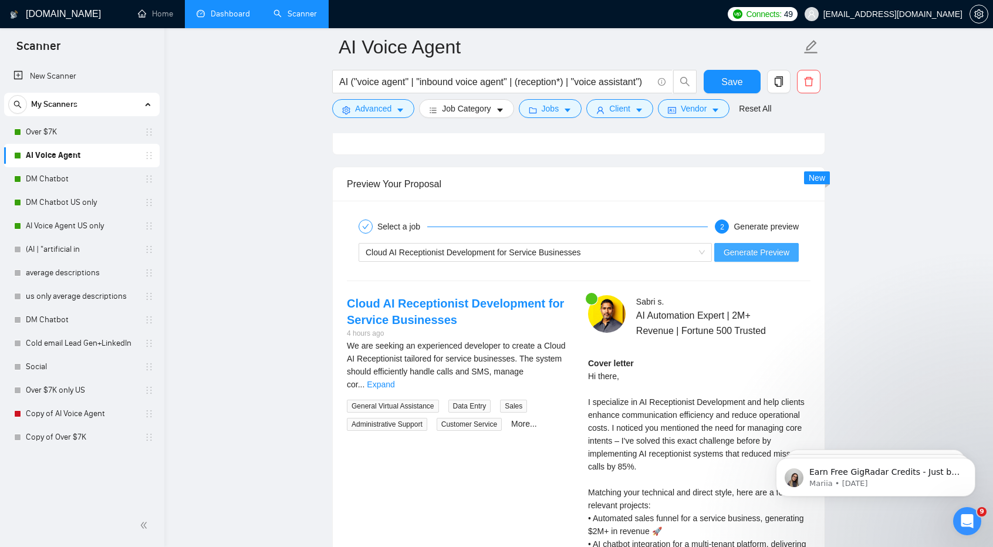
click at [763, 247] on span "Generate Preview" at bounding box center [756, 252] width 66 height 13
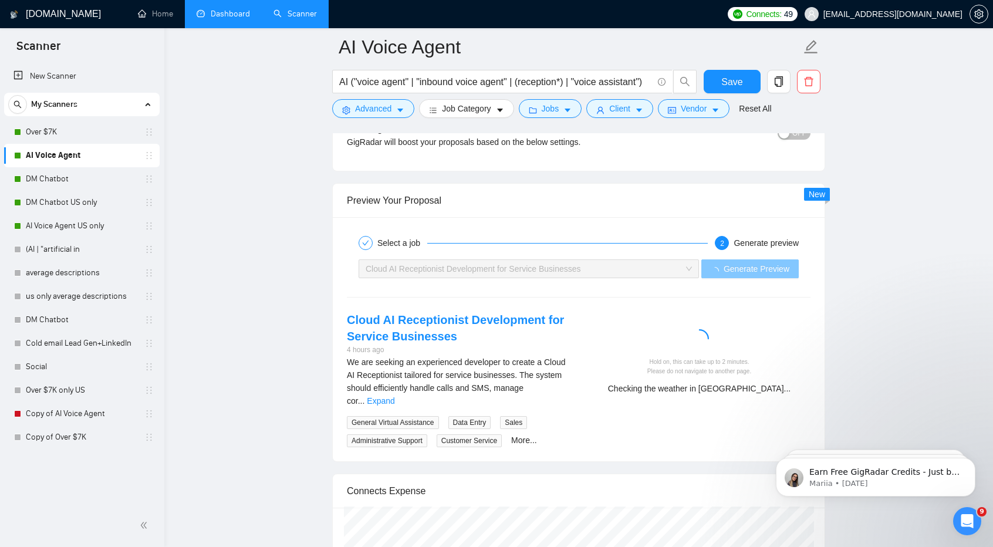
scroll to position [2189, 0]
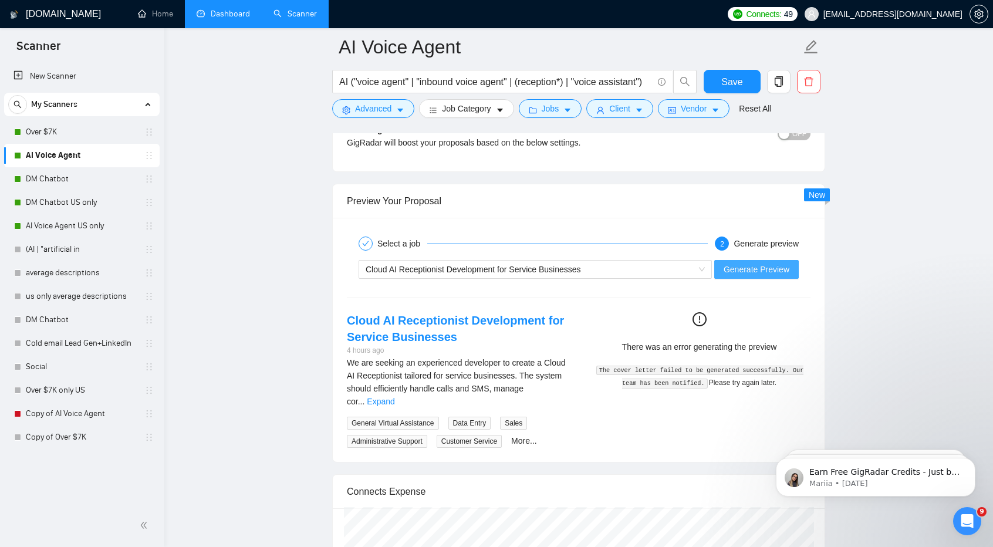
click at [758, 263] on span "Generate Preview" at bounding box center [756, 269] width 66 height 13
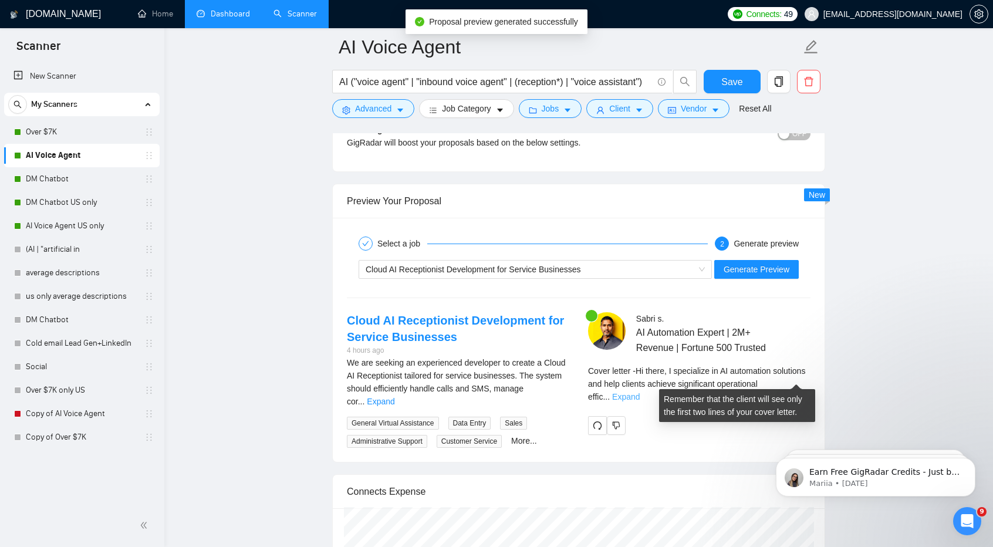
click at [639, 392] on link "Expand" at bounding box center [626, 396] width 28 height 9
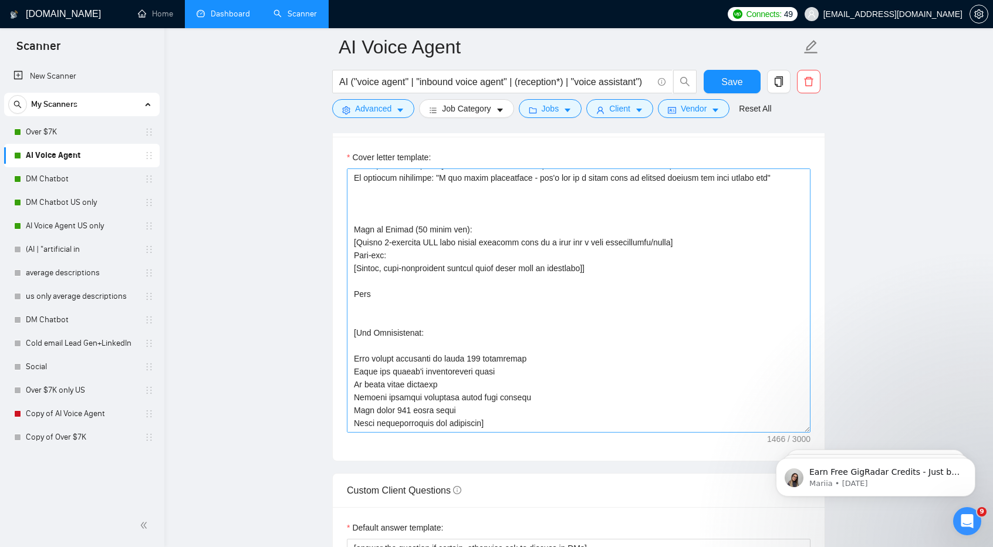
scroll to position [1309, 0]
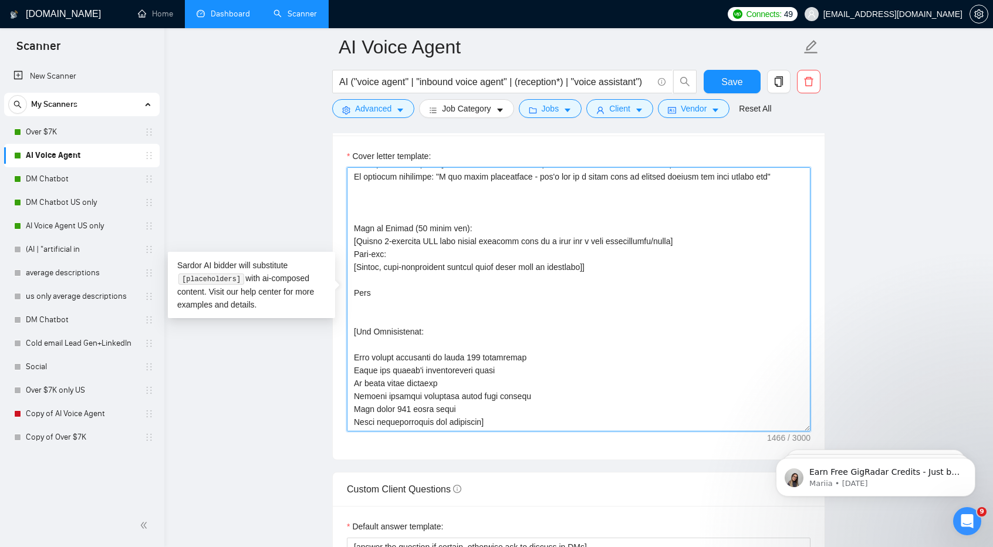
click at [516, 375] on textarea "Cover letter template:" at bounding box center [578, 299] width 463 height 264
click at [482, 386] on textarea "Cover letter template:" at bounding box center [578, 299] width 463 height 264
click at [498, 399] on textarea "Cover letter template:" at bounding box center [578, 299] width 463 height 264
click at [463, 338] on textarea "Cover letter template:" at bounding box center [578, 299] width 463 height 264
click at [527, 358] on textarea "Cover letter template:" at bounding box center [578, 299] width 463 height 264
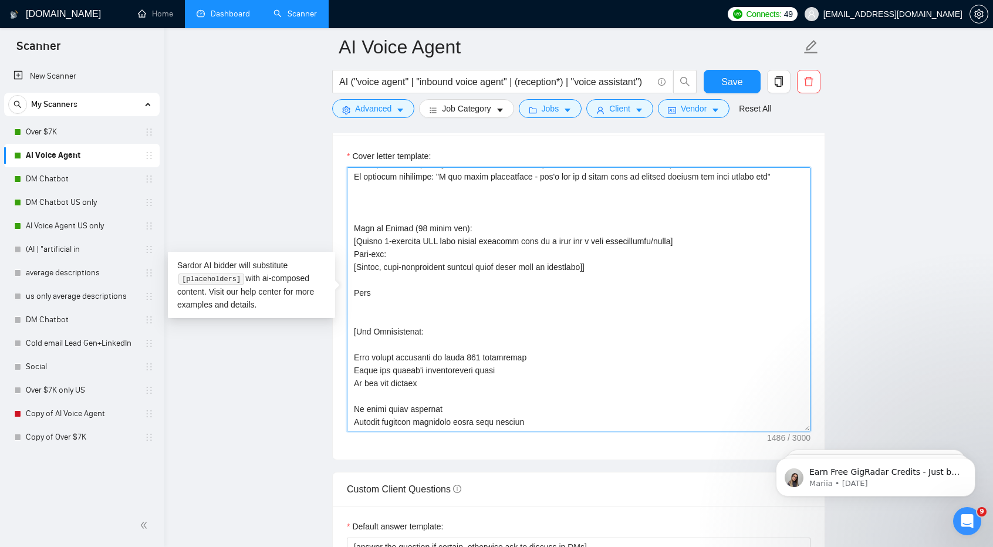
click at [408, 367] on textarea "Cover letter template:" at bounding box center [578, 299] width 463 height 264
click at [380, 376] on textarea "Cover letter template:" at bounding box center [578, 299] width 463 height 264
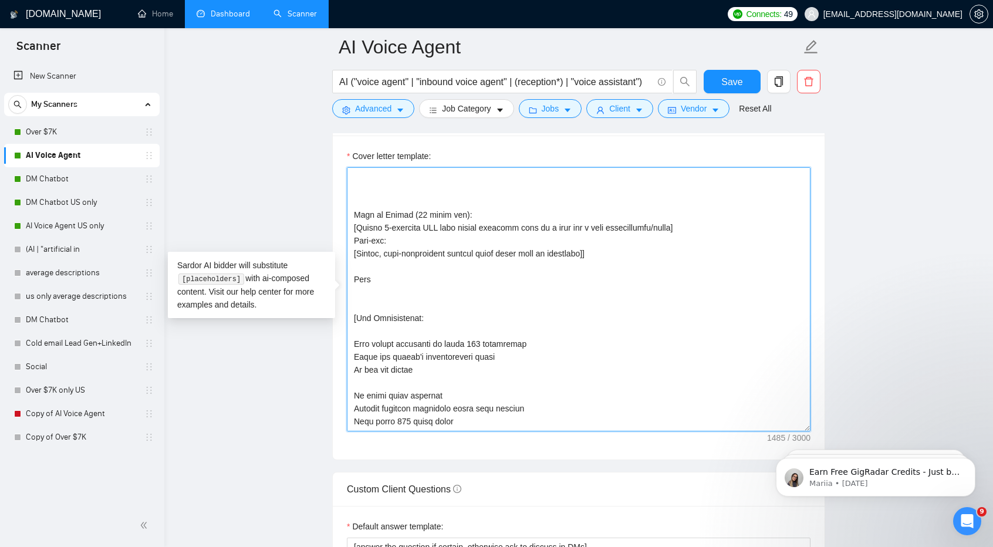
scroll to position [233, 0]
click at [390, 260] on textarea "Cover letter template:" at bounding box center [578, 299] width 463 height 264
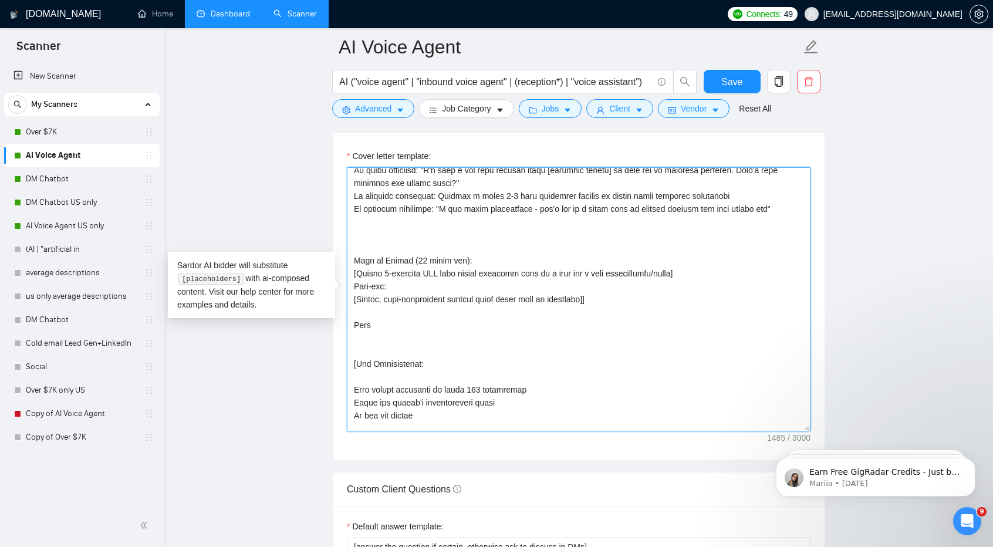
scroll to position [178, 0]
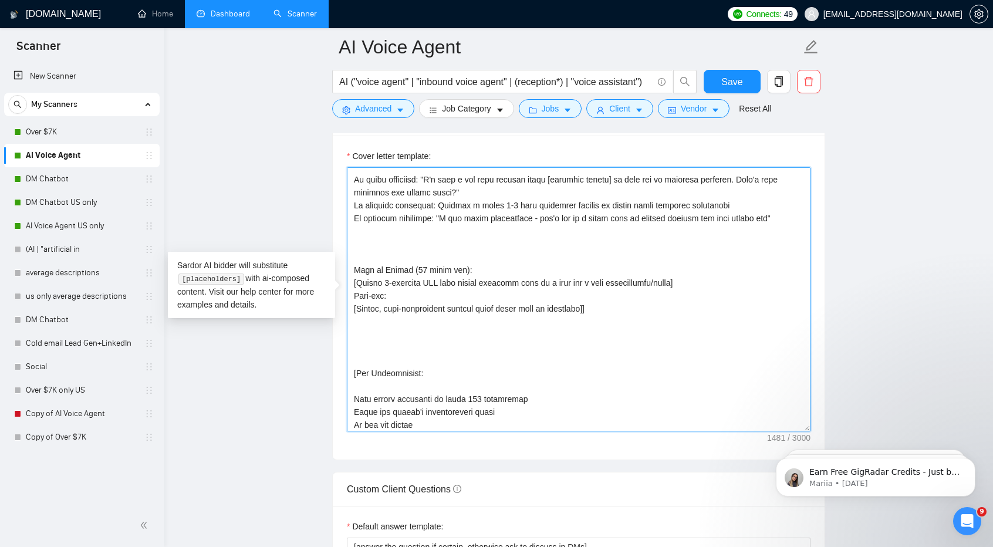
click at [390, 260] on textarea "Cover letter template:" at bounding box center [578, 299] width 463 height 264
click at [372, 324] on textarea "Cover letter template:" at bounding box center [578, 299] width 463 height 264
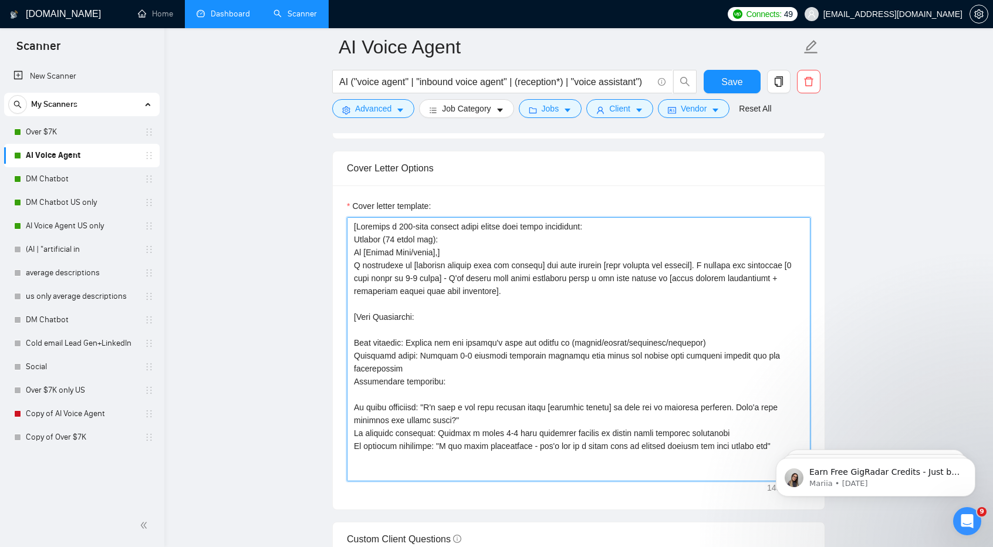
scroll to position [1260, 0]
click at [463, 262] on textarea "Cover letter template:" at bounding box center [578, 348] width 463 height 264
click at [677, 261] on textarea "Cover letter template:" at bounding box center [578, 348] width 463 height 264
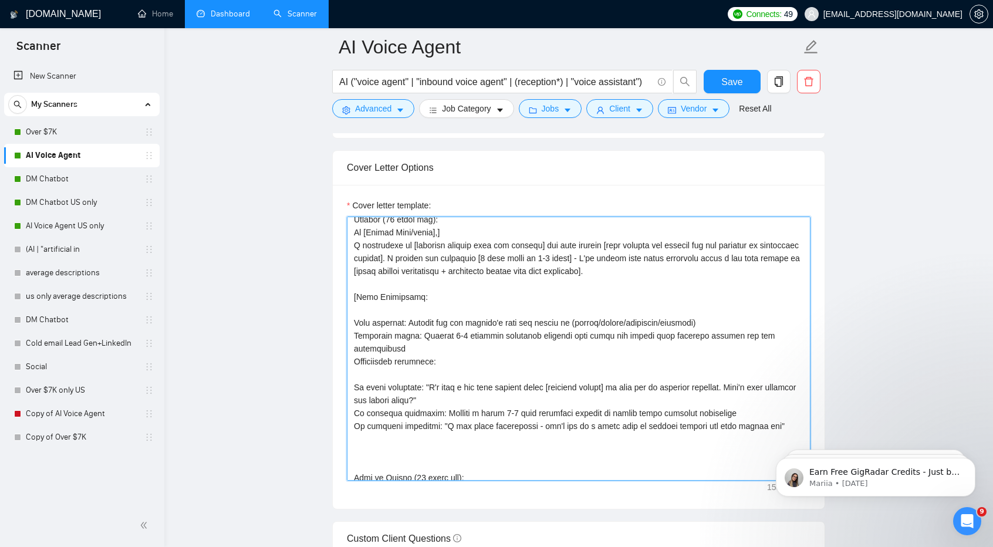
scroll to position [21, 0]
type textarea "[Generate a 250-word maximum cover letter with these components: Opening (50 wo…"
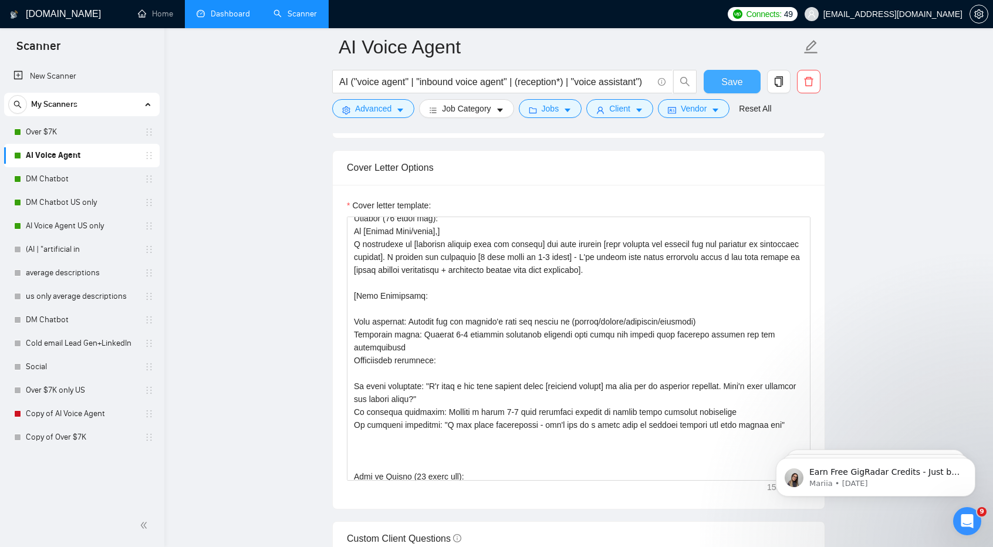
click at [733, 76] on span "Save" at bounding box center [731, 82] width 21 height 15
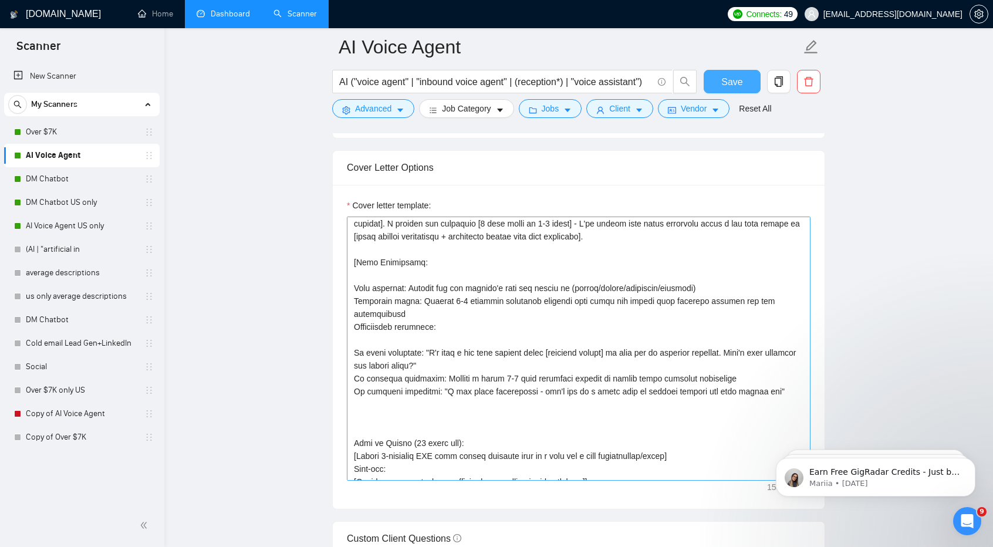
scroll to position [55, 0]
click at [439, 356] on textarea "Cover letter template:" at bounding box center [578, 348] width 463 height 264
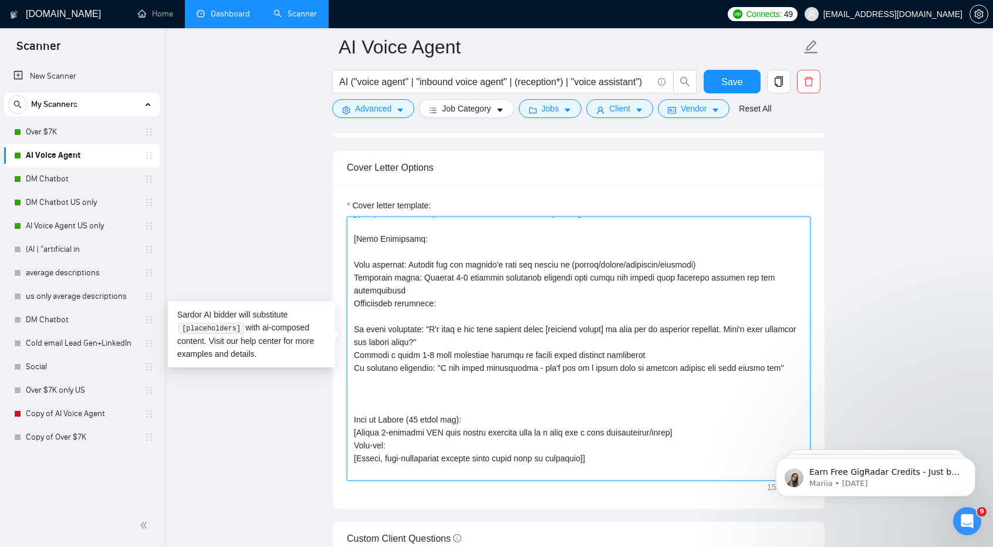
scroll to position [79, 0]
click at [405, 318] on textarea "Cover letter template:" at bounding box center [578, 348] width 463 height 264
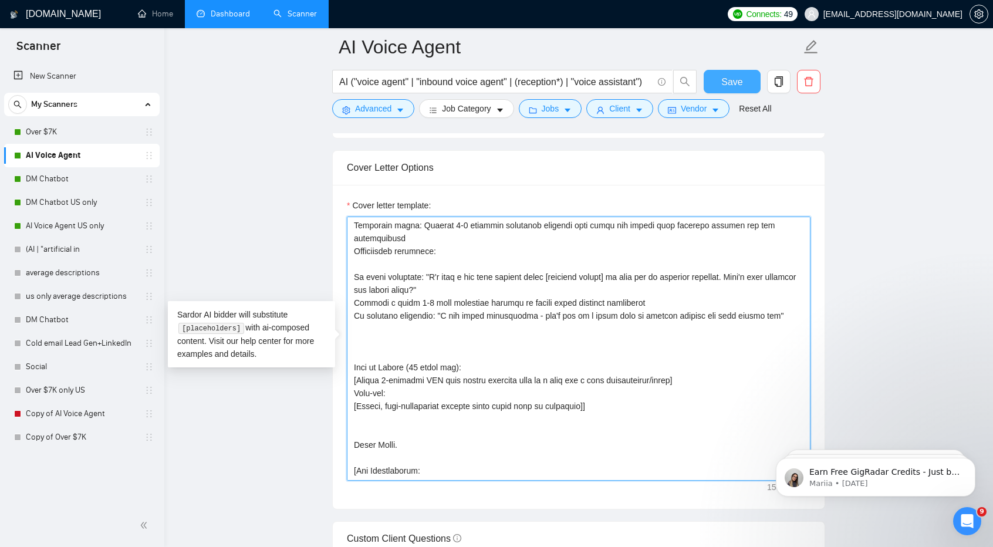
type textarea "[Generate a 250-word maximum cover letter with these components: Opening (50 wo…"
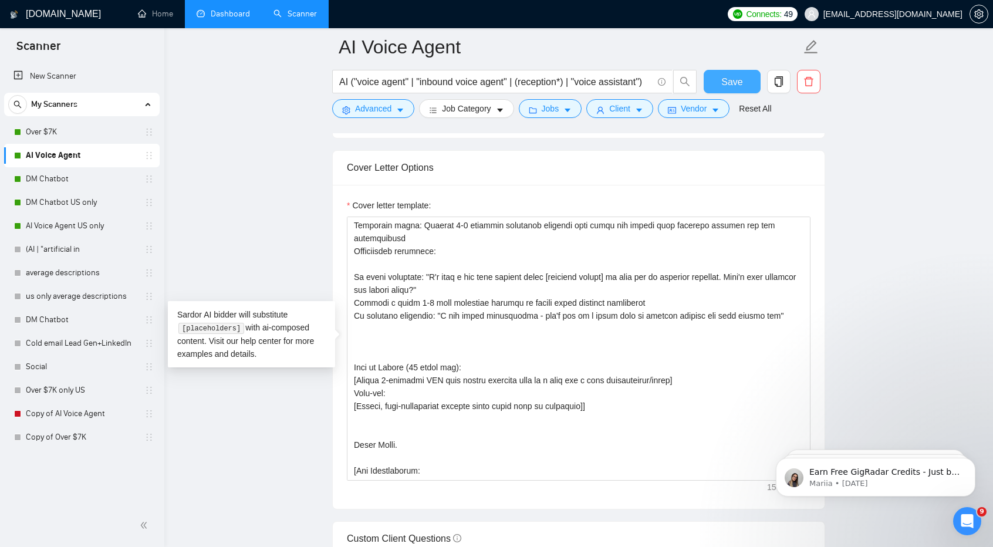
click at [730, 88] on span "Save" at bounding box center [731, 82] width 21 height 15
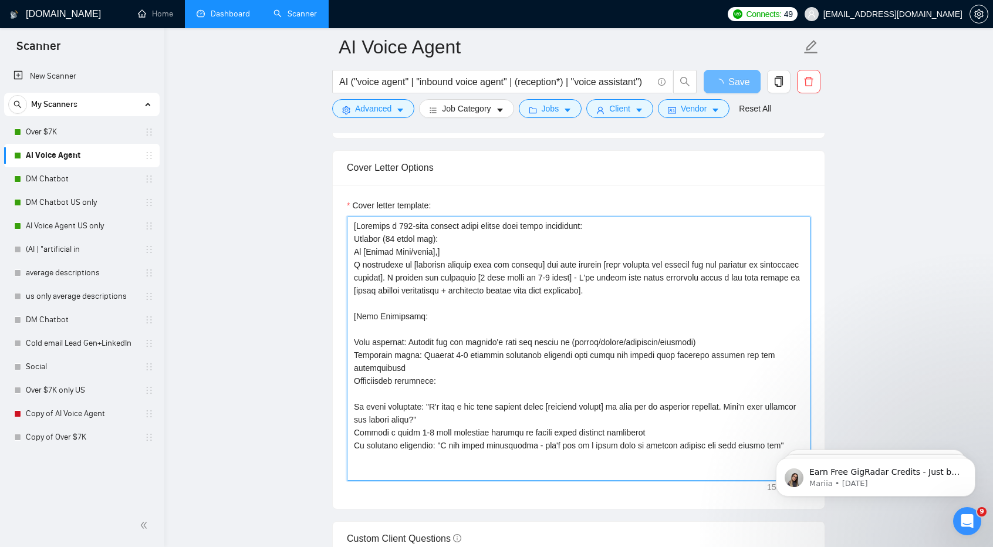
click at [700, 268] on textarea "Cover letter template:" at bounding box center [578, 348] width 463 height 264
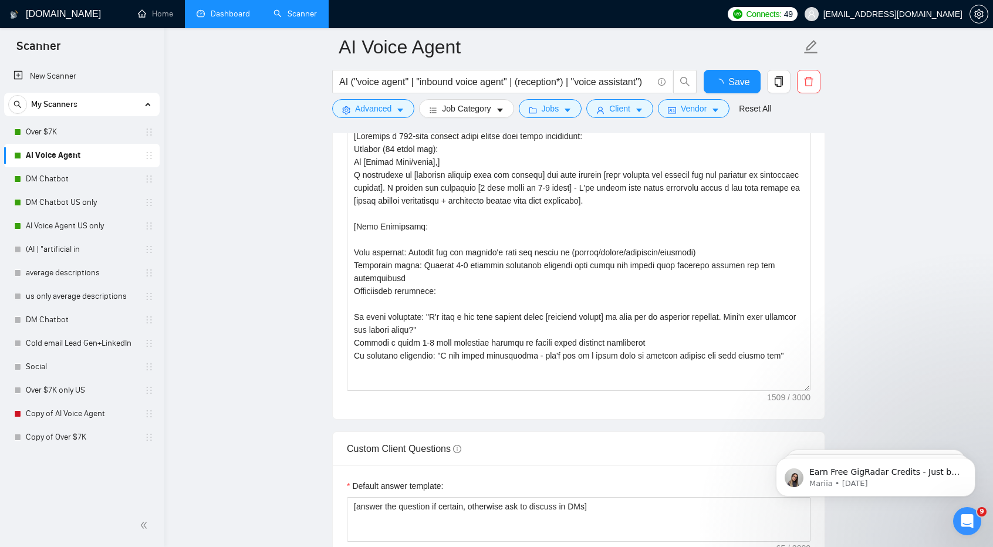
checkbox input "true"
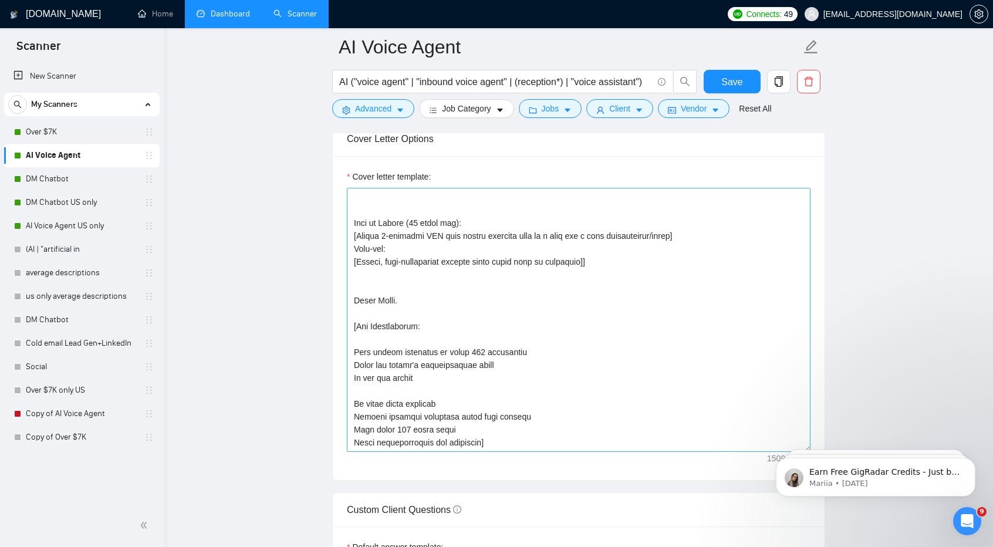
scroll to position [1304, 0]
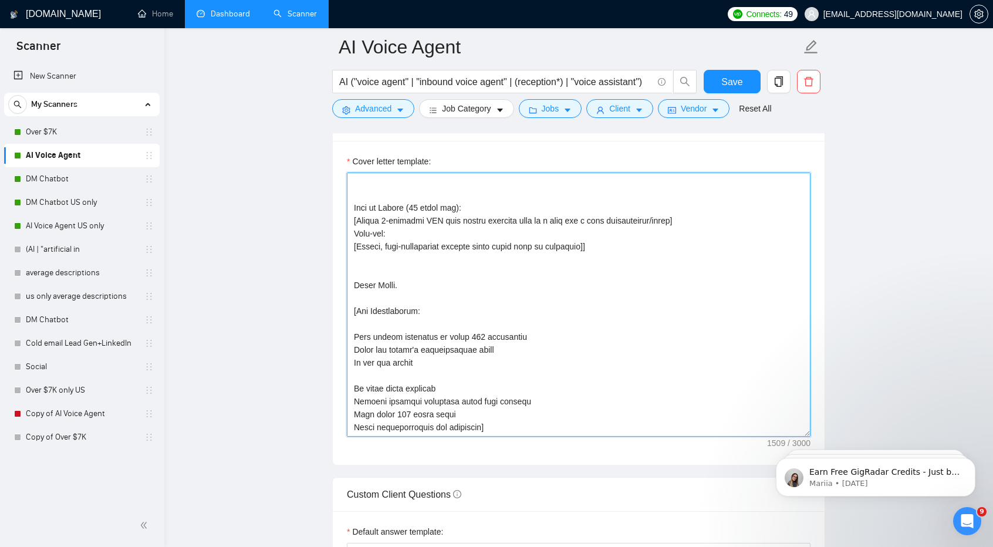
click at [429, 357] on textarea "Cover letter template:" at bounding box center [578, 304] width 463 height 264
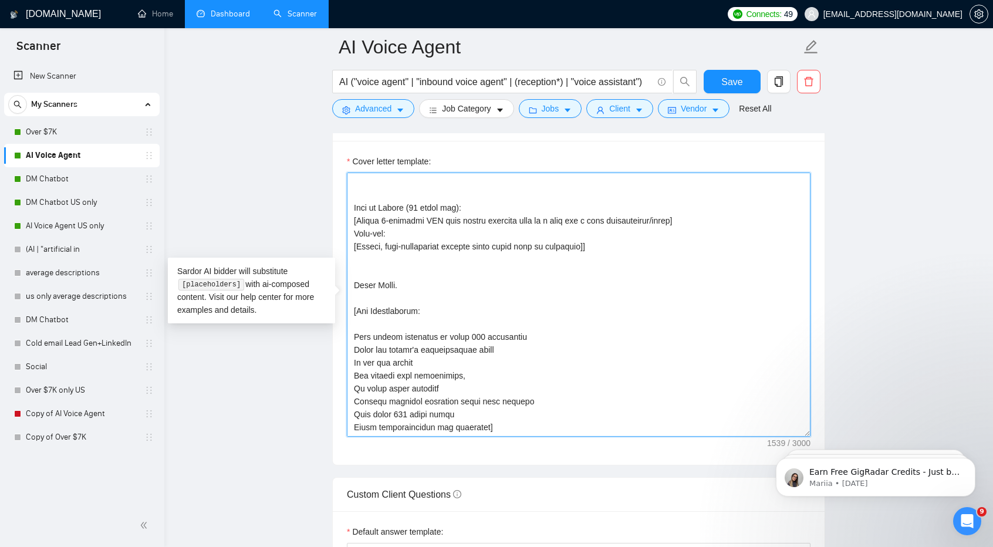
click at [430, 357] on textarea "Cover letter template:" at bounding box center [578, 304] width 463 height 264
click at [469, 355] on textarea "Cover letter template:" at bounding box center [578, 304] width 463 height 264
click at [415, 355] on textarea "Cover letter template:" at bounding box center [578, 304] width 463 height 264
click at [416, 355] on textarea "Cover letter template:" at bounding box center [578, 304] width 463 height 264
click at [475, 358] on textarea "Cover letter template:" at bounding box center [578, 304] width 463 height 264
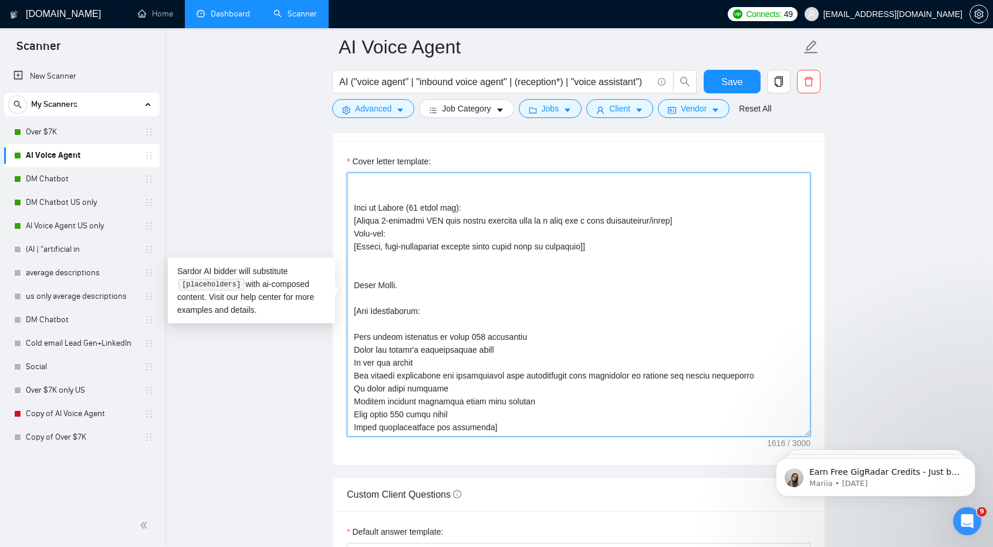
click at [542, 360] on textarea "Cover letter template:" at bounding box center [578, 304] width 463 height 264
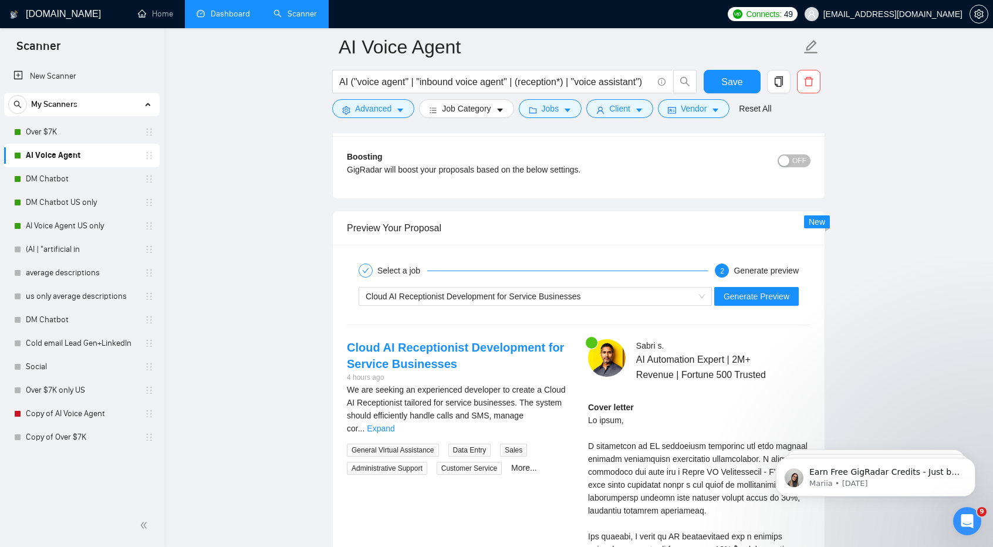
scroll to position [2294, 0]
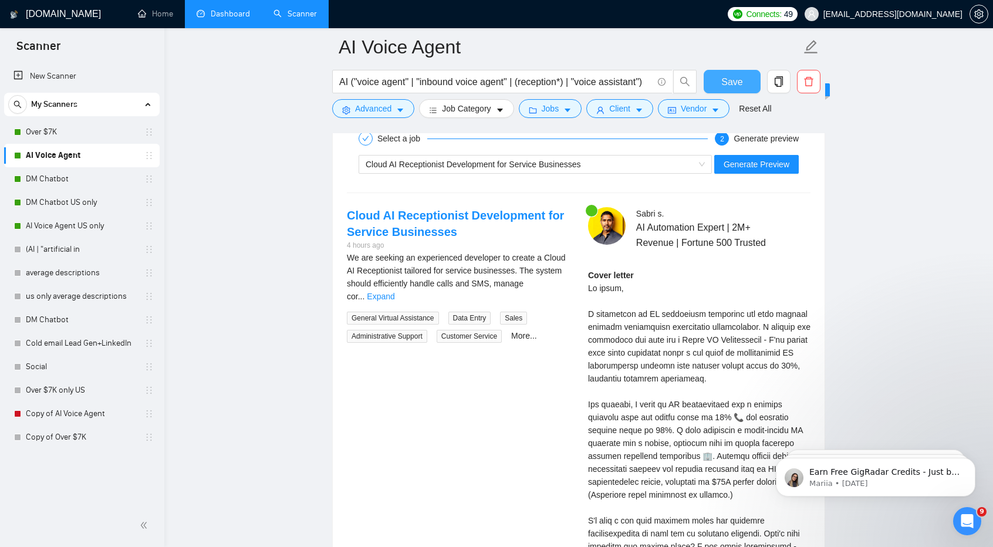
type textarea "[Generate a 250-word maximum cover letter with these components: Opening (50 wo…"
click at [731, 84] on span "Save" at bounding box center [731, 82] width 21 height 15
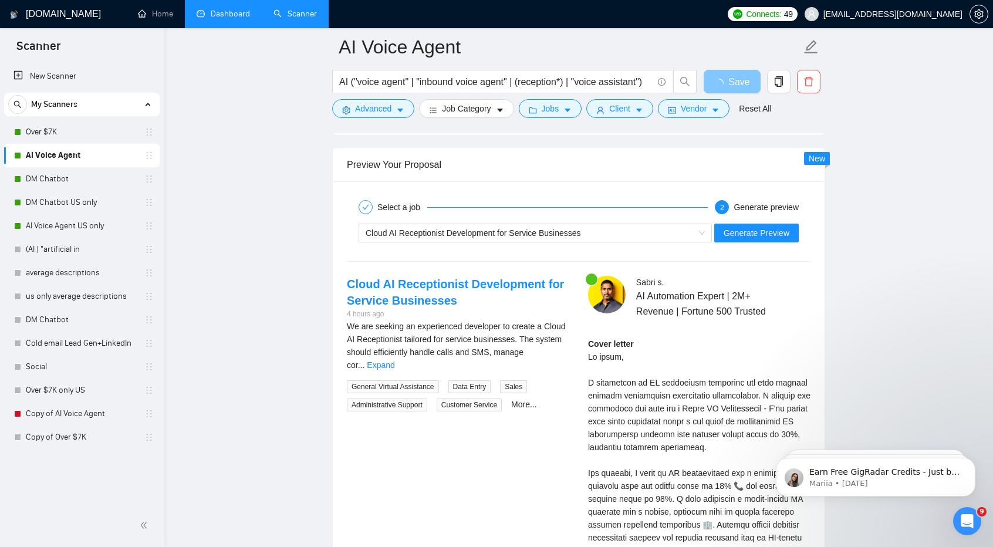
scroll to position [2111, 0]
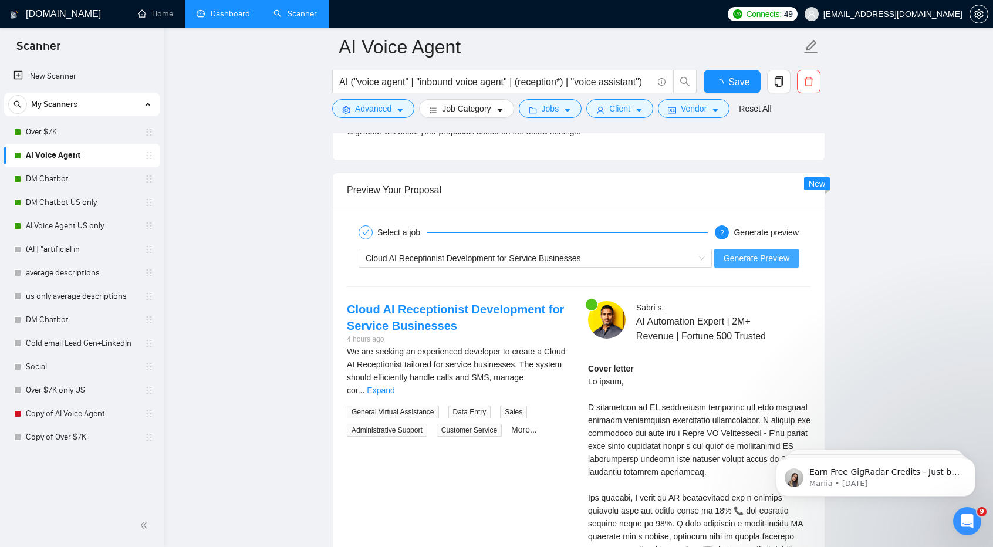
checkbox input "true"
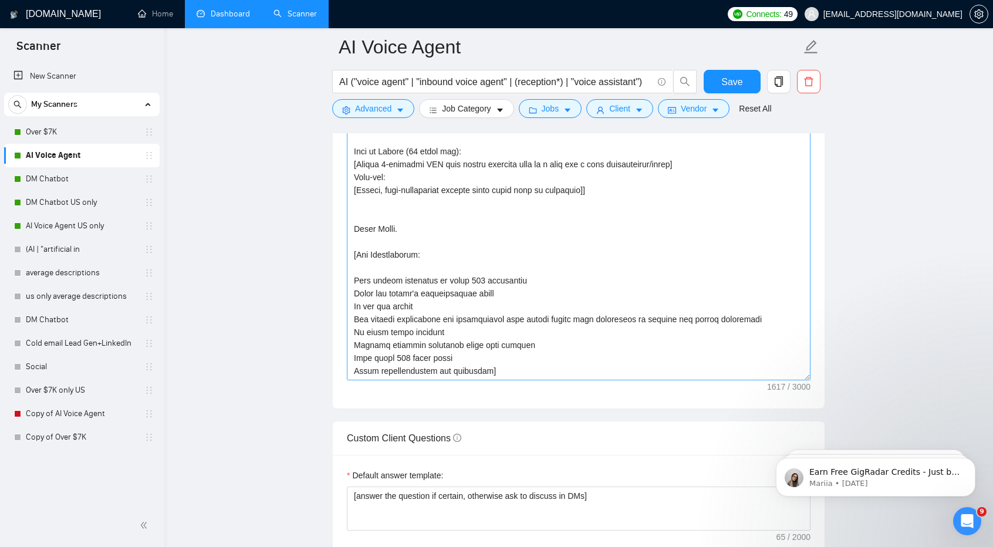
scroll to position [1361, 0]
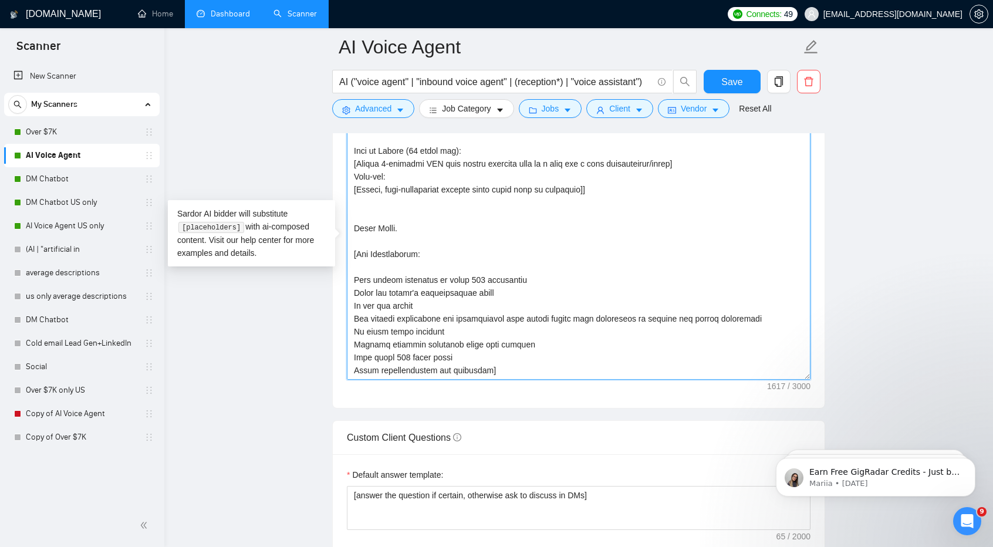
click at [536, 355] on textarea "Cover letter template:" at bounding box center [578, 248] width 463 height 264
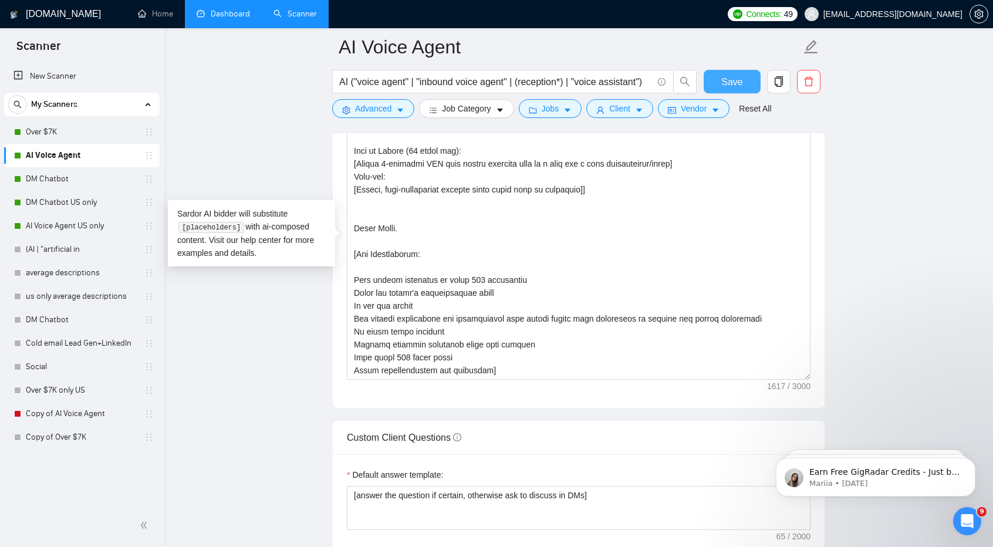
click at [736, 76] on span "Save" at bounding box center [731, 82] width 21 height 15
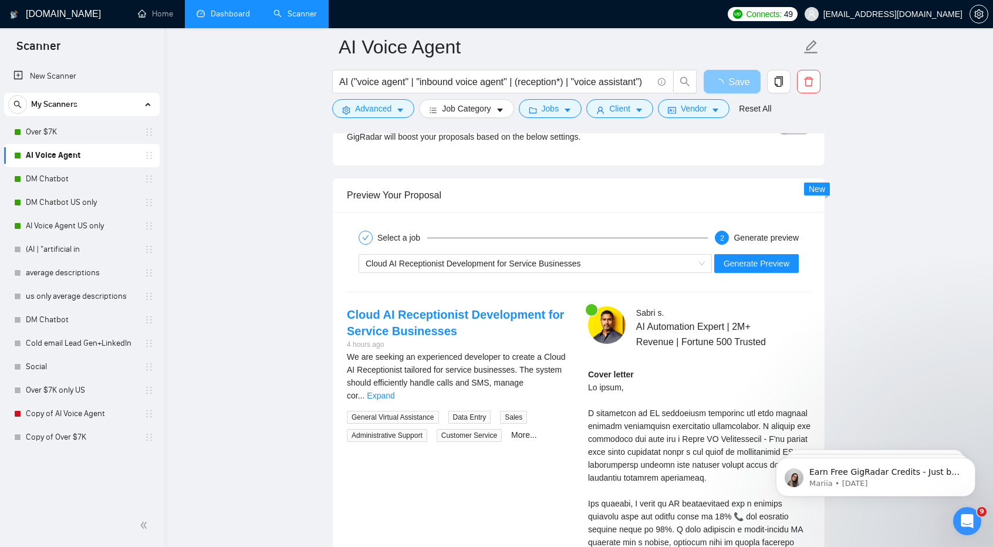
scroll to position [2210, 0]
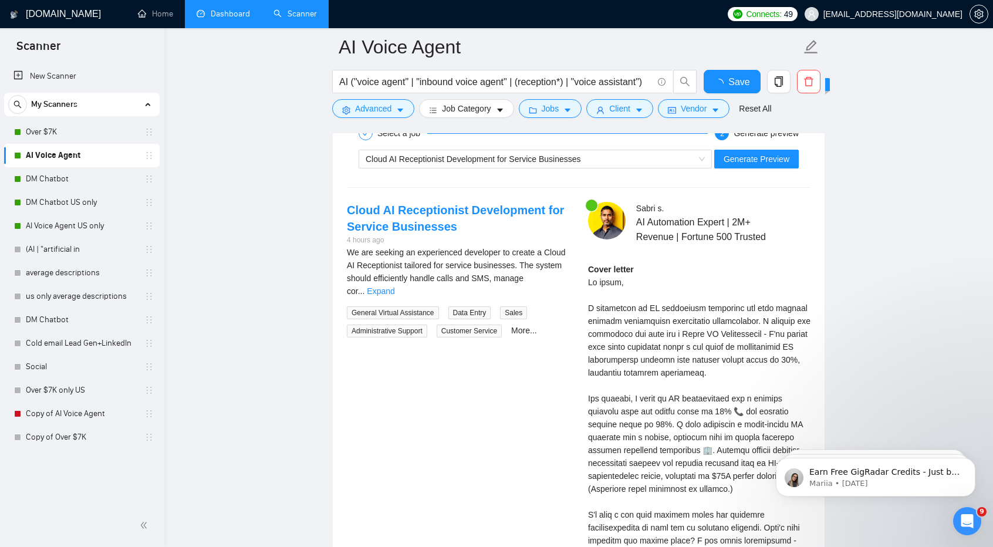
checkbox input "true"
click at [736, 243] on div "Sabri s . AI Automation Expert | 2M+ Revenue | Fortune 500 Trusted Cover letter" at bounding box center [698, 448] width 241 height 493
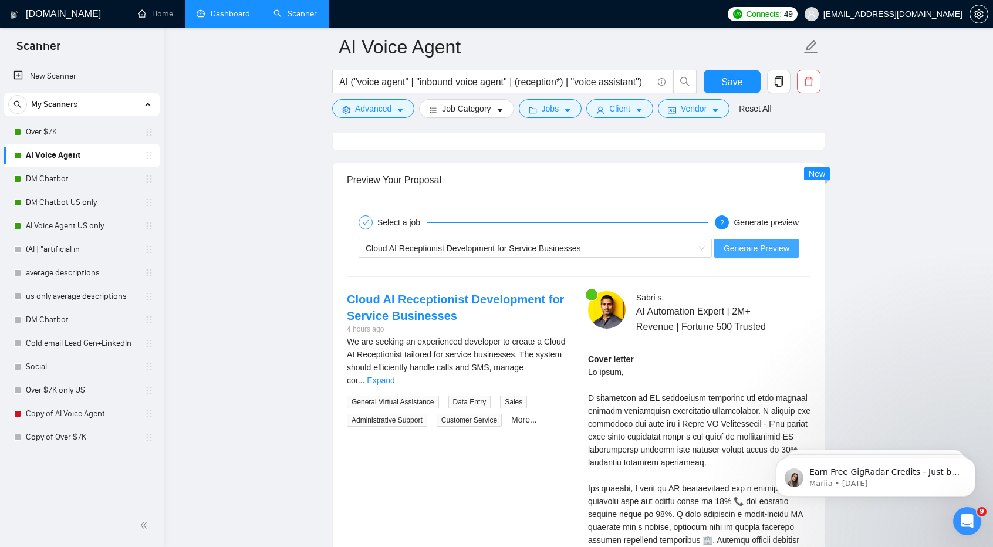
click at [736, 243] on span "Generate Preview" at bounding box center [756, 248] width 66 height 13
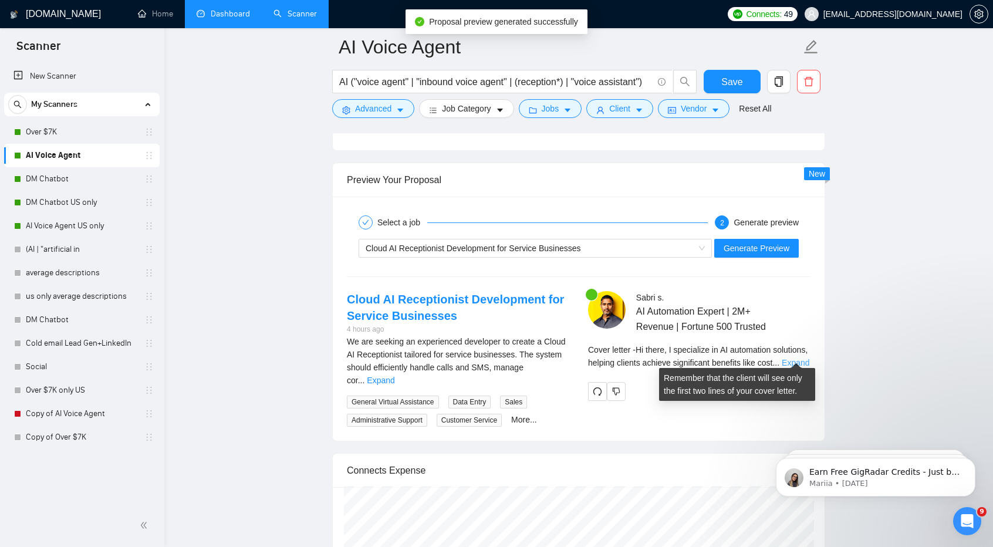
click at [792, 358] on link "Expand" at bounding box center [795, 362] width 28 height 9
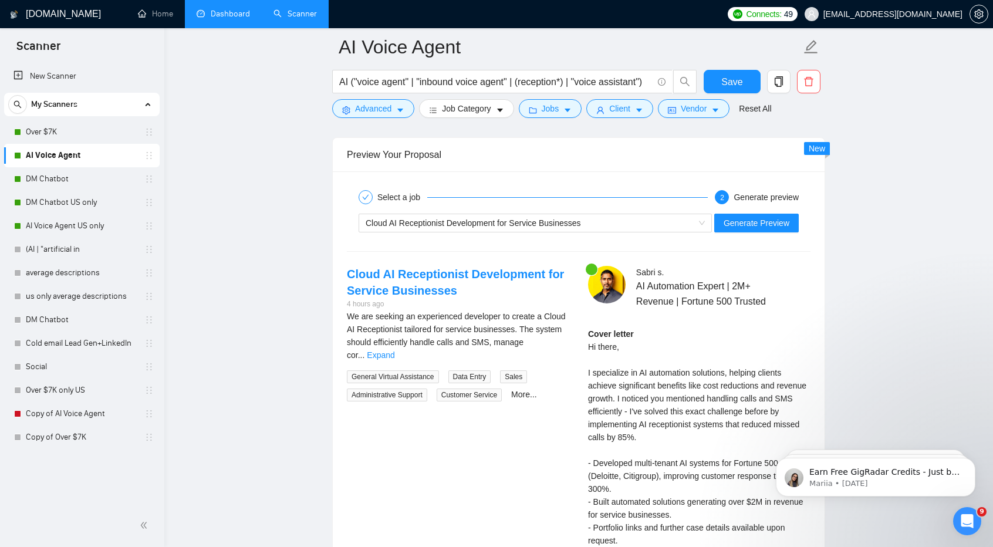
scroll to position [2232, 0]
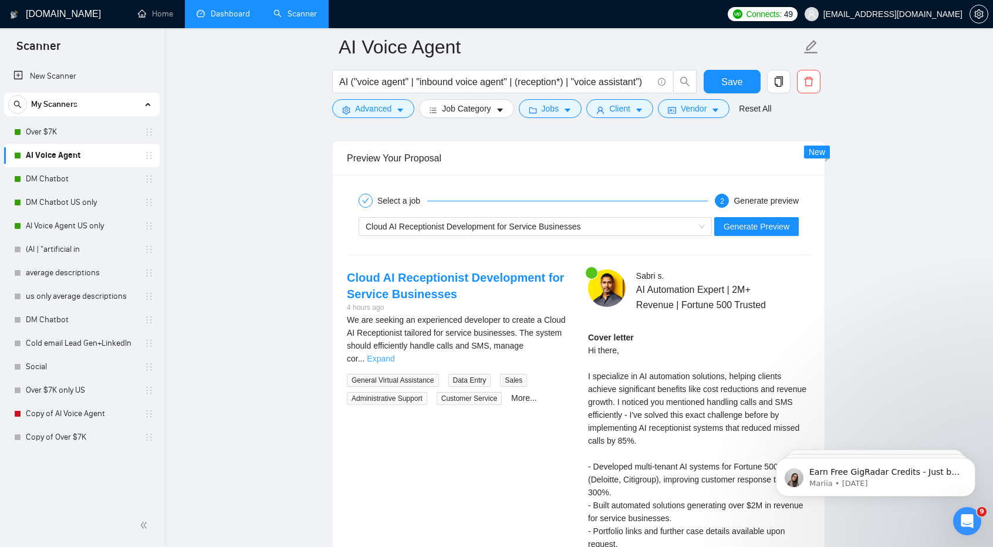
drag, startPoint x: 792, startPoint y: 357, endPoint x: 561, endPoint y: 343, distance: 231.6
click at [394, 354] on link "Expand" at bounding box center [381, 358] width 28 height 9
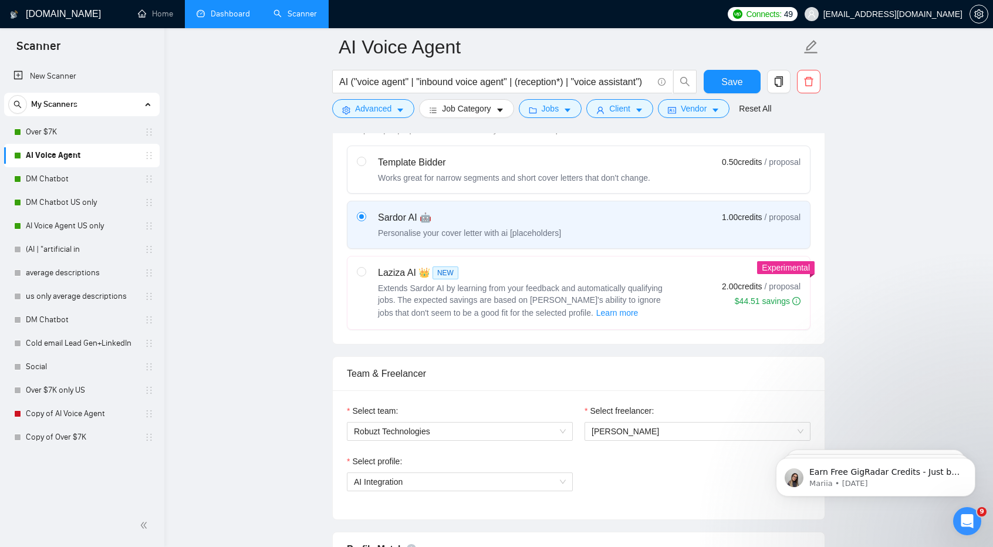
scroll to position [451, 0]
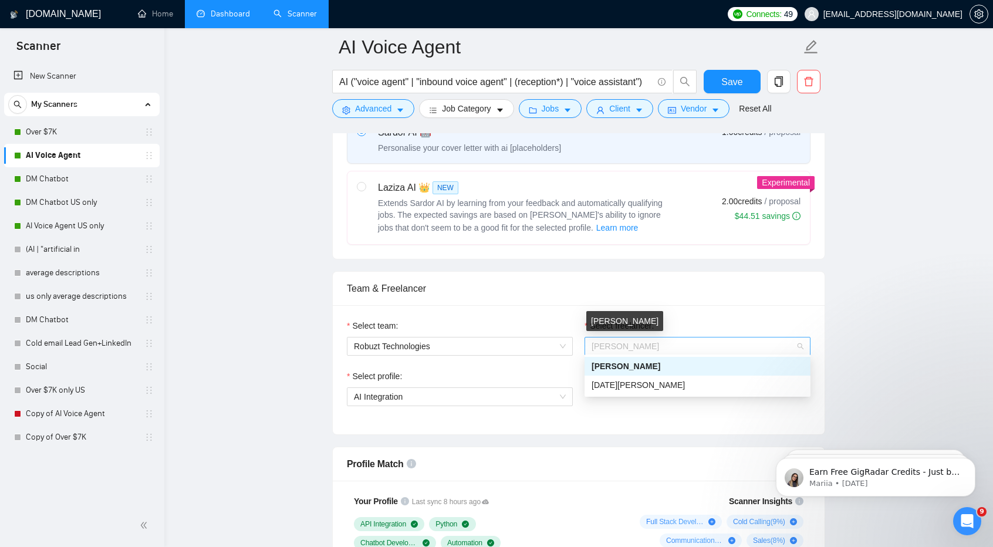
click at [605, 341] on span "[PERSON_NAME]" at bounding box center [624, 345] width 67 height 9
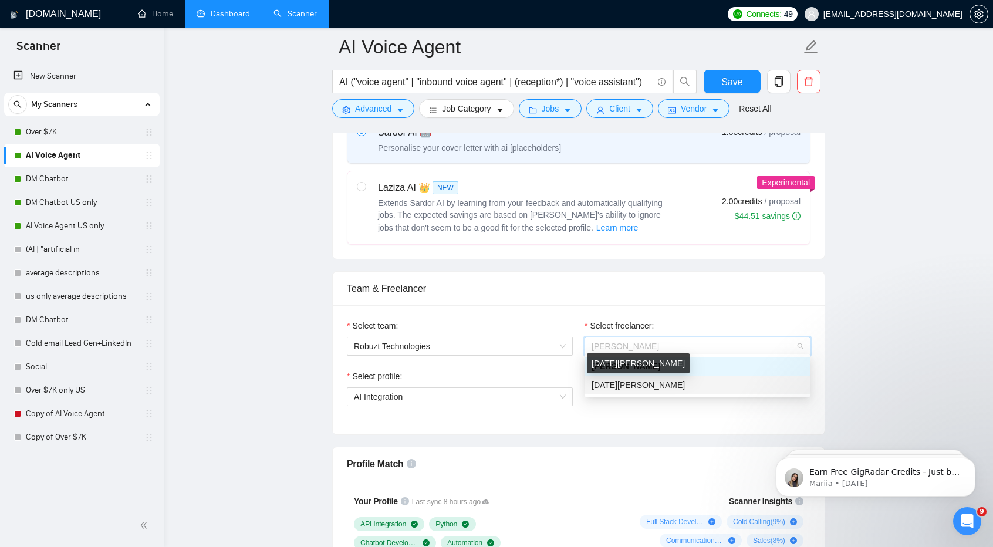
click at [634, 385] on span "[DATE][PERSON_NAME]" at bounding box center [637, 384] width 93 height 9
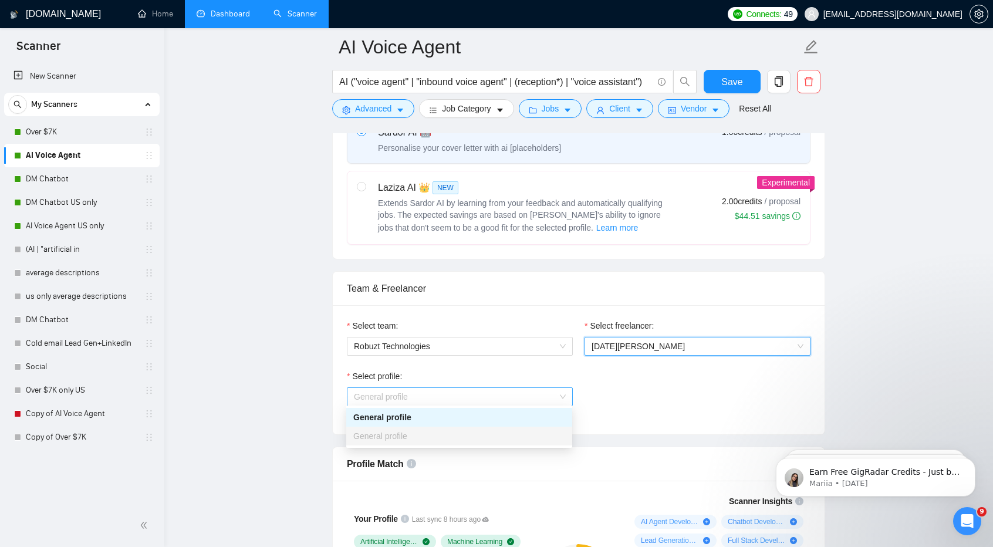
click at [466, 401] on span "General profile" at bounding box center [460, 397] width 212 height 18
click at [628, 386] on div "Select profile: General profile General profile" at bounding box center [578, 395] width 475 height 50
